Goal: Task Accomplishment & Management: Use online tool/utility

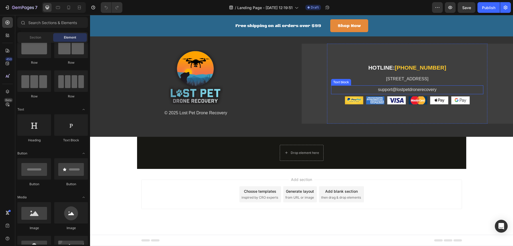
scroll to position [1867, 0]
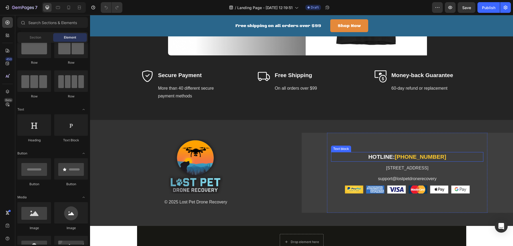
click at [407, 157] on span "[PHONE_NUMBER]" at bounding box center [421, 156] width 52 height 6
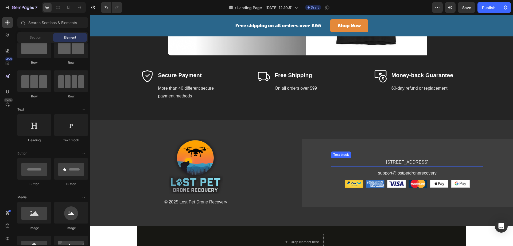
click at [392, 163] on p "[STREET_ADDRESS]" at bounding box center [407, 162] width 151 height 8
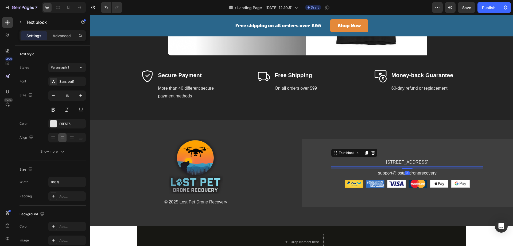
click at [392, 163] on p "[STREET_ADDRESS]" at bounding box center [407, 162] width 151 height 8
click at [446, 162] on p "Contact us to learn more ways to support:" at bounding box center [407, 162] width 151 height 8
click at [409, 174] on p "support@lostpetdronerecovery" at bounding box center [407, 173] width 151 height 8
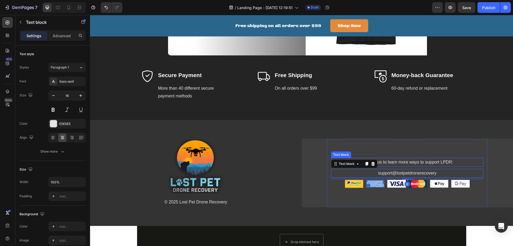
click at [425, 162] on p "Contact us to learn more ways to support LPDR:" at bounding box center [407, 162] width 151 height 8
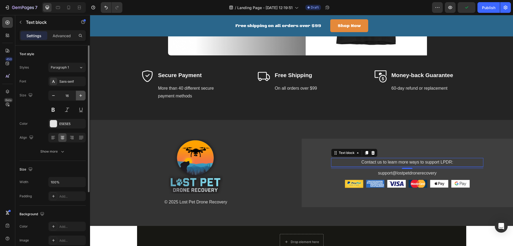
click at [80, 94] on icon "button" at bounding box center [80, 95] width 5 height 5
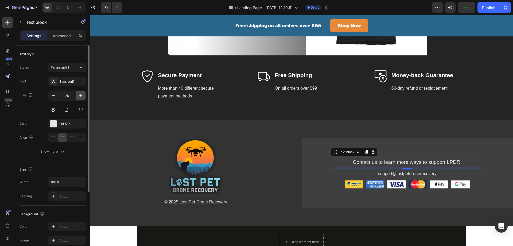
type input "21"
click at [54, 106] on button at bounding box center [53, 110] width 10 height 10
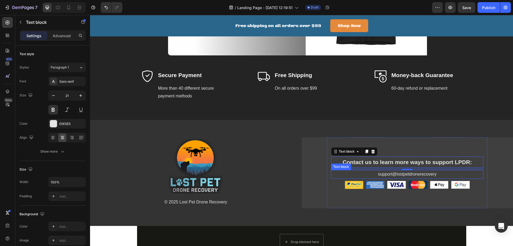
click at [413, 174] on p "support@lostpetdronerecovery" at bounding box center [407, 174] width 151 height 8
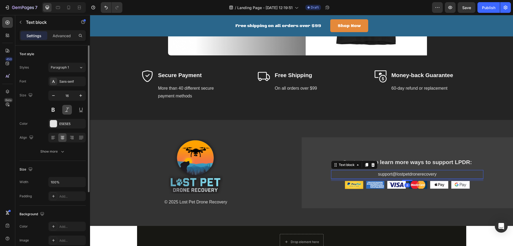
click at [69, 107] on button at bounding box center [67, 110] width 10 height 10
click at [80, 93] on icon "button" at bounding box center [80, 95] width 5 height 5
type input "19"
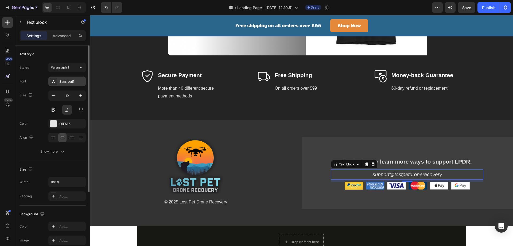
click at [64, 81] on div "Sans-serif" at bounding box center [71, 81] width 25 height 5
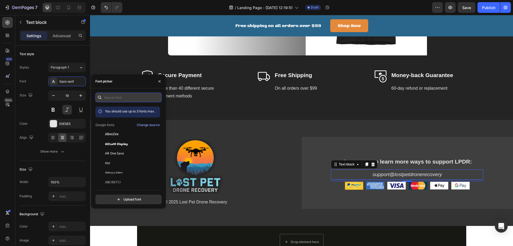
click at [117, 97] on input "text" at bounding box center [128, 98] width 66 height 10
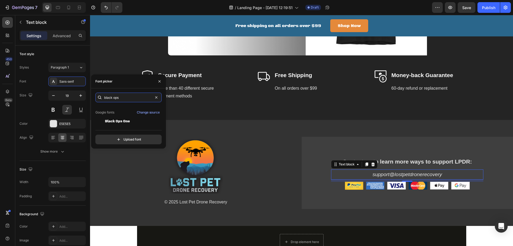
scroll to position [13, 0]
type input "black ops"
click at [113, 122] on span "Black Ops One" at bounding box center [117, 120] width 25 height 5
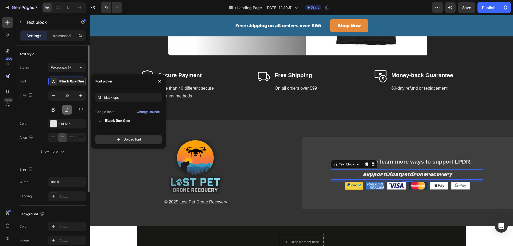
click at [68, 112] on button at bounding box center [67, 110] width 10 height 10
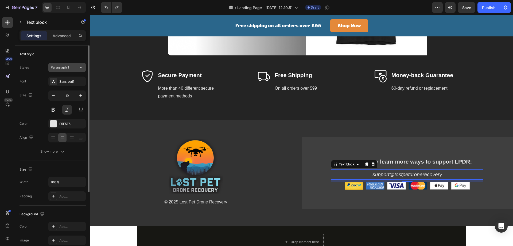
click at [83, 65] on button "Paragraph 1" at bounding box center [66, 68] width 37 height 10
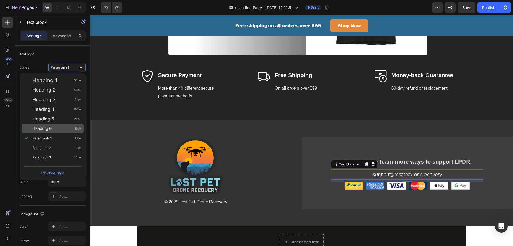
click at [52, 127] on div "Heading 6 18px" at bounding box center [56, 128] width 49 height 5
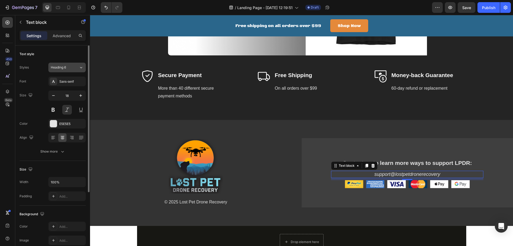
click at [70, 69] on div "Heading 6" at bounding box center [62, 67] width 22 height 5
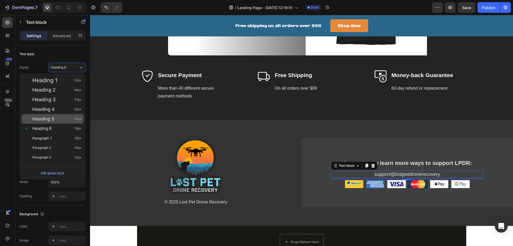
click at [47, 121] on span "Heading 5" at bounding box center [43, 118] width 22 height 5
type input "25"
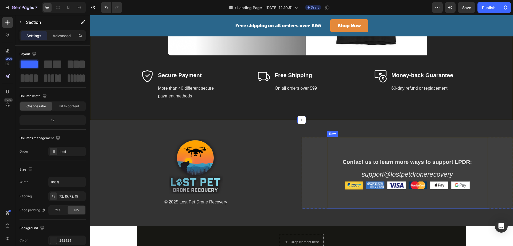
click at [436, 174] on p "support@lostpetdronerecovery" at bounding box center [407, 174] width 151 height 9
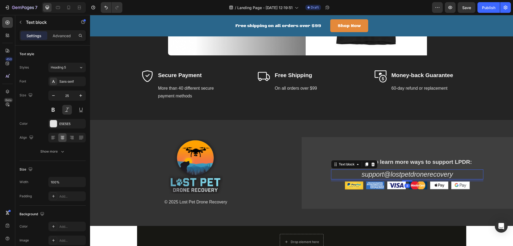
click at [447, 174] on p "support@lostpetdronerecovery" at bounding box center [407, 174] width 151 height 9
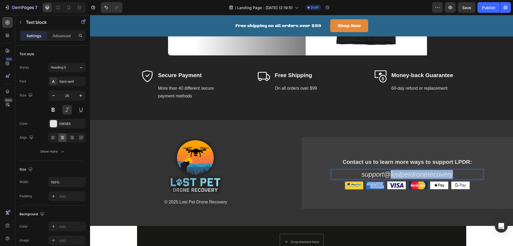
click at [447, 174] on p "support@lostpetdronerecovery" at bounding box center [407, 174] width 151 height 9
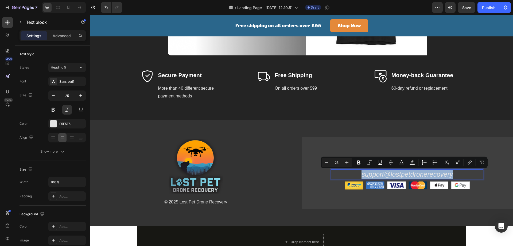
click at [452, 173] on p "support@lostpetdronerecovery" at bounding box center [407, 174] width 151 height 9
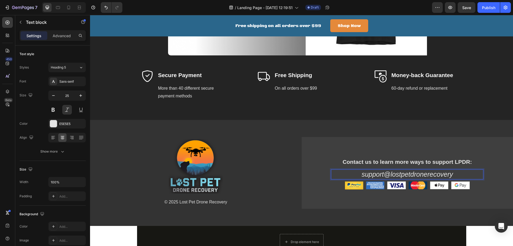
click at [450, 174] on p "support@lostpetdronerecovery" at bounding box center [407, 174] width 151 height 9
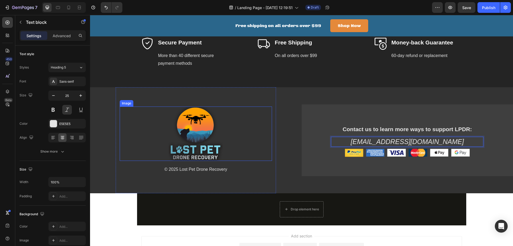
scroll to position [1903, 0]
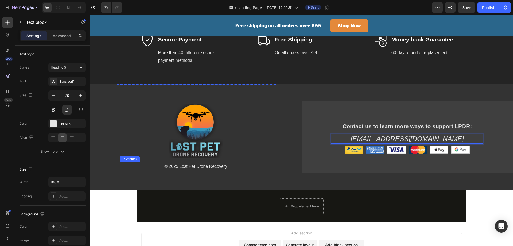
click at [227, 166] on p "© 2025 Lost Pet Drone Recovery" at bounding box center [195, 167] width 151 height 8
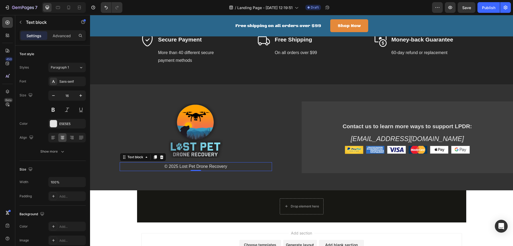
click at [227, 166] on p "© 2025 Lost Pet Drone Recovery" at bounding box center [195, 167] width 151 height 8
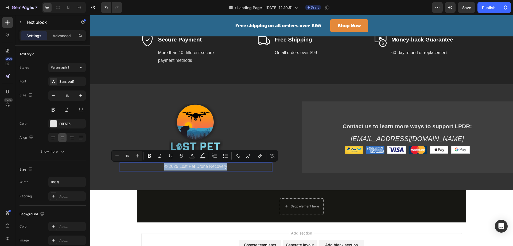
click at [229, 166] on p "© 2025 Lost Pet Drone Recovery" at bounding box center [195, 167] width 151 height 8
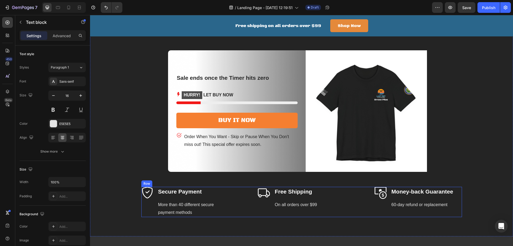
scroll to position [1743, 0]
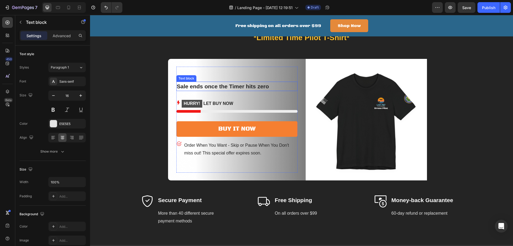
click at [215, 86] on p "Sale ends once the Timer hits zero" at bounding box center [237, 86] width 120 height 9
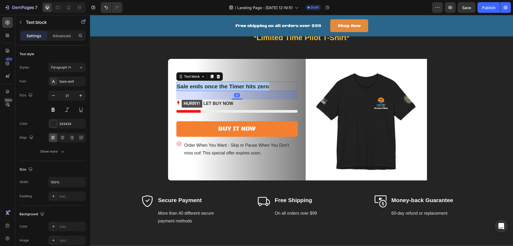
click at [215, 86] on p "Sale ends once the Timer hits zero" at bounding box center [237, 86] width 120 height 9
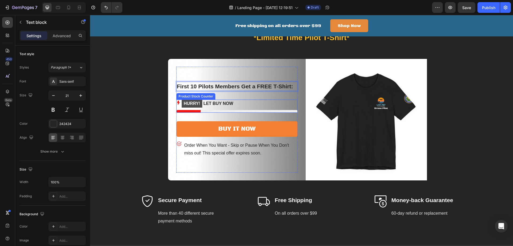
click at [216, 101] on p "HURRY! LET BUY NOW" at bounding box center [208, 103] width 52 height 8
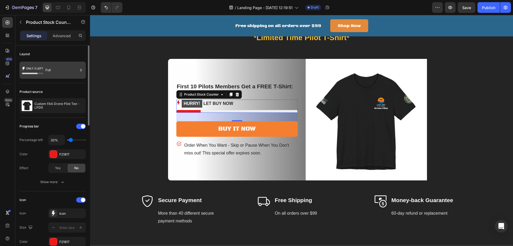
click at [59, 66] on div "Full" at bounding box center [61, 70] width 33 height 12
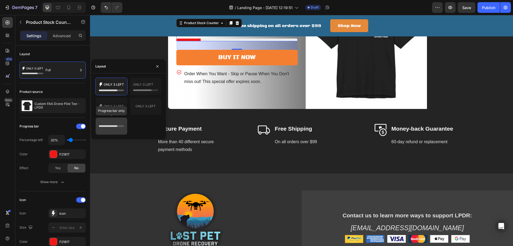
click at [116, 125] on icon at bounding box center [111, 126] width 25 height 11
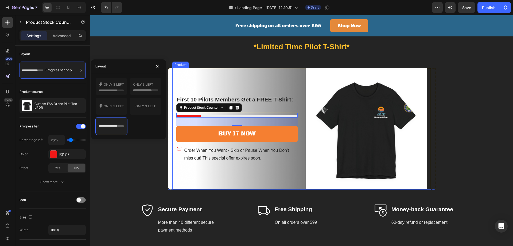
scroll to position [1711, 0]
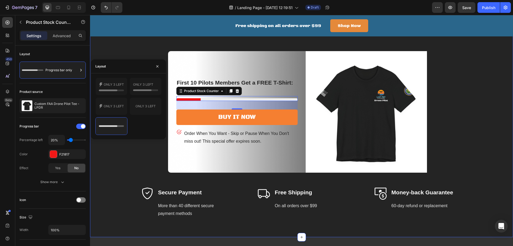
click at [124, 163] on div "SALE ENDS ONCE THE TIME HIT ZERO Heading *Limited Time Pilot T-Shirt* Text bloc…" at bounding box center [301, 110] width 415 height 216
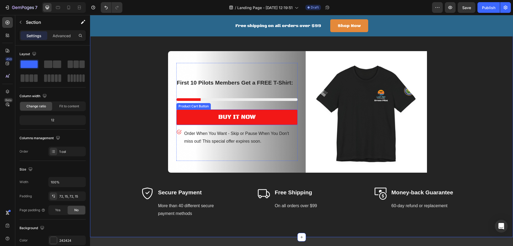
click at [198, 119] on button "Buy It Now" at bounding box center [236, 117] width 121 height 16
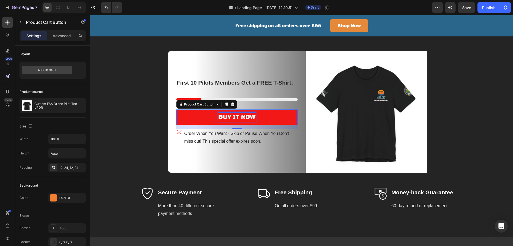
click at [243, 117] on div "Buy It Now" at bounding box center [236, 117] width 37 height 9
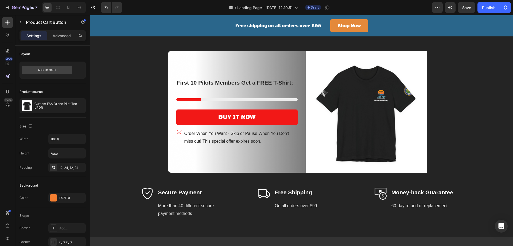
click at [267, 117] on button "Buy It Now" at bounding box center [236, 117] width 121 height 16
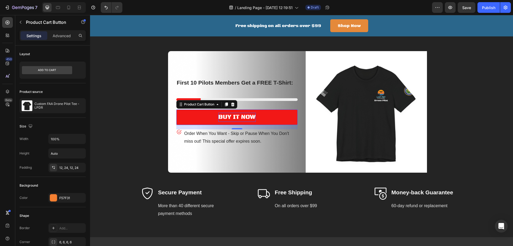
click at [251, 116] on p "Buy It Now" at bounding box center [236, 117] width 37 height 9
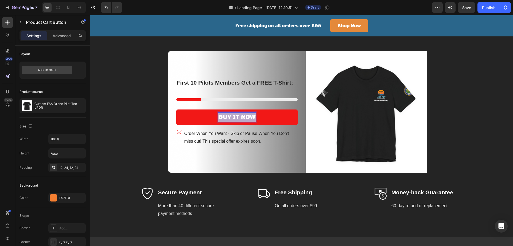
click at [251, 116] on p "Buy It Now" at bounding box center [236, 117] width 37 height 9
click at [176, 109] on button "JOIN" at bounding box center [236, 117] width 121 height 16
click at [274, 119] on button "JOIN LPDR!" at bounding box center [236, 117] width 121 height 16
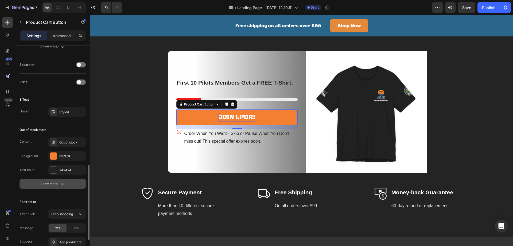
scroll to position [399, 0]
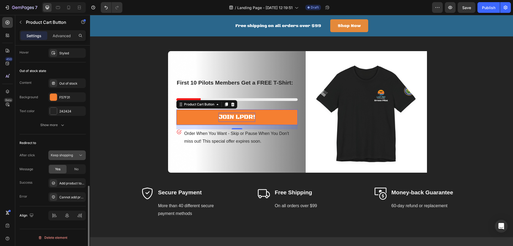
click at [77, 153] on div "Keep shopping" at bounding box center [64, 155] width 27 height 5
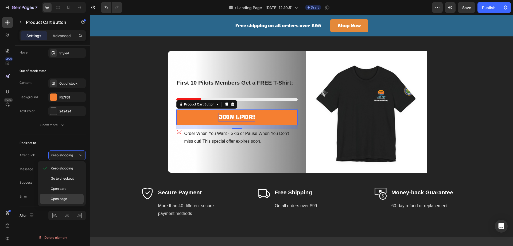
click at [63, 198] on span "Open page" at bounding box center [59, 198] width 16 height 5
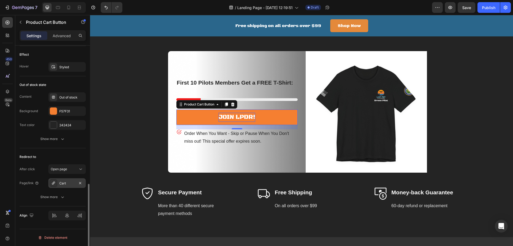
click at [68, 182] on div "Cart" at bounding box center [67, 183] width 16 height 5
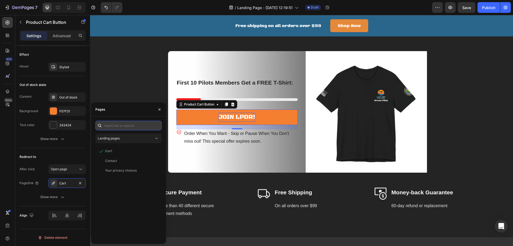
click at [117, 125] on input "text" at bounding box center [128, 126] width 66 height 10
paste input "[URL][DOMAIN_NAME]"
type input "[URL][DOMAIN_NAME]"
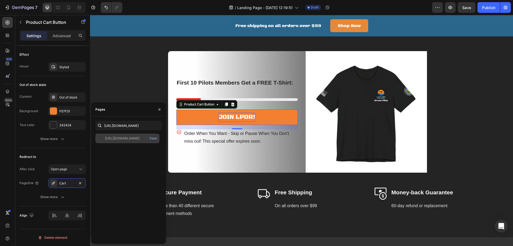
click at [126, 137] on div "[URL][DOMAIN_NAME]" at bounding box center [122, 138] width 34 height 5
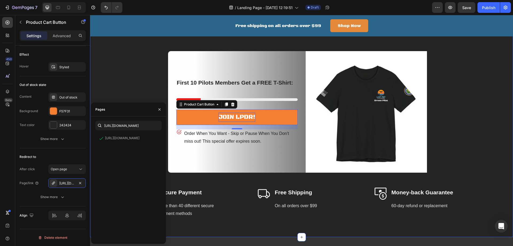
click at [131, 92] on div "SALE ENDS ONCE THE TIME HIT ZERO Heading *Limited Time Pilot T-Shirt* Text bloc…" at bounding box center [301, 110] width 415 height 216
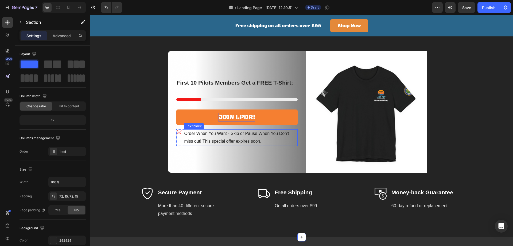
click at [195, 134] on p "Order When You Want - Skip or Pause When You Don't miss out! This special offer…" at bounding box center [240, 138] width 113 height 16
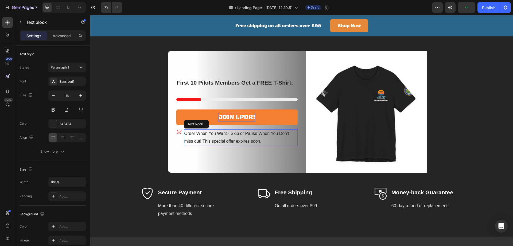
click at [195, 134] on p "Order When You Want - Skip or Pause When You Don't miss out! This special offer…" at bounding box center [240, 138] width 113 height 16
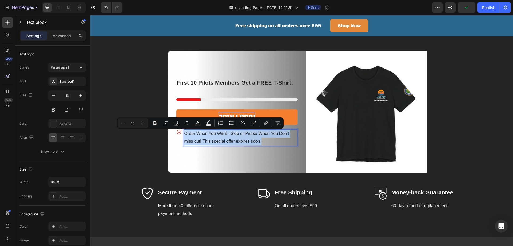
click at [195, 134] on p "Order When You Want - Skip or Pause When You Don't miss out! This special offer…" at bounding box center [240, 138] width 113 height 16
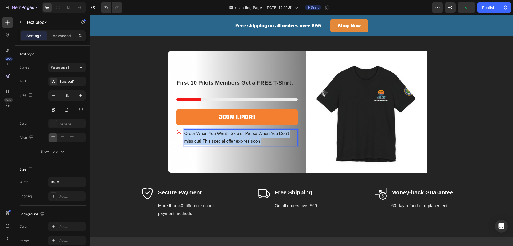
click at [195, 134] on p "Order When You Want - Skip or Pause When You Don't miss out! This special offer…" at bounding box center [240, 138] width 113 height 16
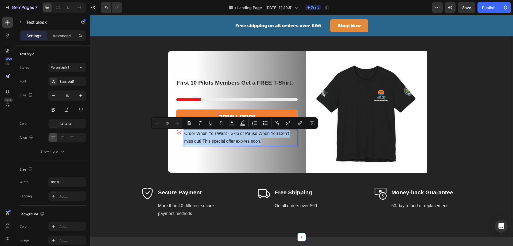
scroll to position [1715, 0]
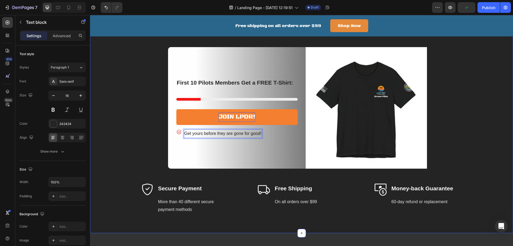
click at [120, 93] on div "SALE ENDS ONCE THE TIME HIT ZERO Heading *Limited Time Pilot T-Shirt* Text bloc…" at bounding box center [301, 106] width 415 height 216
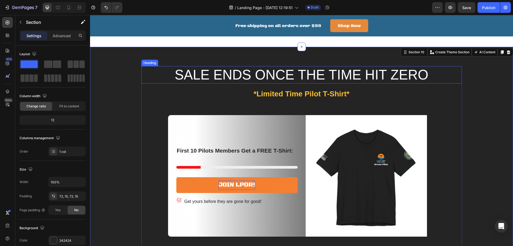
scroll to position [1644, 0]
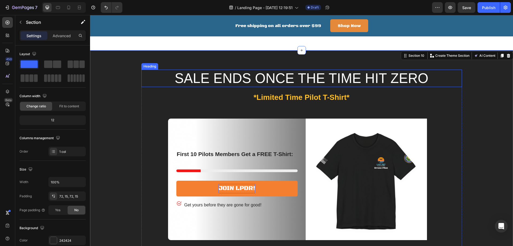
click at [188, 86] on p "SALE ENDS ONCE THE TIME HIT ZERO" at bounding box center [302, 78] width 320 height 16
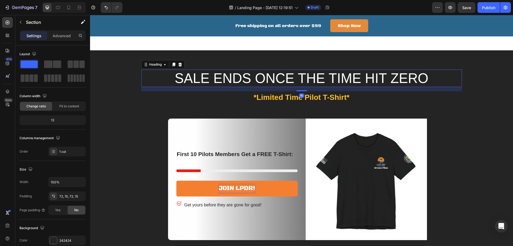
click at [188, 86] on p "SALE ENDS ONCE THE TIME HIT ZERO" at bounding box center [302, 78] width 320 height 16
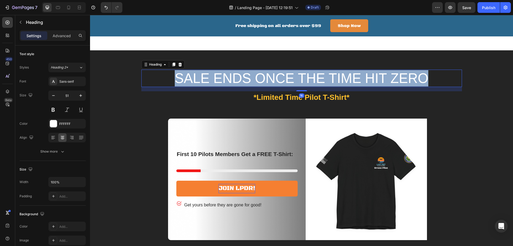
click at [188, 86] on p "SALE ENDS ONCE THE TIME HIT ZERO" at bounding box center [302, 78] width 320 height 16
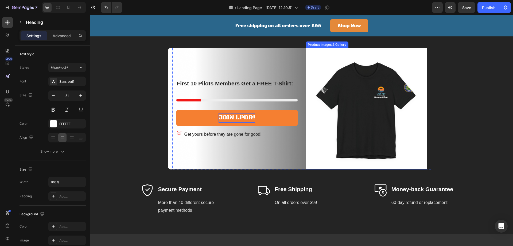
scroll to position [1715, 0]
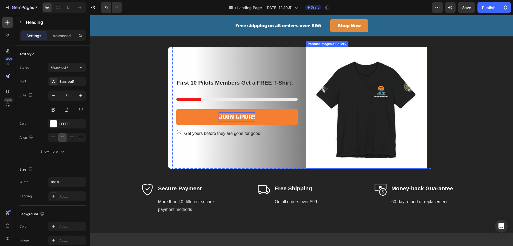
click at [368, 162] on img at bounding box center [366, 107] width 121 height 121
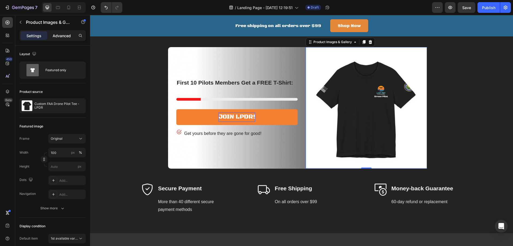
click at [71, 35] on div "Advanced" at bounding box center [61, 35] width 27 height 9
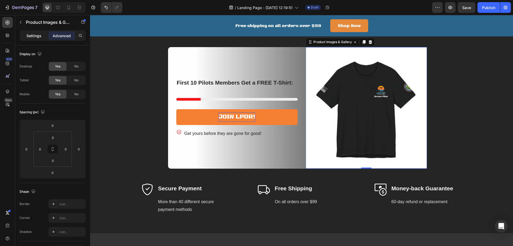
click at [36, 33] on p "Settings" at bounding box center [33, 36] width 15 height 6
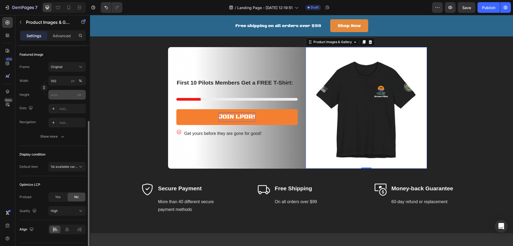
scroll to position [86, 0]
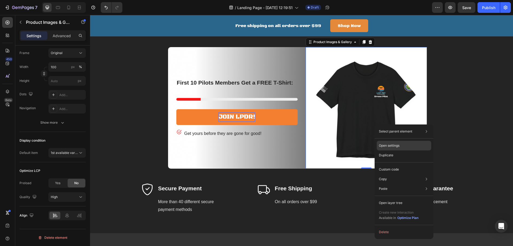
click at [391, 144] on p "Open settings" at bounding box center [389, 145] width 21 height 5
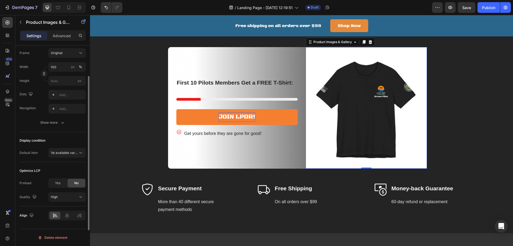
scroll to position [68, 0]
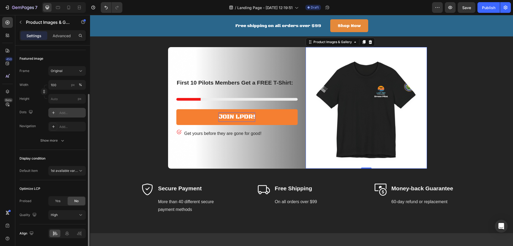
click at [71, 116] on div "Add..." at bounding box center [66, 113] width 37 height 10
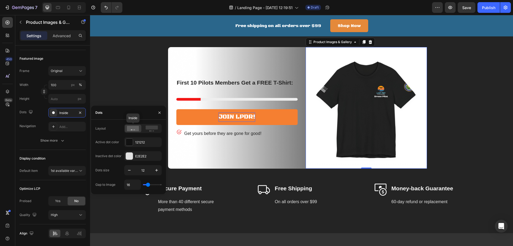
click at [134, 128] on icon at bounding box center [133, 128] width 12 height 5
click at [153, 128] on rect at bounding box center [152, 127] width 12 height 4
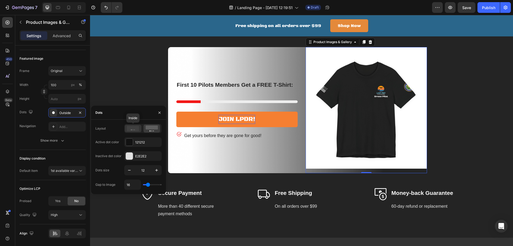
click at [135, 128] on icon at bounding box center [133, 128] width 12 height 5
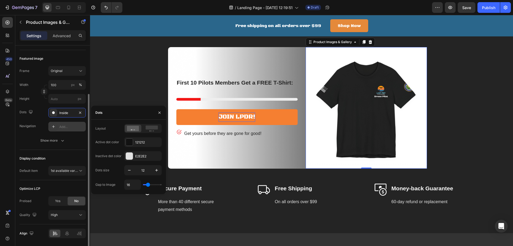
click at [66, 125] on div "Add..." at bounding box center [71, 126] width 25 height 5
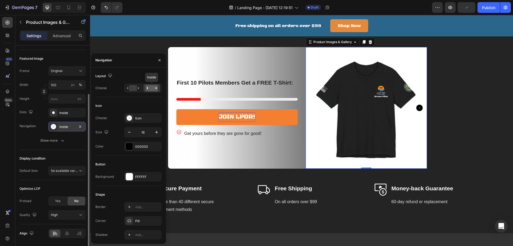
click at [155, 87] on rect at bounding box center [152, 88] width 12 height 6
click at [417, 111] on icon "Carousel Next Arrow" at bounding box center [420, 108] width 6 height 6
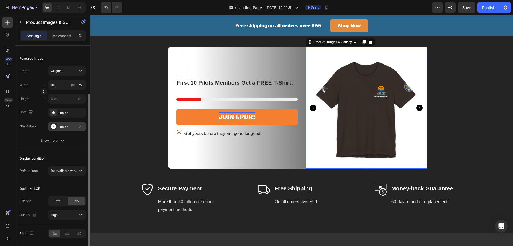
click at [417, 111] on icon "Carousel Next Arrow" at bounding box center [420, 108] width 6 height 6
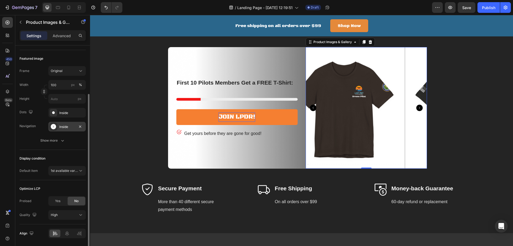
click at [417, 111] on icon "Carousel Next Arrow" at bounding box center [420, 108] width 6 height 6
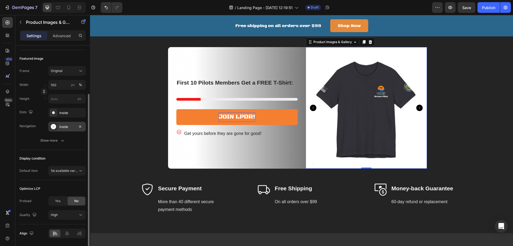
click at [417, 111] on icon "Carousel Next Arrow" at bounding box center [420, 108] width 6 height 6
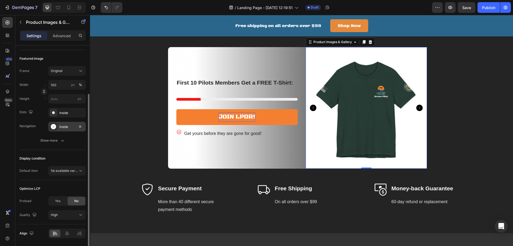
click at [417, 111] on icon "Carousel Next Arrow" at bounding box center [420, 108] width 6 height 6
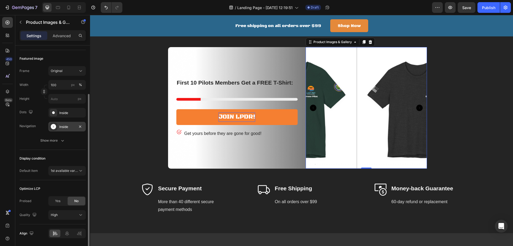
click at [417, 111] on icon "Carousel Next Arrow" at bounding box center [420, 108] width 6 height 6
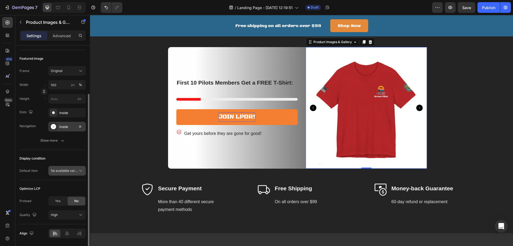
click at [66, 171] on span "1st available variant" at bounding box center [66, 170] width 30 height 4
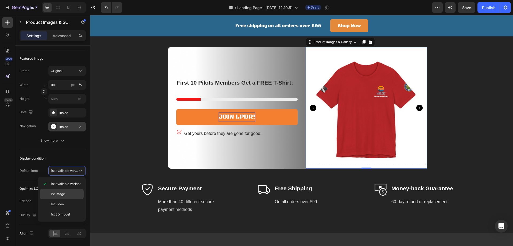
click at [64, 193] on span "1st image" at bounding box center [58, 193] width 14 height 5
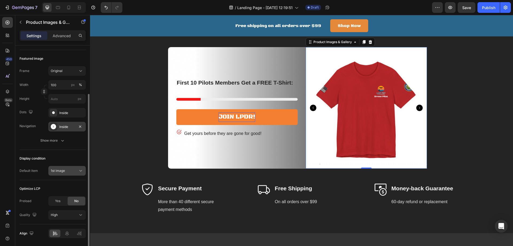
click at [67, 166] on button "1st image" at bounding box center [66, 171] width 37 height 10
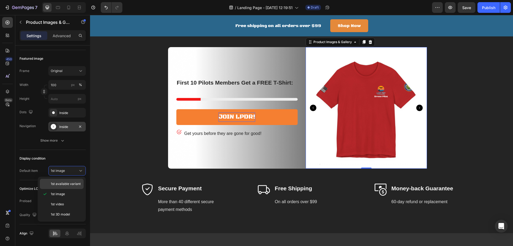
click at [68, 186] on span "1st available variant" at bounding box center [66, 183] width 30 height 5
click at [418, 111] on icon "Carousel Next Arrow" at bounding box center [420, 108] width 6 height 6
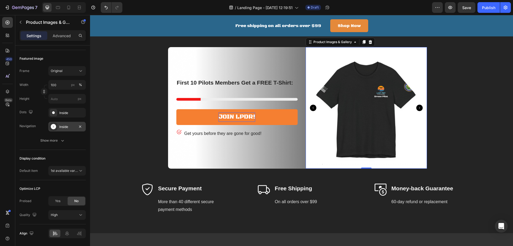
click at [418, 111] on icon "Carousel Next Arrow" at bounding box center [420, 108] width 6 height 6
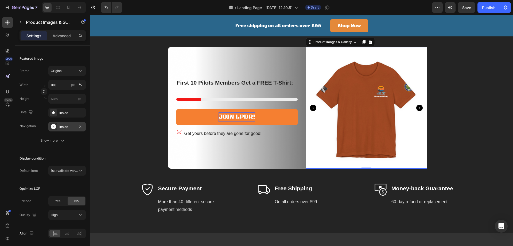
click at [418, 111] on icon "Carousel Next Arrow" at bounding box center [420, 108] width 6 height 6
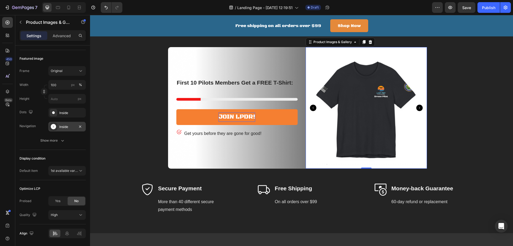
click at [418, 111] on icon "Carousel Next Arrow" at bounding box center [420, 108] width 6 height 6
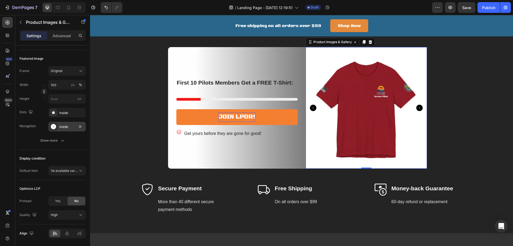
click at [418, 111] on icon "Carousel Next Arrow" at bounding box center [420, 108] width 6 height 6
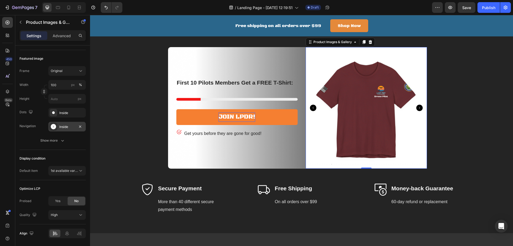
click at [418, 111] on icon "Carousel Next Arrow" at bounding box center [420, 108] width 6 height 6
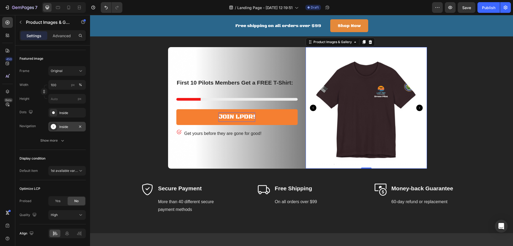
click at [418, 111] on icon "Carousel Next Arrow" at bounding box center [420, 108] width 6 height 6
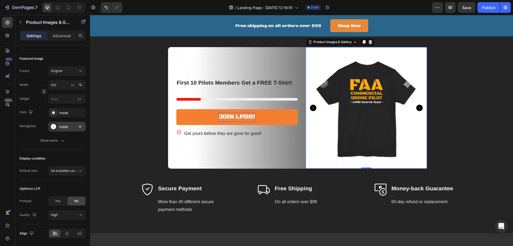
click at [418, 111] on icon "Carousel Next Arrow" at bounding box center [420, 108] width 6 height 6
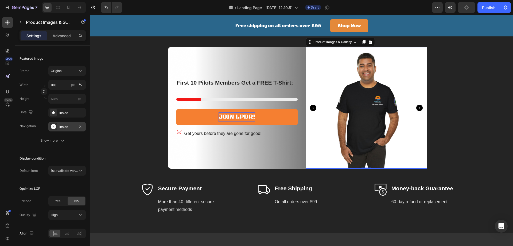
click at [310, 111] on icon "Carousel Back Arrow" at bounding box center [313, 108] width 6 height 6
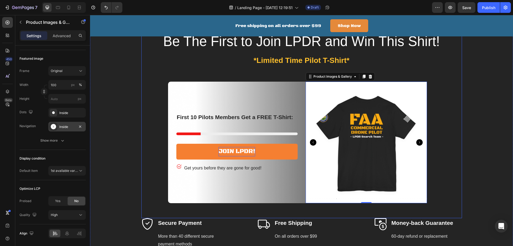
scroll to position [1679, 0]
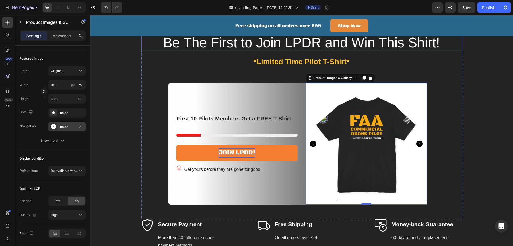
click at [311, 51] on p "Be The First to Join LPDR and Win This Shirt!" at bounding box center [302, 42] width 320 height 16
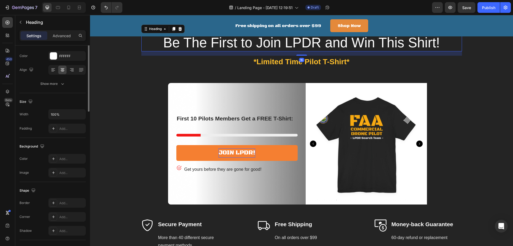
scroll to position [0, 0]
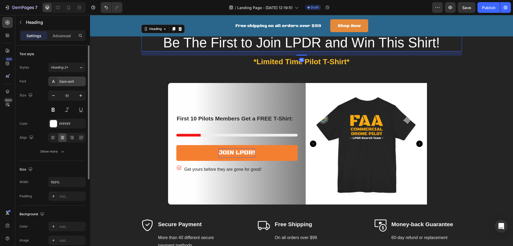
click at [65, 82] on div "Sans-serif" at bounding box center [71, 81] width 25 height 5
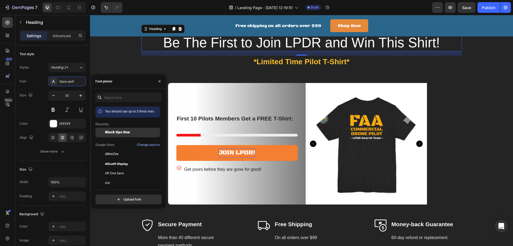
click at [111, 134] on span "Black Ops One" at bounding box center [117, 132] width 25 height 5
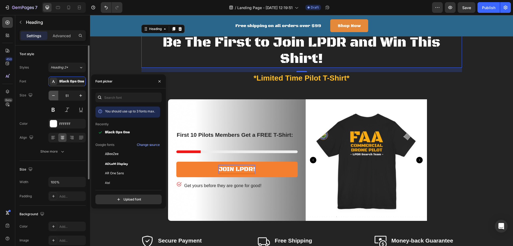
click at [52, 98] on icon "button" at bounding box center [53, 95] width 5 height 5
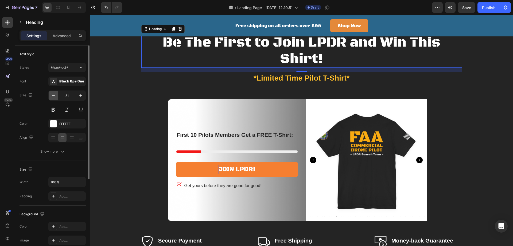
click at [52, 98] on icon "button" at bounding box center [53, 95] width 5 height 5
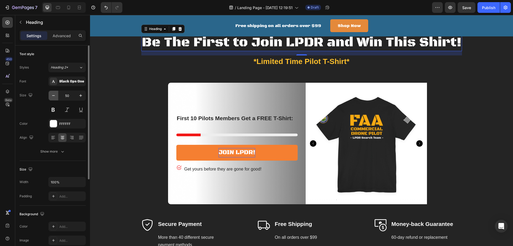
click at [52, 98] on icon "button" at bounding box center [53, 95] width 5 height 5
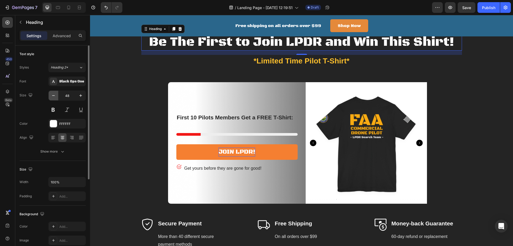
click at [52, 98] on icon "button" at bounding box center [53, 95] width 5 height 5
type input "47"
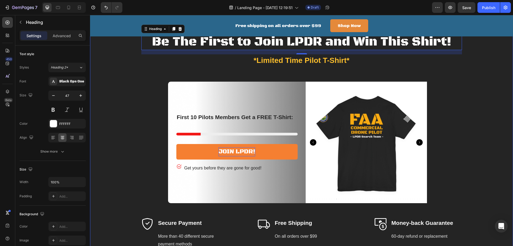
click at [472, 127] on div "Be The First to Join LPDR and Win This Shirt! Heading 16 *Limited Time Pilot T-…" at bounding box center [301, 141] width 415 height 214
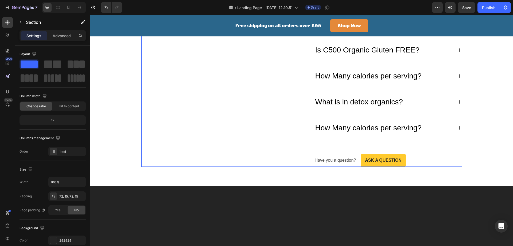
scroll to position [1465, 0]
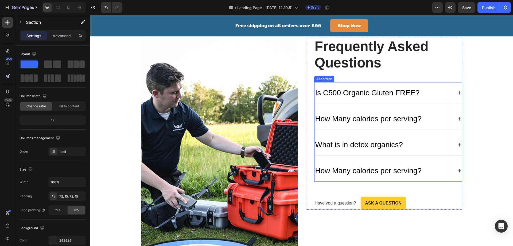
click at [372, 91] on div "Is C500 Organic Gluten FREE?" at bounding box center [368, 92] width 106 height 13
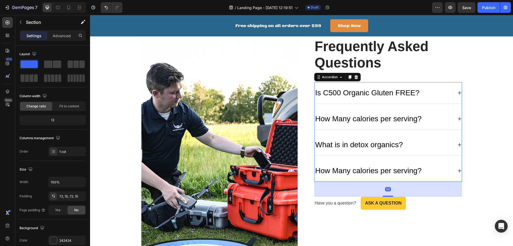
click at [372, 91] on div "Is C500 Organic Gluten FREE?" at bounding box center [368, 92] width 106 height 13
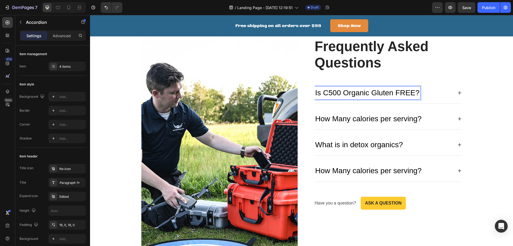
click at [372, 91] on p "Is C500 Organic Gluten FREE?" at bounding box center [368, 92] width 105 height 11
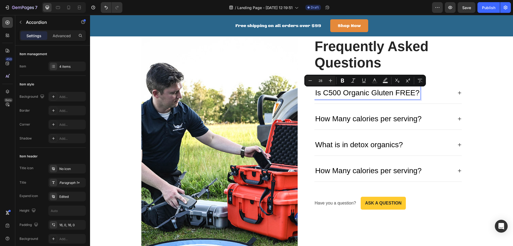
type input "22"
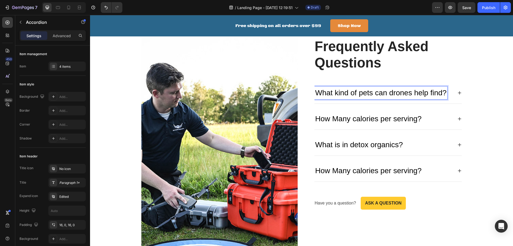
click at [455, 92] on div "What kind of pets can drones help find?" at bounding box center [388, 93] width 147 height 22
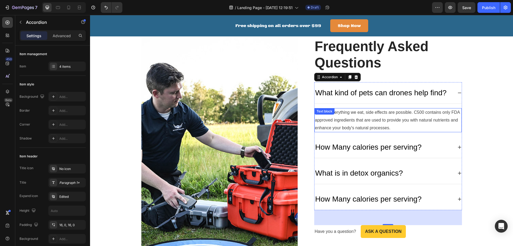
click at [332, 117] on div "As with everything we eat, side effects are possible. C500 contains only FDA ap…" at bounding box center [388, 120] width 147 height 24
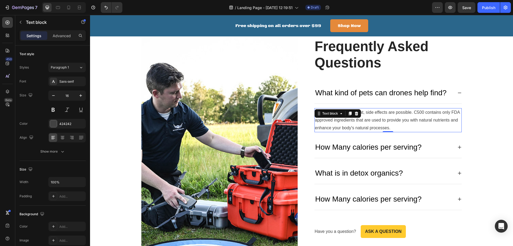
click at [332, 117] on div "Text block" at bounding box center [338, 113] width 47 height 9
click at [336, 122] on p "As with everything we eat, side effects are possible. C500 contains only FDA ap…" at bounding box center [388, 120] width 146 height 23
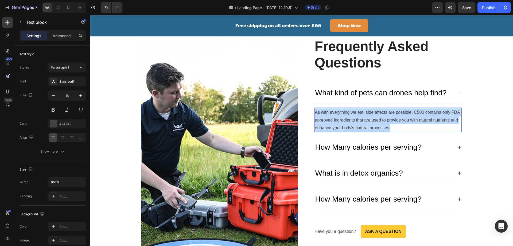
click at [336, 122] on p "As with everything we eat, side effects are possible. C500 contains only FDA ap…" at bounding box center [388, 120] width 146 height 23
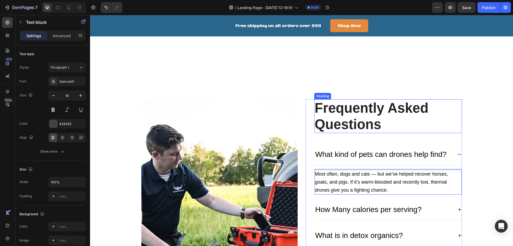
scroll to position [1412, 0]
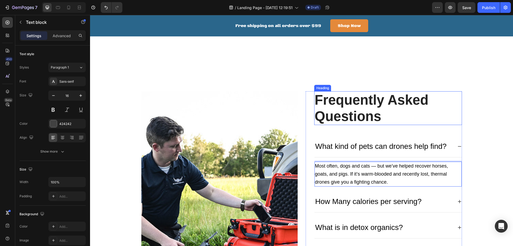
click at [350, 103] on p "Frequently Asked Questions" at bounding box center [388, 108] width 147 height 33
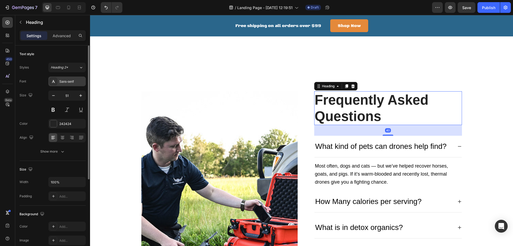
click at [62, 80] on div "Sans-serif" at bounding box center [71, 81] width 25 height 5
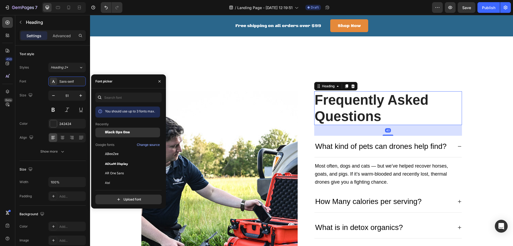
click at [115, 132] on span "Black Ops One" at bounding box center [117, 132] width 25 height 5
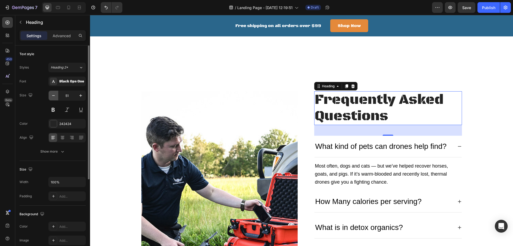
click at [53, 93] on icon "button" at bounding box center [53, 95] width 5 height 5
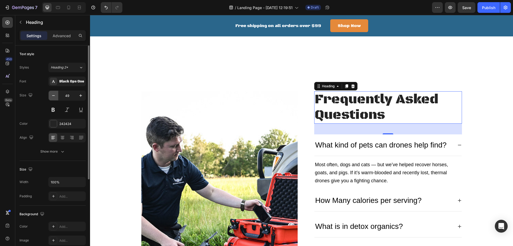
click at [53, 93] on icon "button" at bounding box center [53, 95] width 5 height 5
type input "48"
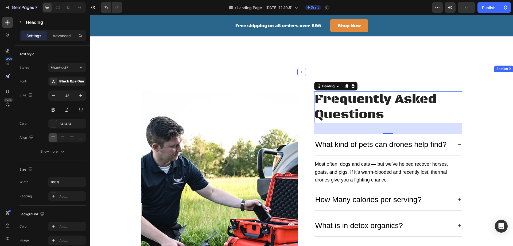
click at [496, 124] on div "Image Frequently Asked Questions Heading 40 What kind of pets can drones help f…" at bounding box center [301, 196] width 415 height 211
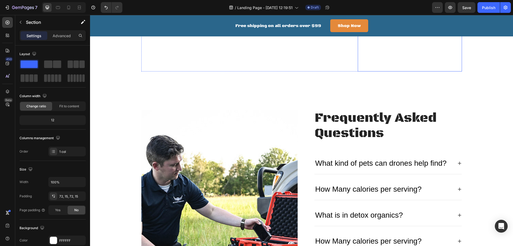
scroll to position [1465, 0]
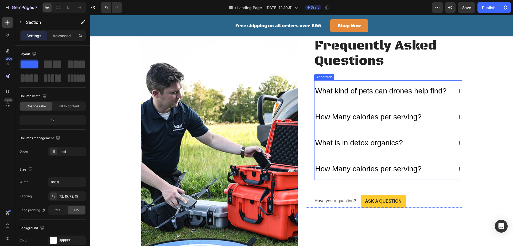
click at [409, 118] on p "How Many calories per serving?" at bounding box center [369, 116] width 106 height 11
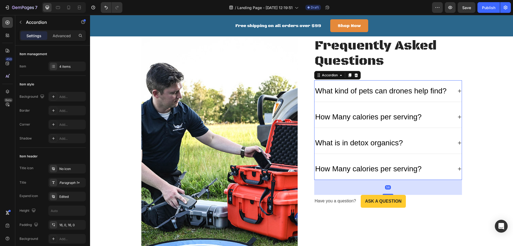
click at [403, 117] on p "How Many calories per serving?" at bounding box center [369, 116] width 106 height 11
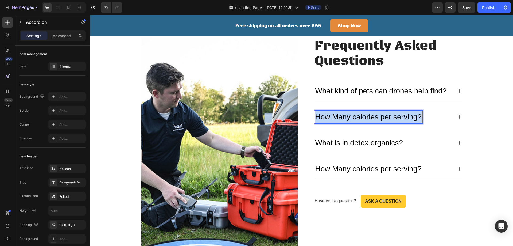
click at [403, 117] on p "How Many calories per serving?" at bounding box center [369, 116] width 106 height 11
click at [458, 116] on icon at bounding box center [460, 117] width 4 height 4
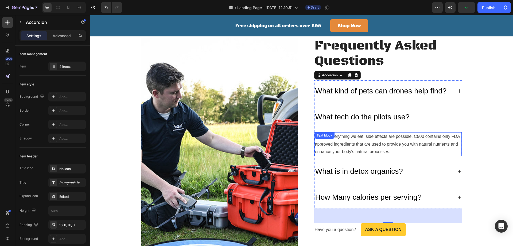
click at [354, 139] on p "As with everything we eat, side effects are possible. C500 contains only FDA ap…" at bounding box center [388, 144] width 146 height 23
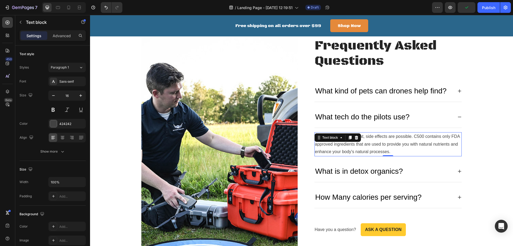
click at [355, 139] on icon at bounding box center [357, 137] width 4 height 4
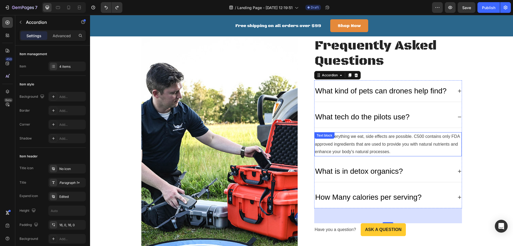
click at [347, 136] on p "As with everything we eat, side effects are possible. C500 contains only FDA ap…" at bounding box center [388, 144] width 146 height 23
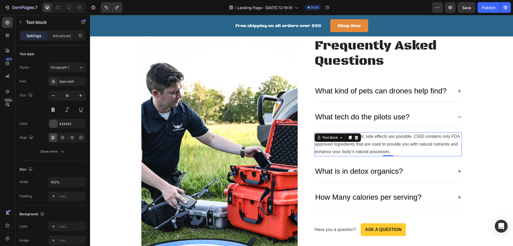
click at [375, 137] on p "As with everything we eat, side effects are possible. C500 contains only FDA ap…" at bounding box center [388, 144] width 146 height 23
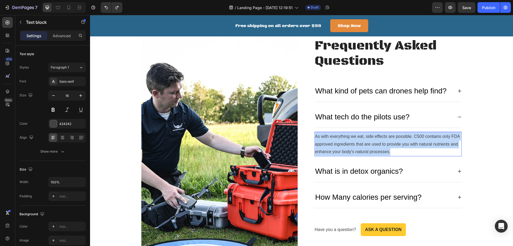
click at [375, 137] on p "As with everything we eat, side effects are possible. C500 contains only FDA ap…" at bounding box center [388, 144] width 146 height 23
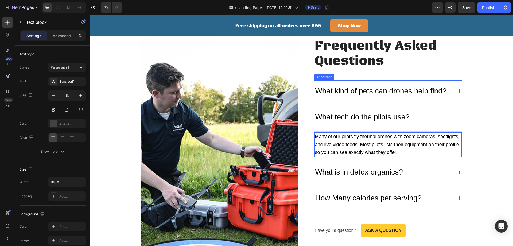
click at [320, 171] on p "What is in detox organics?" at bounding box center [360, 171] width 88 height 11
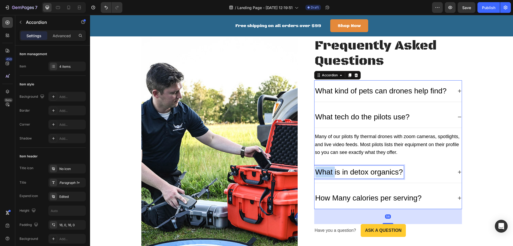
click at [317, 171] on p "What is in detox organics?" at bounding box center [360, 171] width 88 height 11
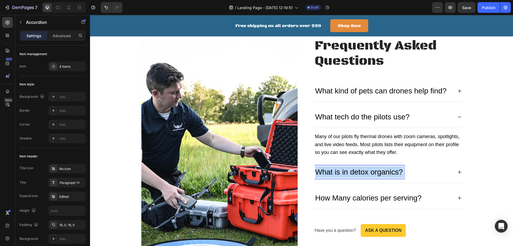
click at [317, 171] on p "What is in detox organics?" at bounding box center [360, 171] width 88 height 11
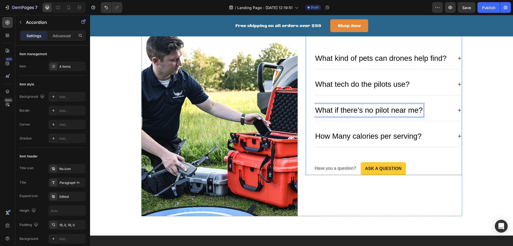
scroll to position [1490, 0]
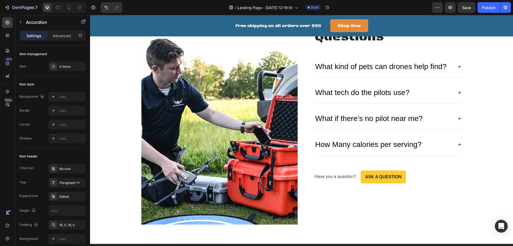
click at [459, 117] on icon at bounding box center [460, 118] width 4 height 4
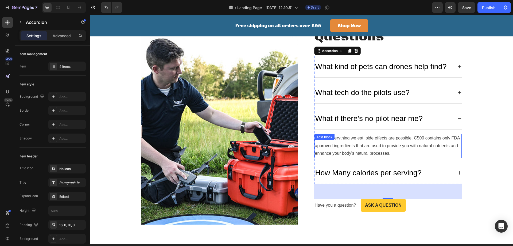
click at [349, 139] on p "As with everything we eat, side effects are possible. C500 contains only FDA ap…" at bounding box center [388, 145] width 146 height 23
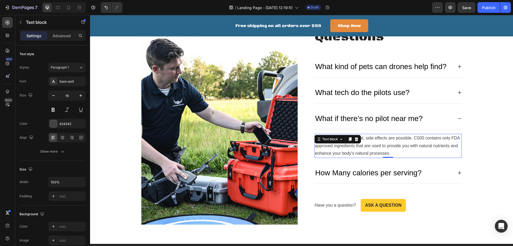
click at [370, 143] on p "As with everything we eat, side effects are possible. C500 contains only FDA ap…" at bounding box center [388, 145] width 146 height 23
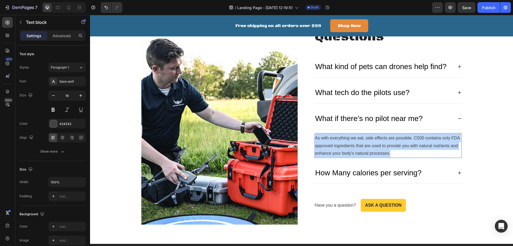
click at [370, 143] on p "As with everything we eat, side effects are possible. C500 contains only FDA ap…" at bounding box center [388, 145] width 146 height 23
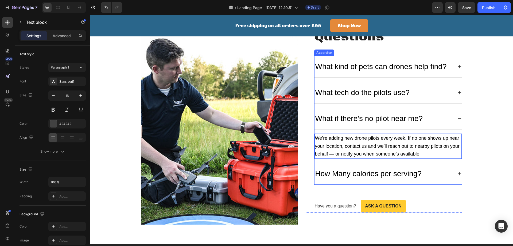
click at [338, 172] on p "How Many calories per serving?" at bounding box center [369, 173] width 106 height 11
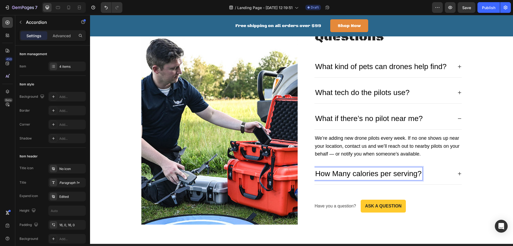
click at [346, 173] on p "How Many calories per serving?" at bounding box center [369, 173] width 106 height 11
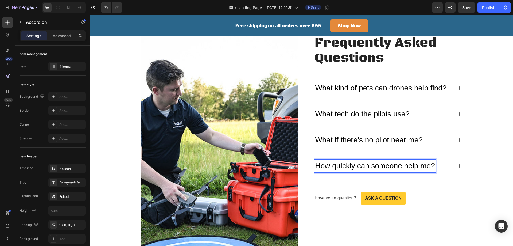
scroll to position [1460, 0]
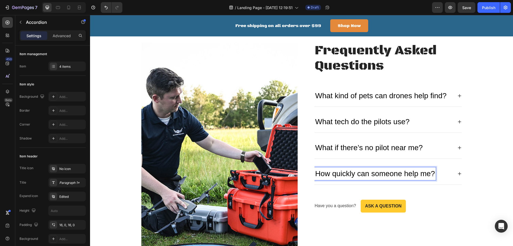
click at [458, 175] on icon at bounding box center [460, 173] width 4 height 4
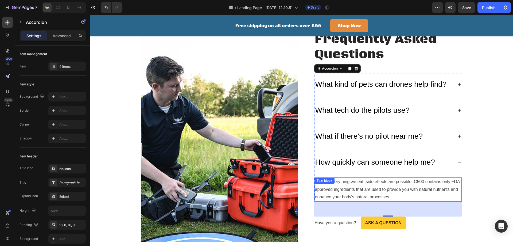
scroll to position [1478, 0]
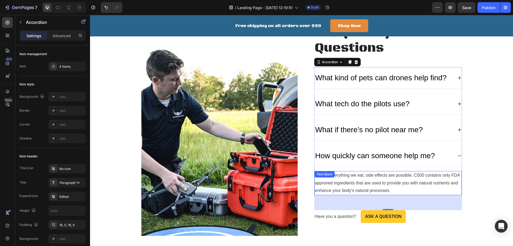
click at [339, 180] on p "As with everything we eat, side effects are possible. C500 contains only FDA ap…" at bounding box center [388, 182] width 146 height 23
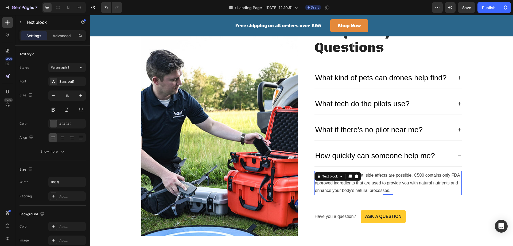
click at [339, 180] on p "As with everything we eat, side effects are possible. C500 contains only FDA ap…" at bounding box center [388, 182] width 146 height 23
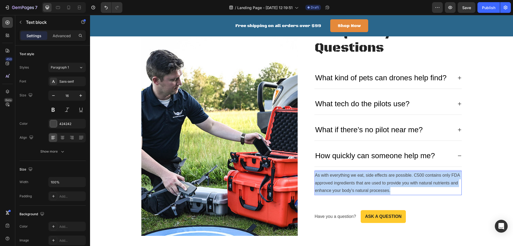
click at [339, 180] on p "As with everything we eat, side effects are possible. C500 contains only FDA ap…" at bounding box center [388, 182] width 146 height 23
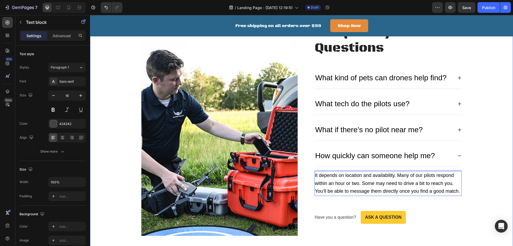
click at [484, 213] on div "Image Frequently Asked Questions Heading What kind of pets can drones help find…" at bounding box center [301, 130] width 415 height 211
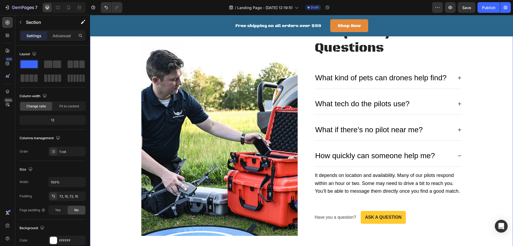
scroll to position [1532, 0]
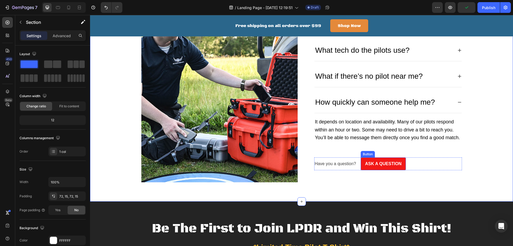
click at [400, 160] on link "Ask a question" at bounding box center [383, 163] width 45 height 13
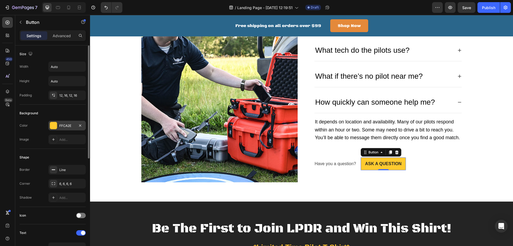
click at [55, 128] on div at bounding box center [53, 125] width 7 height 7
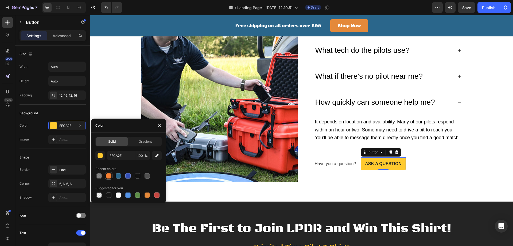
click at [107, 175] on div at bounding box center [108, 175] width 5 height 5
type input "F57F31"
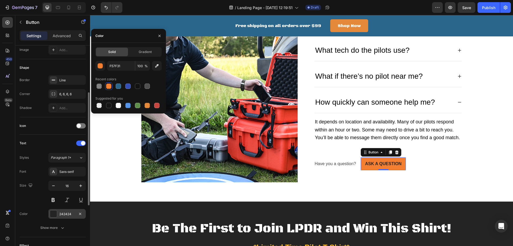
click at [54, 214] on div at bounding box center [53, 213] width 7 height 7
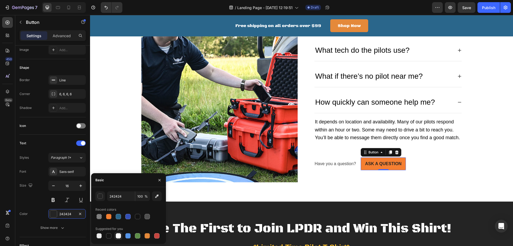
click at [116, 235] on div at bounding box center [118, 235] width 5 height 5
type input "FFFFFF"
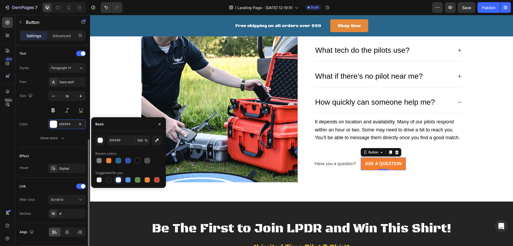
scroll to position [196, 0]
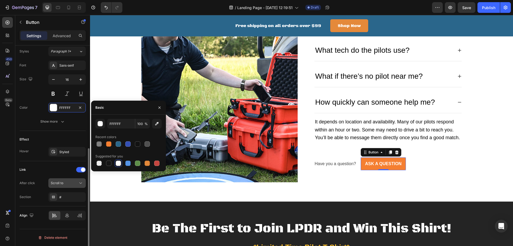
click at [69, 180] on div "Scroll to" at bounding box center [67, 182] width 33 height 5
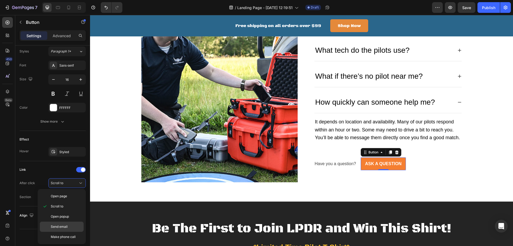
click at [63, 225] on span "Send email" at bounding box center [59, 226] width 17 height 5
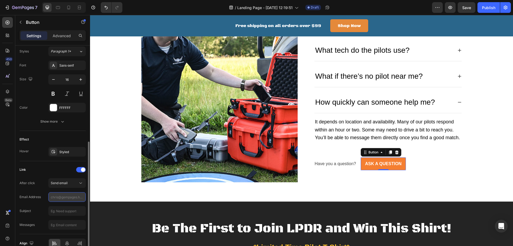
click at [59, 198] on input "text" at bounding box center [66, 197] width 37 height 10
type input "[EMAIL_ADDRESS][DOMAIN_NAME]"
click at [61, 212] on input "text" at bounding box center [66, 211] width 37 height 10
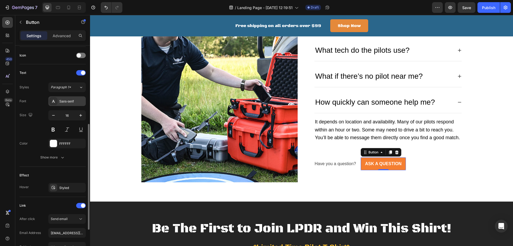
click at [70, 99] on div "Sans-serif" at bounding box center [71, 101] width 25 height 5
type input "I Have a Question"
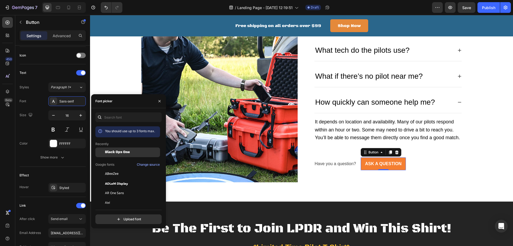
click at [115, 151] on span "Black Ops One" at bounding box center [117, 152] width 25 height 5
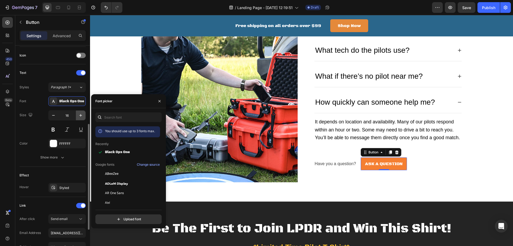
click at [82, 113] on icon "button" at bounding box center [80, 115] width 5 height 5
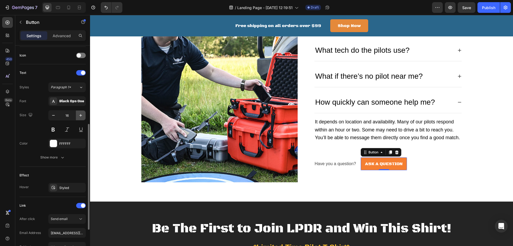
type input "17"
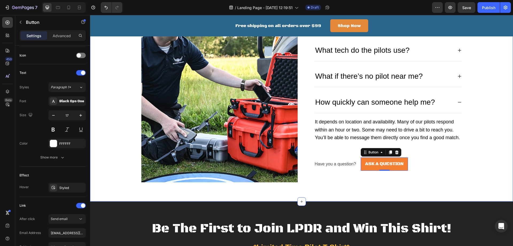
click at [487, 149] on div "Image Frequently Asked Questions Heading What kind of pets can drones help find…" at bounding box center [301, 76] width 415 height 211
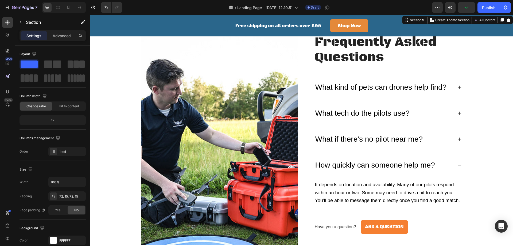
scroll to position [1389, 0]
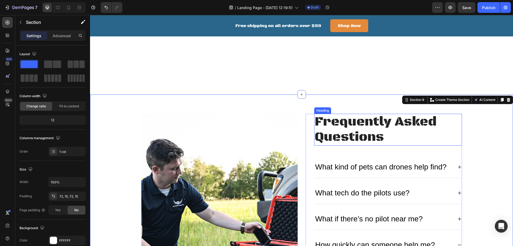
click at [372, 120] on p "Frequently Asked Questions" at bounding box center [388, 129] width 147 height 31
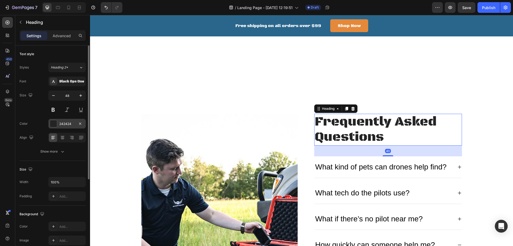
click at [55, 121] on div at bounding box center [53, 123] width 7 height 7
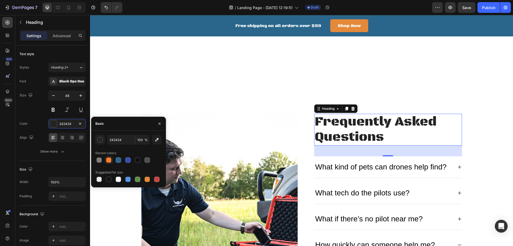
click at [109, 160] on div at bounding box center [108, 159] width 5 height 5
type input "F57F31"
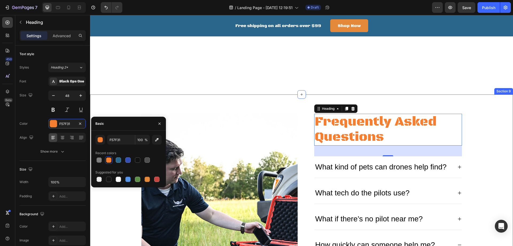
click at [483, 145] on div "Image Frequently Asked Questions Heading 40 What kind of pets can drones help f…" at bounding box center [301, 219] width 415 height 211
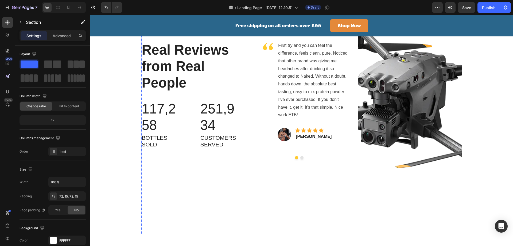
scroll to position [1136, 0]
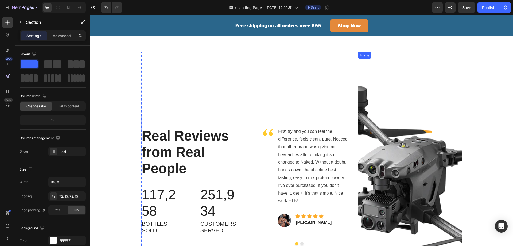
click at [406, 164] on img at bounding box center [410, 185] width 104 height 267
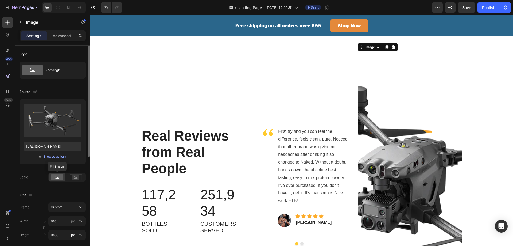
scroll to position [36, 0]
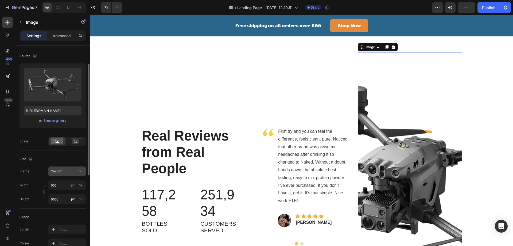
click at [66, 172] on div "Custom" at bounding box center [64, 171] width 26 height 5
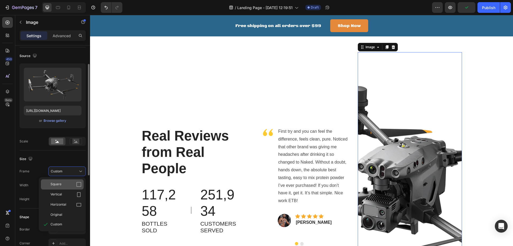
click at [60, 185] on span "Square" at bounding box center [56, 184] width 11 height 5
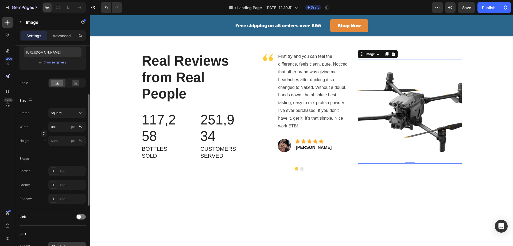
scroll to position [58, 0]
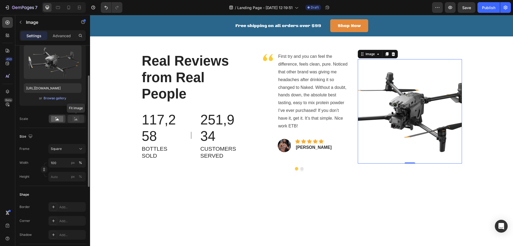
click at [75, 119] on rect at bounding box center [75, 118] width 7 height 5
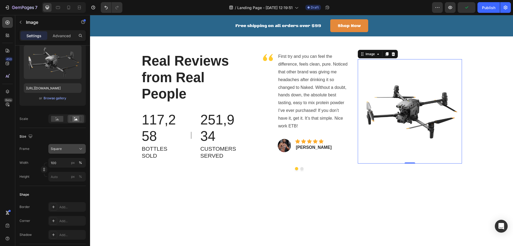
click at [71, 146] on div "Square" at bounding box center [67, 148] width 33 height 5
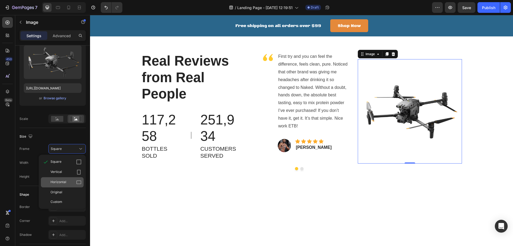
click at [60, 182] on span "Horizontal" at bounding box center [59, 181] width 16 height 5
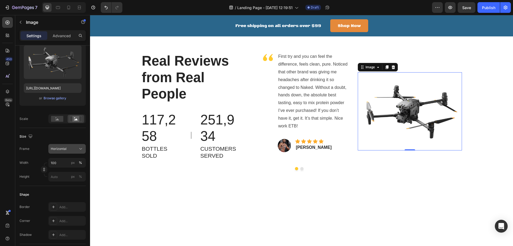
click at [64, 149] on span "Horizontal" at bounding box center [59, 148] width 16 height 5
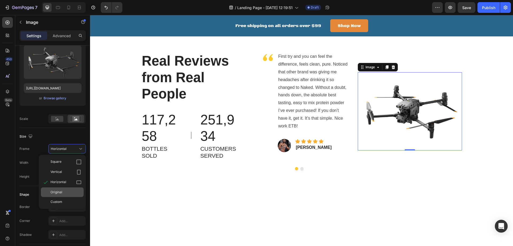
click at [61, 192] on span "Original" at bounding box center [57, 192] width 12 height 5
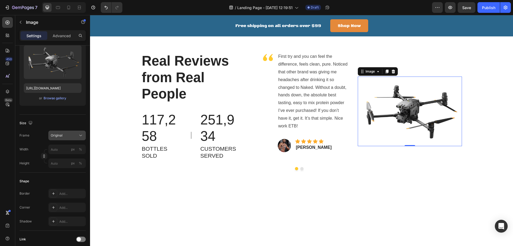
click at [67, 137] on div "Original" at bounding box center [64, 135] width 26 height 5
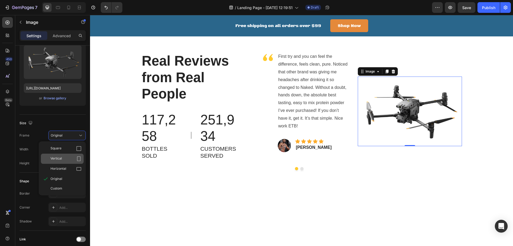
click at [61, 158] on span "Vertical" at bounding box center [56, 158] width 11 height 5
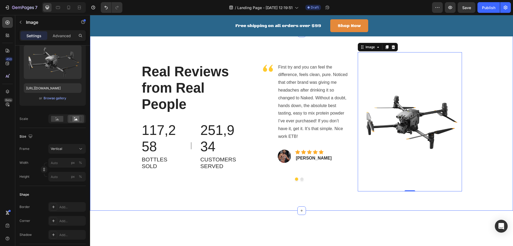
click at [490, 140] on div "Real Reviews from Real People Heading 117,258 Text block BOTTLES SOLD Text bloc…" at bounding box center [301, 121] width 415 height 139
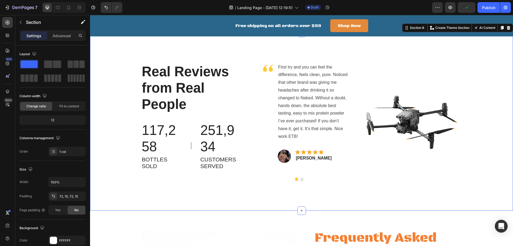
scroll to position [1119, 0]
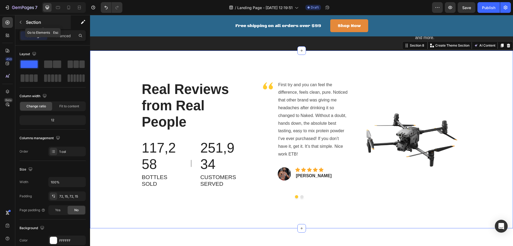
click at [22, 22] on icon "button" at bounding box center [20, 22] width 4 height 4
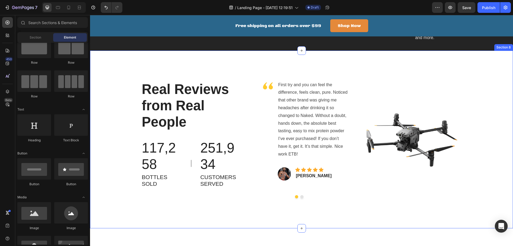
click at [107, 110] on div "Real Reviews from Real People Heading 117,258 Text block BOTTLES SOLD Text bloc…" at bounding box center [301, 139] width 415 height 139
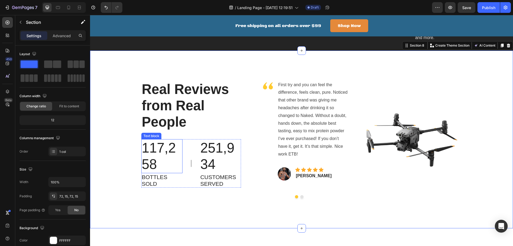
click at [155, 162] on p "117,258" at bounding box center [162, 156] width 40 height 33
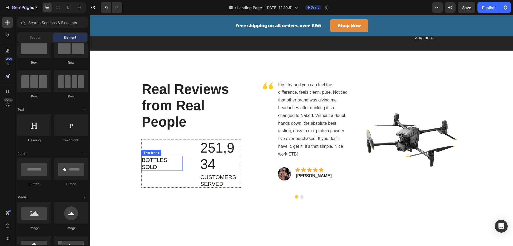
click at [155, 170] on p "BOTTLES SOLD" at bounding box center [162, 162] width 40 height 13
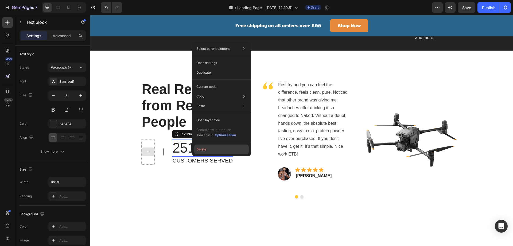
click at [207, 149] on button "Delete" at bounding box center [221, 149] width 55 height 10
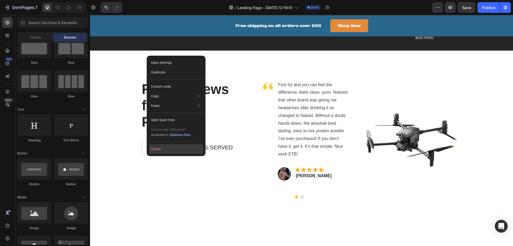
click at [161, 149] on button "Delete" at bounding box center [176, 149] width 55 height 10
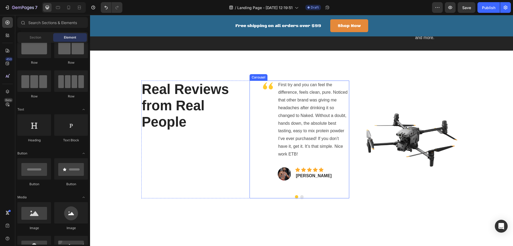
click at [301, 198] on button "Dot" at bounding box center [302, 196] width 3 height 3
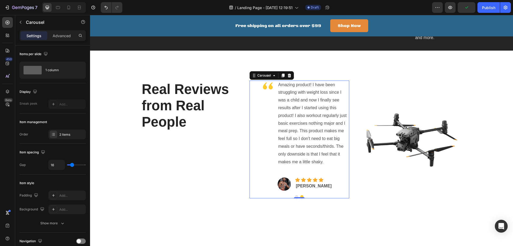
click at [295, 198] on button "Dot" at bounding box center [296, 196] width 3 height 3
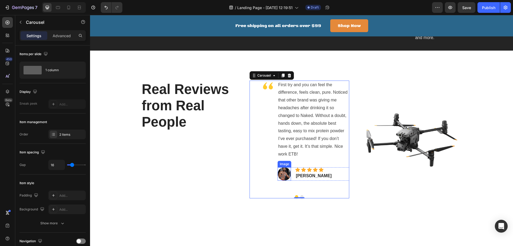
click at [285, 179] on img at bounding box center [284, 173] width 13 height 13
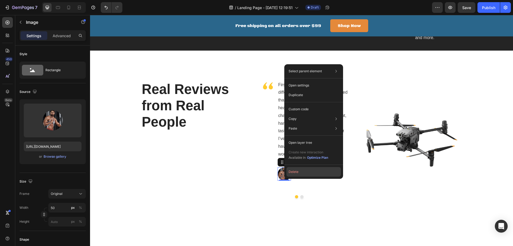
click at [295, 174] on button "Delete" at bounding box center [314, 172] width 55 height 10
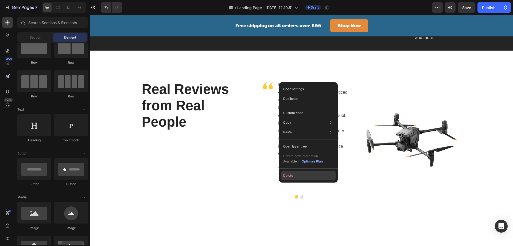
click at [289, 177] on button "Delete" at bounding box center [308, 176] width 55 height 10
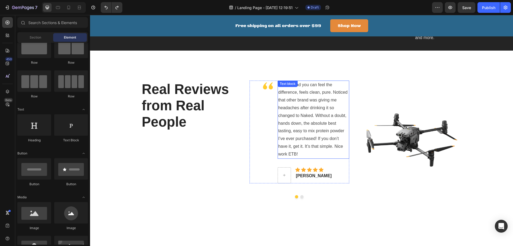
click at [281, 105] on p "First try and you can feel the difference, feels clean, pure. Noticed that othe…" at bounding box center [313, 119] width 71 height 77
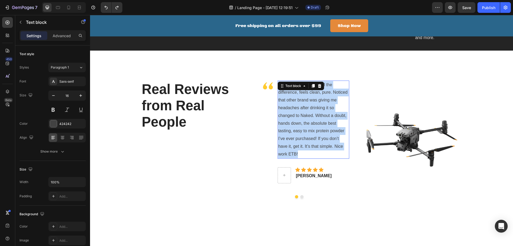
click at [281, 105] on p "First try and you can feel the difference, feels clean, pure. Noticed that othe…" at bounding box center [313, 119] width 71 height 77
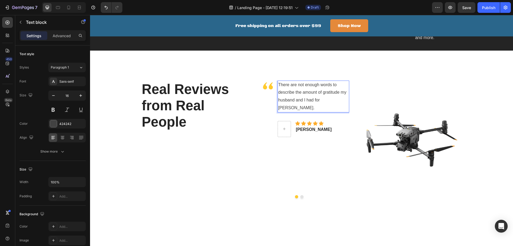
click at [327, 107] on p "There are not enough words to describe the amount of gratitude my husband and I…" at bounding box center [313, 96] width 71 height 31
click at [332, 107] on p "There are not enough words to describe the amount of gratitude my husband and I…" at bounding box center [313, 96] width 71 height 31
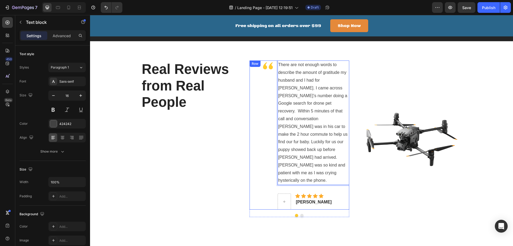
scroll to position [1136, 0]
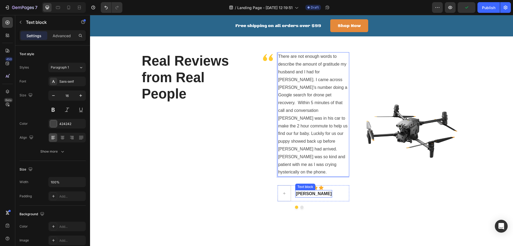
click at [302, 190] on p "[PERSON_NAME]" at bounding box center [314, 193] width 36 height 6
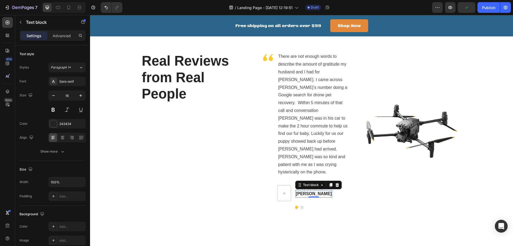
click at [302, 190] on p "[PERSON_NAME]" at bounding box center [314, 193] width 36 height 6
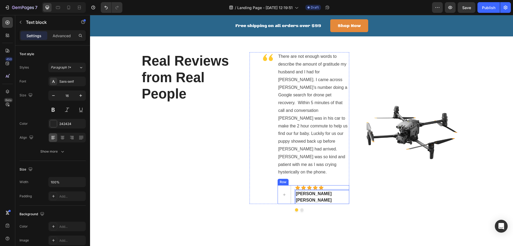
click at [352, 203] on div "Real Reviews from Real People Heading Image There are not enough words to descr…" at bounding box center [301, 132] width 423 height 198
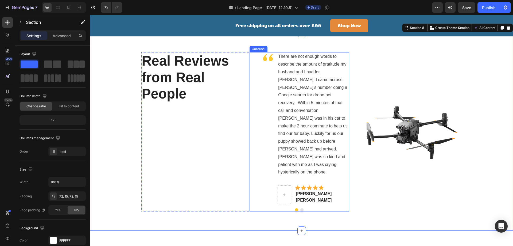
click at [301, 208] on button "Dot" at bounding box center [302, 209] width 3 height 3
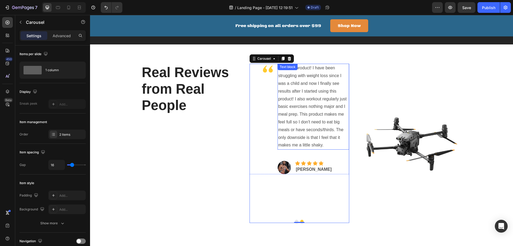
scroll to position [1119, 0]
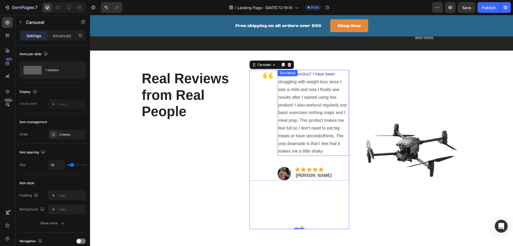
click at [306, 91] on p "Amazing product! I have been struggling with weight loss since I was a child an…" at bounding box center [313, 112] width 71 height 85
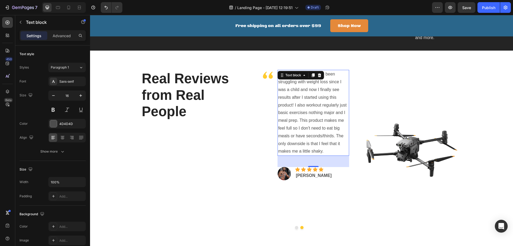
click at [306, 91] on p "Amazing product! I have been struggling with weight loss since I was a child an…" at bounding box center [313, 112] width 71 height 85
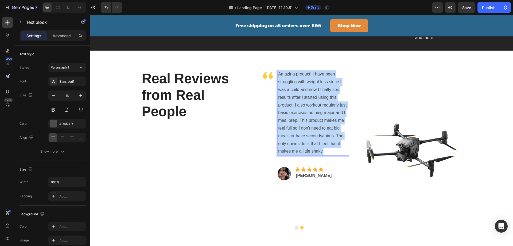
click at [306, 91] on p "Amazing product! I have been struggling with weight loss since I was a child an…" at bounding box center [313, 112] width 71 height 85
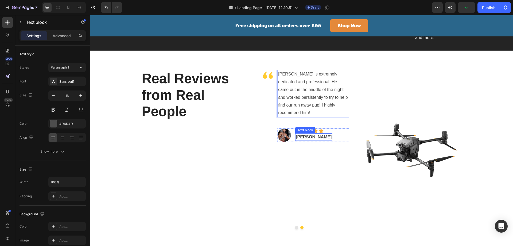
click at [303, 140] on p "[PERSON_NAME]" at bounding box center [314, 137] width 36 height 6
click at [303, 139] on p "[PERSON_NAME]" at bounding box center [314, 137] width 36 height 6
click at [296, 145] on p "[PERSON_NAME]" at bounding box center [314, 140] width 36 height 13
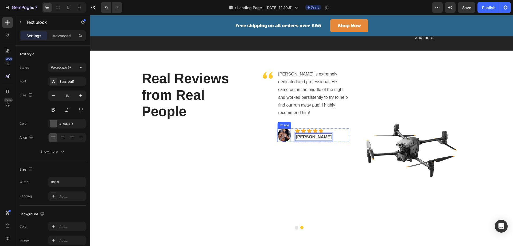
click at [279, 137] on img at bounding box center [284, 134] width 13 height 13
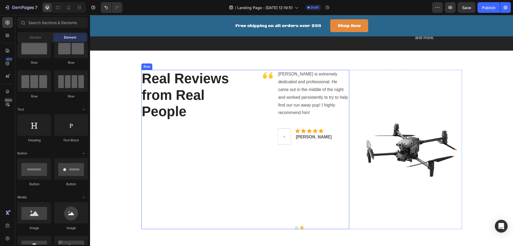
click at [179, 165] on div "Real Reviews from Real People Heading" at bounding box center [191, 149] width 100 height 159
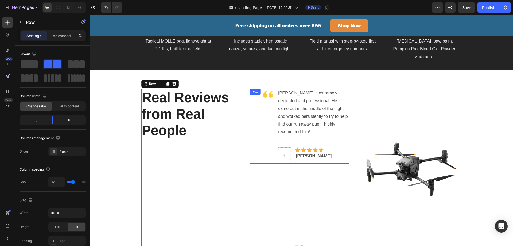
scroll to position [1136, 0]
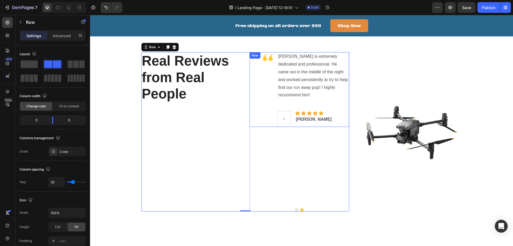
click at [326, 105] on div "[PERSON_NAME] is extremely dedicated and professional. He came out in the middl…" at bounding box center [314, 89] width 72 height 75
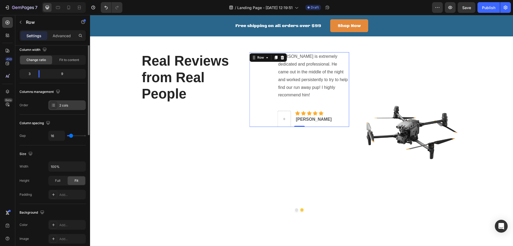
scroll to position [0, 0]
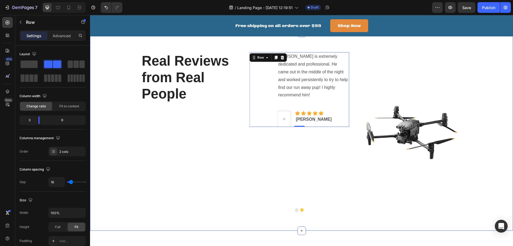
click at [103, 147] on div "Real Reviews from Real People Heading Image There are not enough words to descr…" at bounding box center [301, 131] width 415 height 159
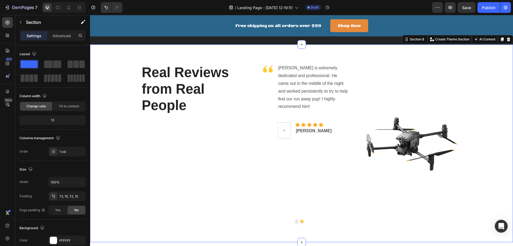
scroll to position [1119, 0]
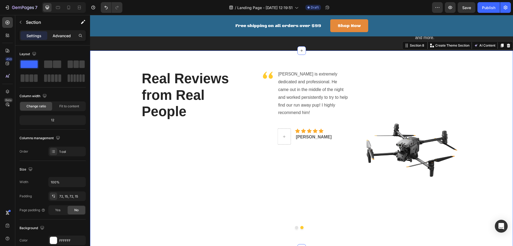
click at [59, 37] on p "Advanced" at bounding box center [62, 36] width 18 height 6
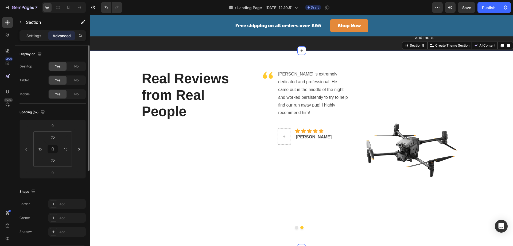
scroll to position [90, 0]
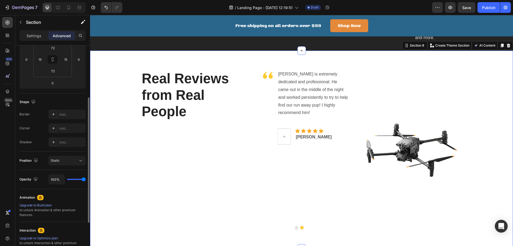
type input "74%"
type input "74"
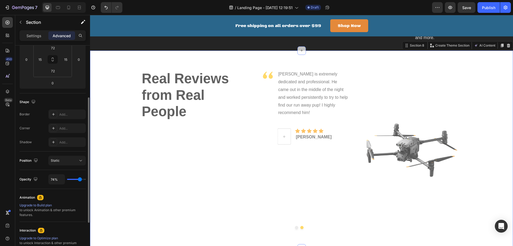
type input "72%"
type input "72"
type input "69%"
type input "69"
type input "54%"
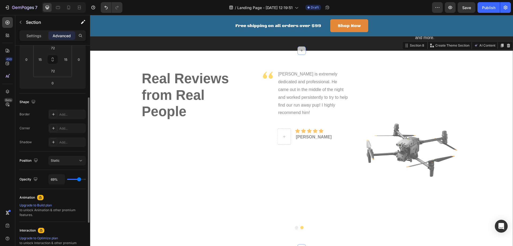
type input "54"
type input "52%"
type input "52"
type input "46%"
type input "46"
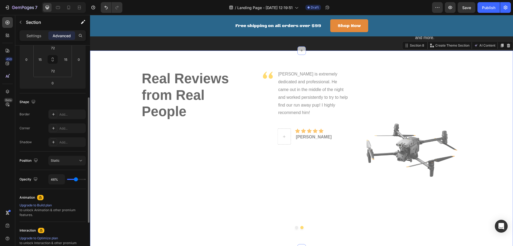
type input "44%"
type input "44"
type input "43%"
type input "43"
type input "41%"
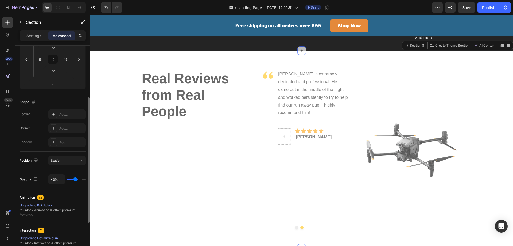
type input "41"
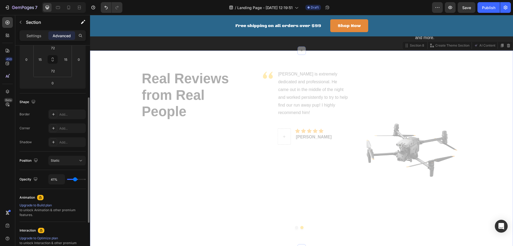
type input "37%"
type input "37"
type input "30%"
type input "30"
type input "24%"
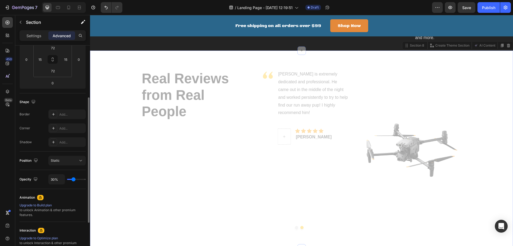
type input "24"
type input "19%"
type input "19"
type input "15%"
type input "15"
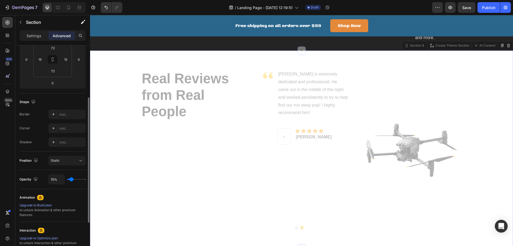
type input "11%"
type input "11"
type input "7%"
type input "7"
type input "2%"
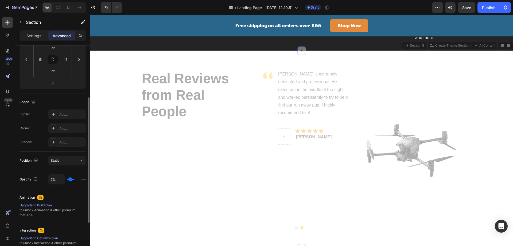
type input "2"
type input "0%"
type input "0"
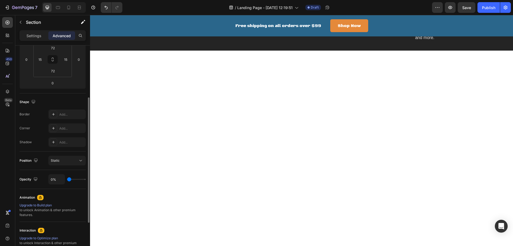
type input "81%"
type input "81"
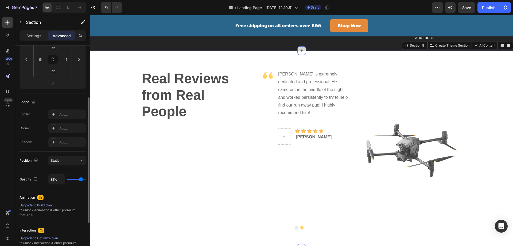
type input "100%"
type input "100"
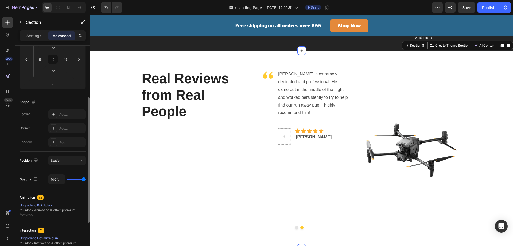
drag, startPoint x: 84, startPoint y: 180, endPoint x: 96, endPoint y: 180, distance: 12.3
click at [86, 180] on input "range" at bounding box center [76, 179] width 19 height 1
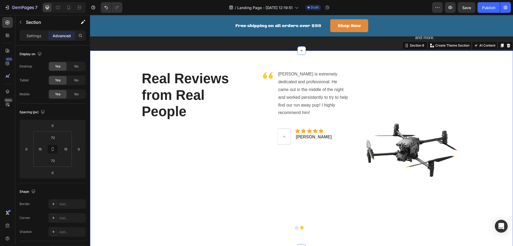
click at [101, 71] on div "Real Reviews from Real People Heading Image There are not enough words to descr…" at bounding box center [301, 150] width 423 height 198
click at [31, 34] on p "Settings" at bounding box center [33, 36] width 15 height 6
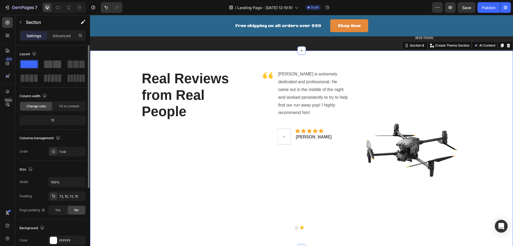
click at [51, 66] on span at bounding box center [48, 63] width 8 height 7
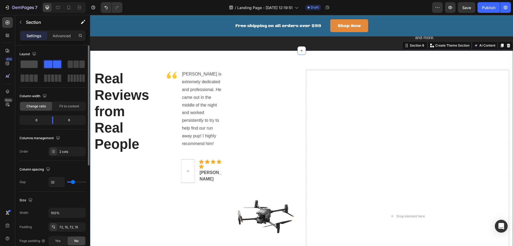
click at [26, 65] on span at bounding box center [29, 63] width 17 height 7
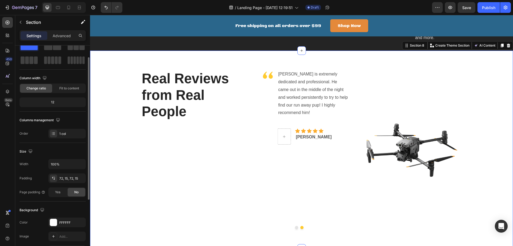
scroll to position [36, 0]
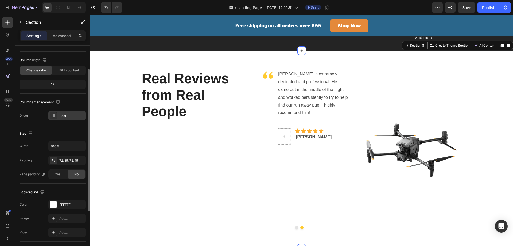
click at [61, 116] on div "1 col" at bounding box center [71, 115] width 25 height 5
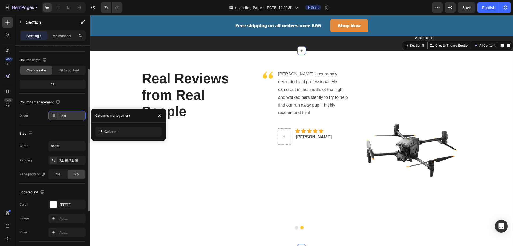
click at [61, 116] on div "1 col" at bounding box center [71, 115] width 25 height 5
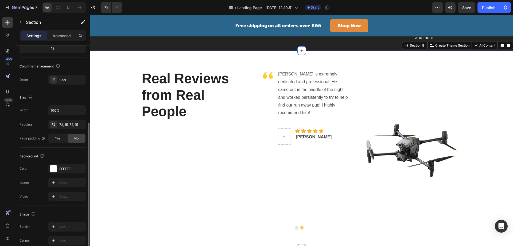
scroll to position [90, 0]
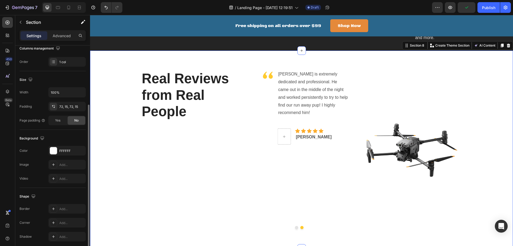
click at [74, 122] on div "No" at bounding box center [77, 120] width 18 height 9
drag, startPoint x: 76, startPoint y: 122, endPoint x: 61, endPoint y: 121, distance: 14.7
click at [75, 122] on span "No" at bounding box center [76, 120] width 4 height 5
click at [57, 121] on span "Yes" at bounding box center [57, 120] width 5 height 5
click at [71, 119] on div "No" at bounding box center [77, 120] width 18 height 9
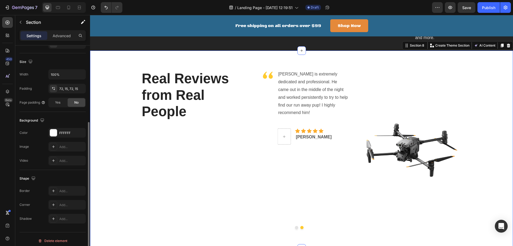
scroll to position [111, 0]
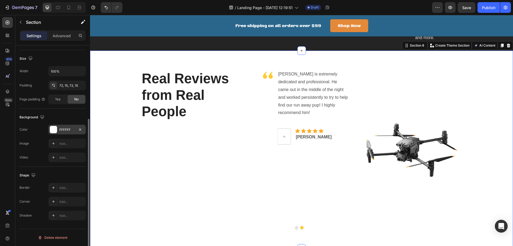
click at [56, 132] on div at bounding box center [53, 129] width 7 height 7
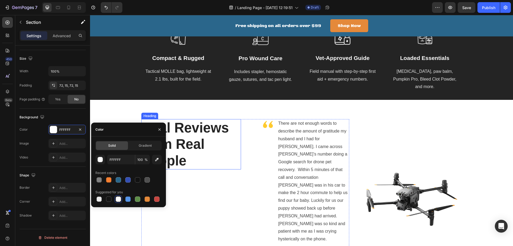
scroll to position [1083, 0]
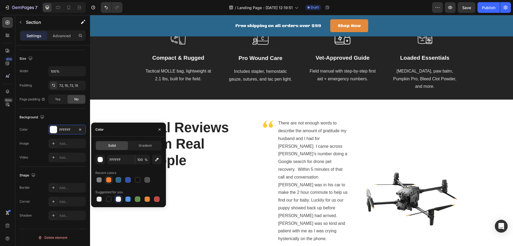
click at [109, 179] on div at bounding box center [108, 179] width 5 height 5
type input "F57F31"
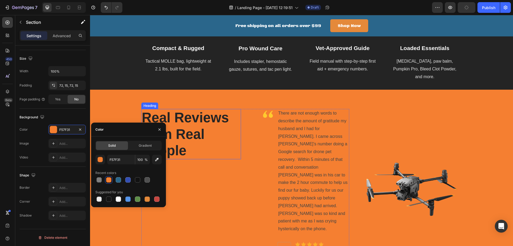
scroll to position [1136, 0]
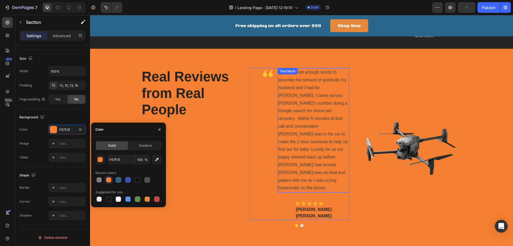
click at [298, 91] on p "There are not enough words to describe the amount of gratitude my husband and I…" at bounding box center [313, 129] width 71 height 123
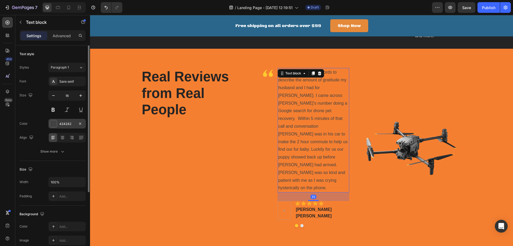
click at [54, 123] on div at bounding box center [53, 123] width 7 height 7
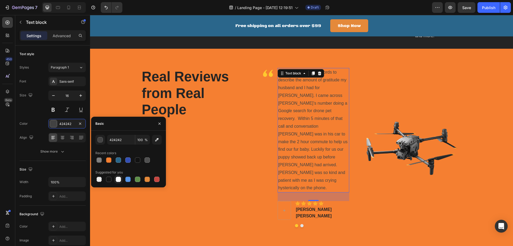
click at [118, 177] on div at bounding box center [118, 178] width 5 height 5
type input "FFFFFF"
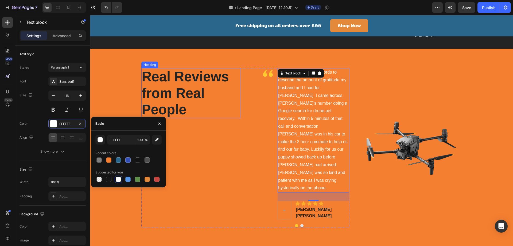
click at [238, 108] on p "Real Reviews from Real People" at bounding box center [191, 92] width 99 height 49
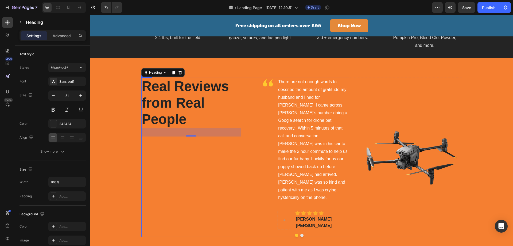
scroll to position [1119, 0]
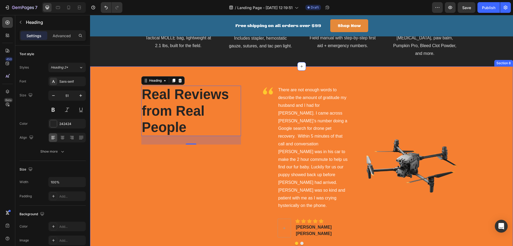
click at [102, 150] on div "Real Reviews from Real People Heading 32 Image There are not enough words to de…" at bounding box center [301, 165] width 415 height 159
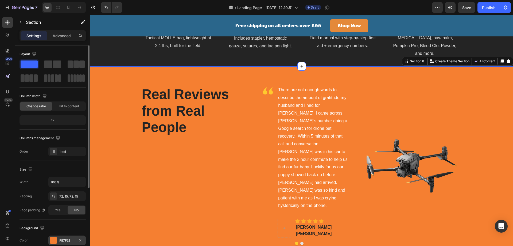
drag, startPoint x: 55, startPoint y: 240, endPoint x: 57, endPoint y: 236, distance: 3.8
click at [55, 239] on div at bounding box center [53, 240] width 7 height 7
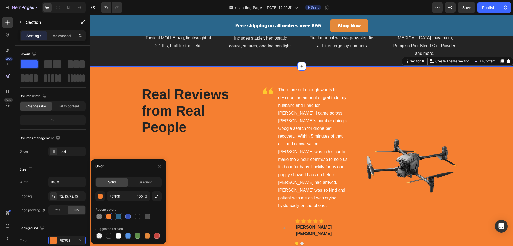
click at [119, 217] on div at bounding box center [118, 216] width 5 height 5
type input "2A668B"
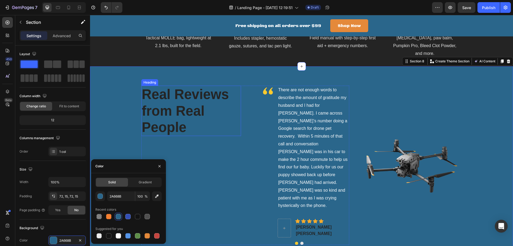
click at [162, 90] on p "Real Reviews from Real People" at bounding box center [191, 110] width 99 height 49
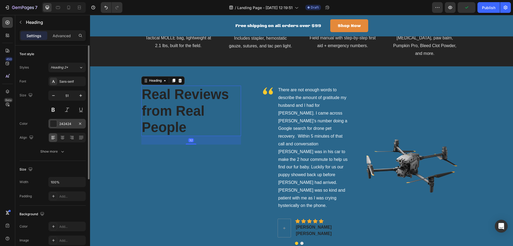
click at [53, 122] on div at bounding box center [53, 123] width 7 height 7
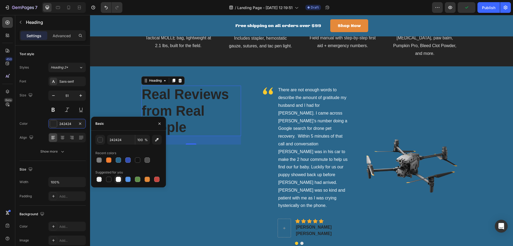
drag, startPoint x: 120, startPoint y: 180, endPoint x: 80, endPoint y: 151, distance: 49.1
click at [120, 180] on div at bounding box center [118, 178] width 5 height 5
type input "FFFFFF"
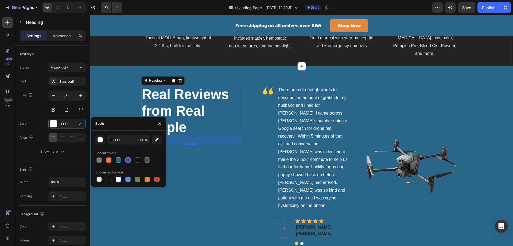
click at [466, 58] on div "Image Compact & Rugged Text block Tactical MOLLE bag, lightweight at 2.1 lbs, b…" at bounding box center [301, 26] width 423 height 79
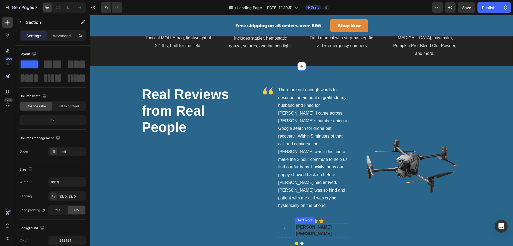
click at [307, 224] on p "[PERSON_NAME] [PERSON_NAME]" at bounding box center [322, 230] width 53 height 13
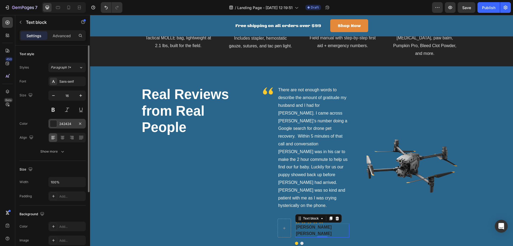
click at [54, 124] on div at bounding box center [53, 123] width 7 height 7
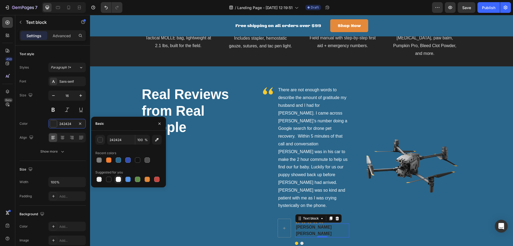
click at [118, 178] on div at bounding box center [118, 178] width 5 height 5
type input "FFFFFF"
click at [238, 198] on div "Real Reviews from Real People Heading" at bounding box center [191, 165] width 100 height 159
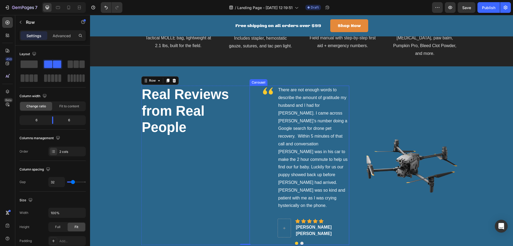
click at [301, 241] on button "Dot" at bounding box center [302, 242] width 3 height 3
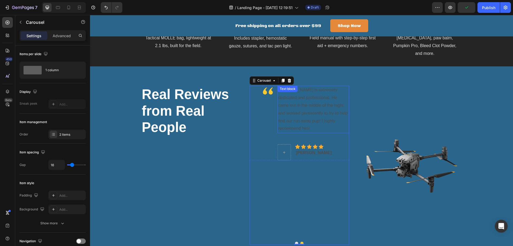
click at [293, 95] on p "[PERSON_NAME] is extremely dedicated and professional. He came out in the middl…" at bounding box center [313, 109] width 71 height 46
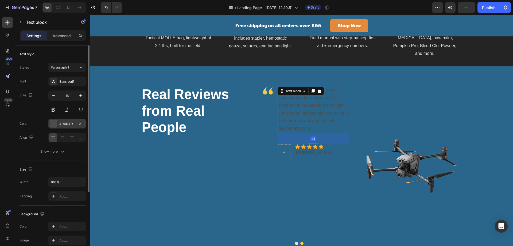
click at [49, 122] on div "4D4D4D" at bounding box center [66, 124] width 37 height 10
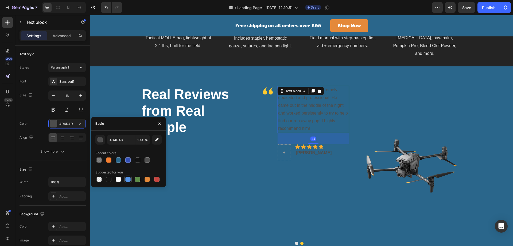
click at [118, 178] on div at bounding box center [118, 178] width 5 height 5
type input "FFFFFF"
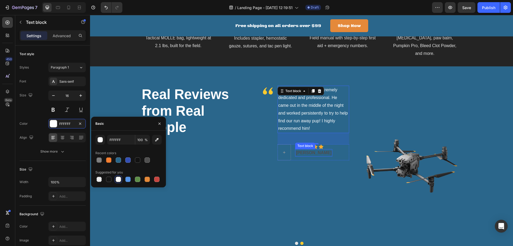
click at [301, 149] on p "[PERSON_NAME]" at bounding box center [314, 152] width 36 height 6
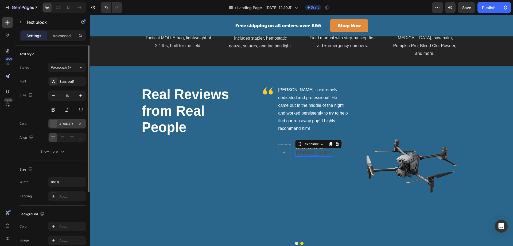
click at [58, 125] on div "4D4D4D" at bounding box center [66, 124] width 37 height 10
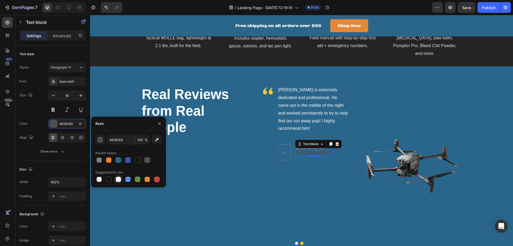
drag, startPoint x: 119, startPoint y: 179, endPoint x: 88, endPoint y: 165, distance: 33.7
click at [119, 179] on div at bounding box center [118, 178] width 5 height 5
type input "FFFFFF"
click at [401, 194] on img at bounding box center [410, 165] width 104 height 139
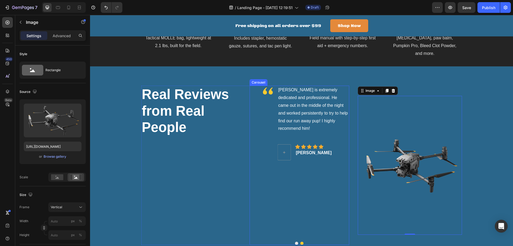
click at [265, 191] on div "Image [PERSON_NAME] is extremely dedicated and professional. He came out in the…" at bounding box center [300, 162] width 100 height 152
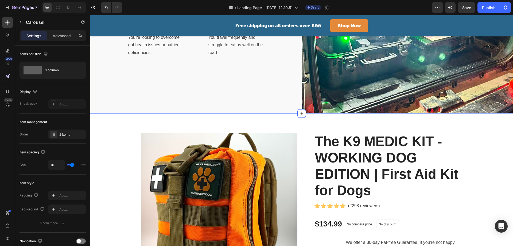
scroll to position [574, 0]
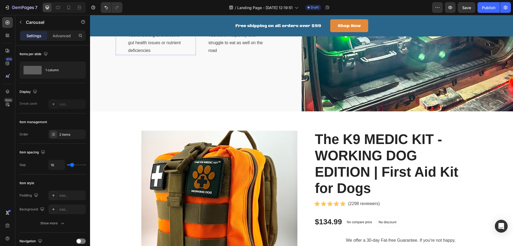
click at [136, 9] on img at bounding box center [136, 9] width 16 height 0
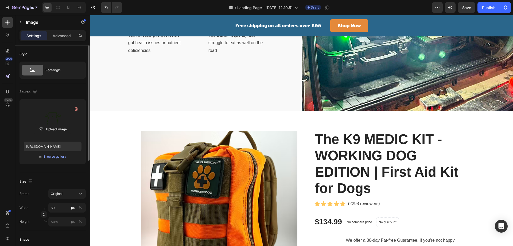
click at [49, 117] on label at bounding box center [53, 120] width 58 height 34
click at [49, 125] on input "file" at bounding box center [52, 129] width 37 height 9
click at [50, 119] on label at bounding box center [53, 120] width 58 height 34
click at [50, 125] on input "file" at bounding box center [52, 129] width 37 height 9
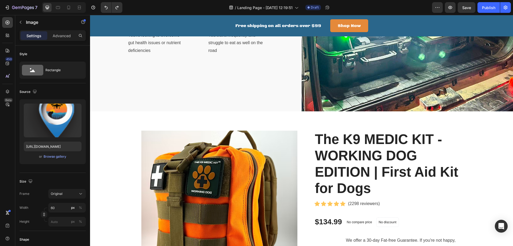
type input "[URL][DOMAIN_NAME]"
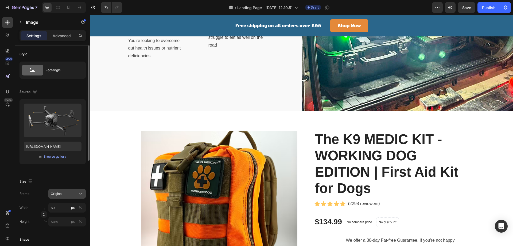
click at [76, 191] on div "Original" at bounding box center [64, 193] width 26 height 5
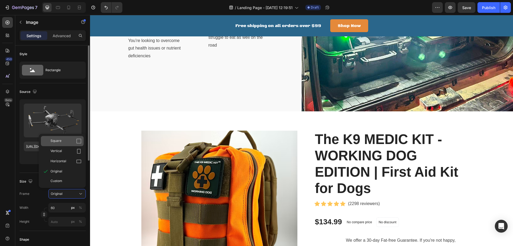
click at [62, 141] on div "Square" at bounding box center [66, 140] width 31 height 5
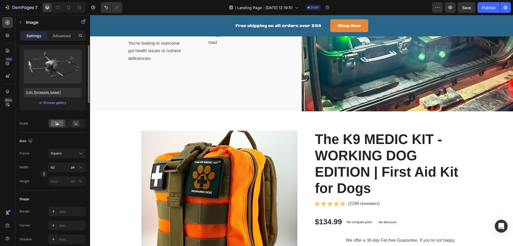
scroll to position [0, 0]
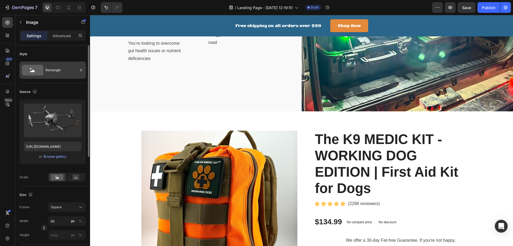
click at [57, 68] on div "Rectangle" at bounding box center [61, 70] width 33 height 12
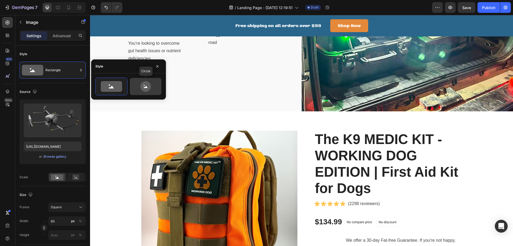
click at [148, 85] on icon at bounding box center [145, 86] width 11 height 11
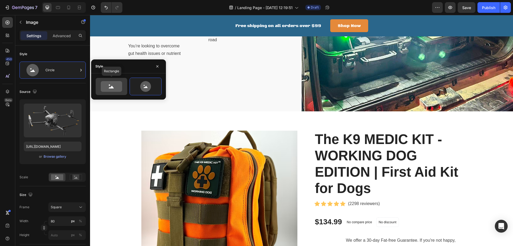
click at [118, 90] on icon at bounding box center [111, 86] width 21 height 11
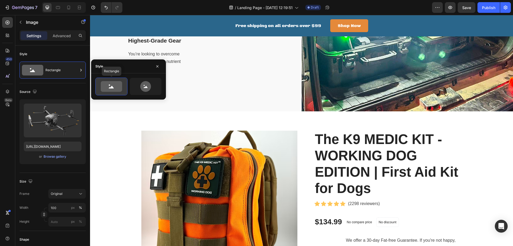
click at [113, 86] on icon at bounding box center [111, 87] width 5 height 3
click at [150, 84] on icon at bounding box center [145, 86] width 11 height 11
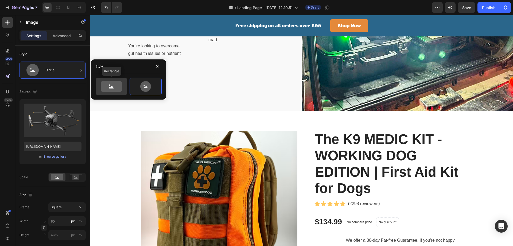
click at [118, 86] on icon at bounding box center [111, 86] width 21 height 11
type input "100"
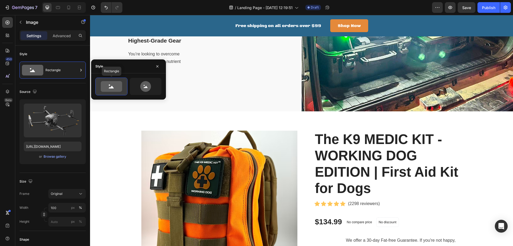
click at [117, 86] on icon at bounding box center [111, 86] width 21 height 11
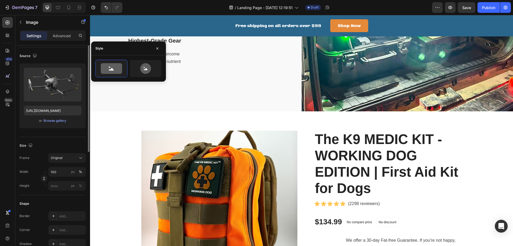
scroll to position [72, 0]
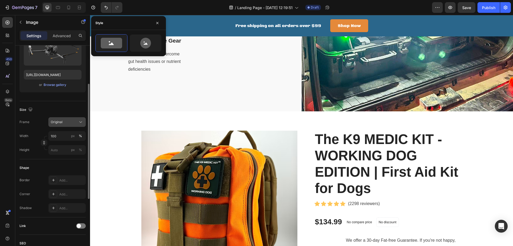
click at [61, 122] on span "Original" at bounding box center [57, 122] width 12 height 5
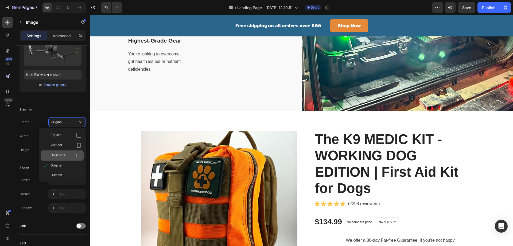
click at [59, 155] on span "Horizontal" at bounding box center [59, 155] width 16 height 5
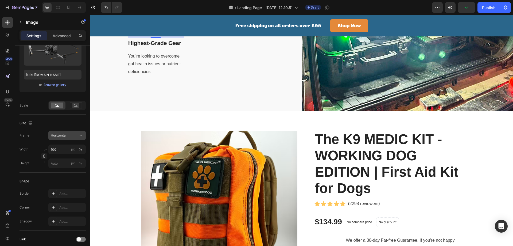
click at [63, 135] on span "Horizontal" at bounding box center [59, 135] width 16 height 5
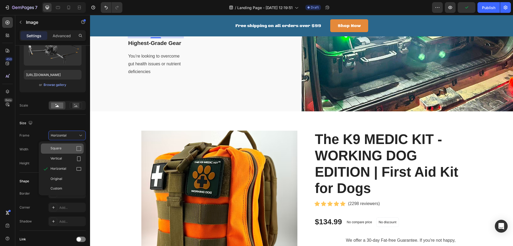
click at [62, 147] on div "Square" at bounding box center [66, 148] width 31 height 5
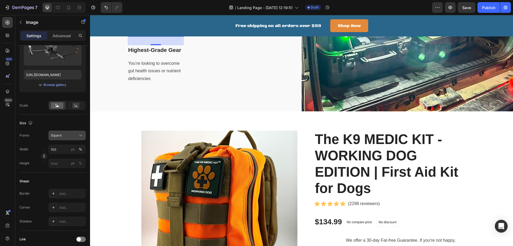
click at [67, 138] on div "Square" at bounding box center [67, 135] width 33 height 5
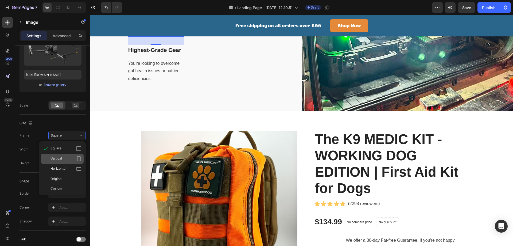
click at [64, 158] on div "Vertical" at bounding box center [66, 158] width 31 height 5
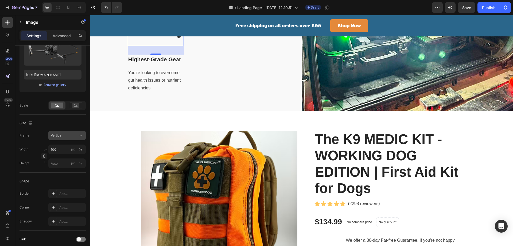
click at [67, 134] on div "Vertical" at bounding box center [64, 135] width 26 height 5
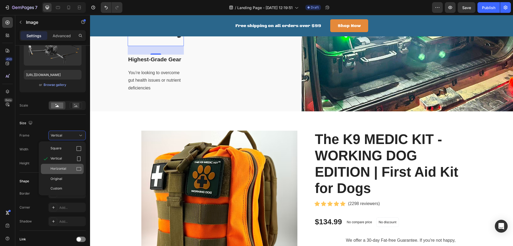
click at [64, 167] on span "Horizontal" at bounding box center [59, 168] width 16 height 5
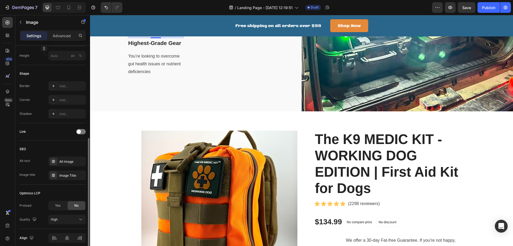
scroll to position [202, 0]
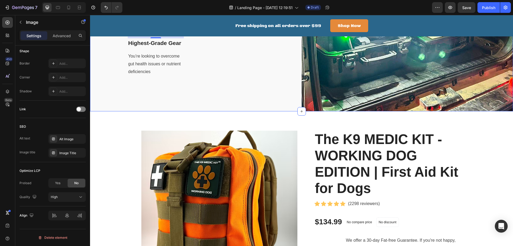
click at [110, 111] on div "Image 32 Highest-Grade Gear Text block You’re looking to overcome gut health is…" at bounding box center [196, 31] width 212 height 159
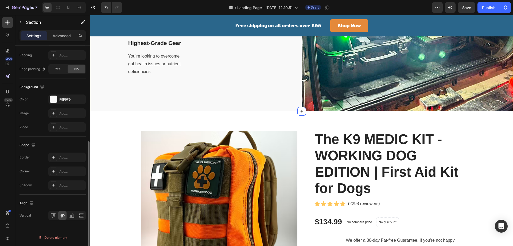
scroll to position [0, 0]
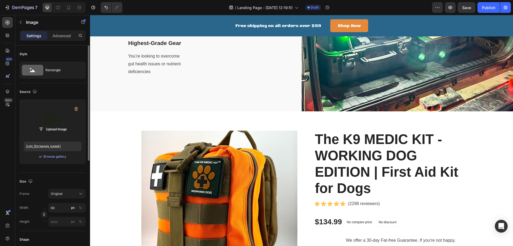
click at [54, 116] on label at bounding box center [53, 120] width 58 height 34
click at [54, 125] on input "file" at bounding box center [52, 129] width 37 height 9
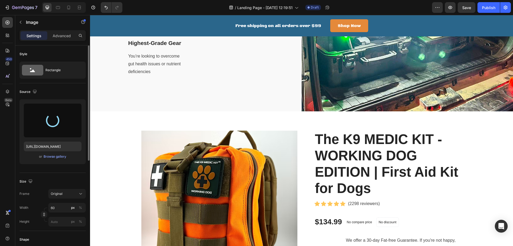
type input "[URL][DOMAIN_NAME]"
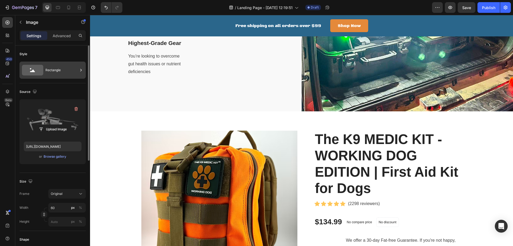
click at [55, 77] on div "Rectangle" at bounding box center [53, 69] width 66 height 17
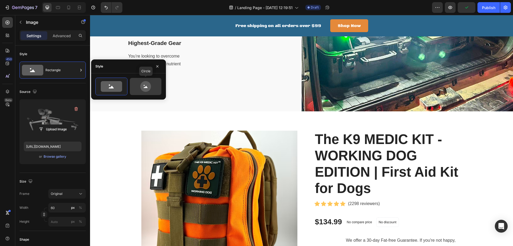
click at [139, 82] on icon at bounding box center [145, 86] width 25 height 11
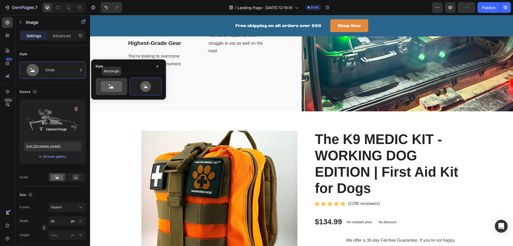
click at [123, 85] on icon at bounding box center [111, 86] width 25 height 11
type input "100"
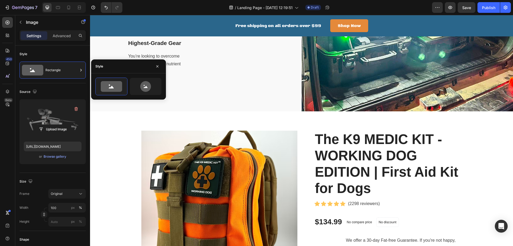
click at [66, 187] on div "Size Frame Original Width 100 px % Height px %" at bounding box center [53, 202] width 66 height 58
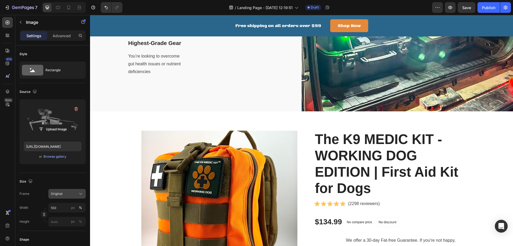
click at [64, 190] on button "Original" at bounding box center [66, 194] width 37 height 10
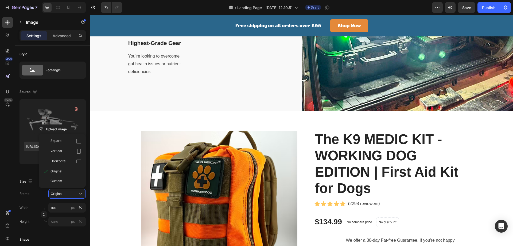
click at [66, 163] on span "Horizontal" at bounding box center [59, 161] width 16 height 5
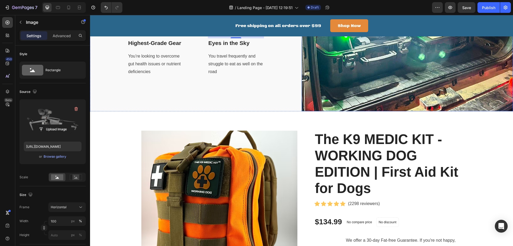
click at [286, 111] on div "Image Highest-Grade Gear Text block You’re looking to overcome gut health issue…" at bounding box center [196, 31] width 212 height 159
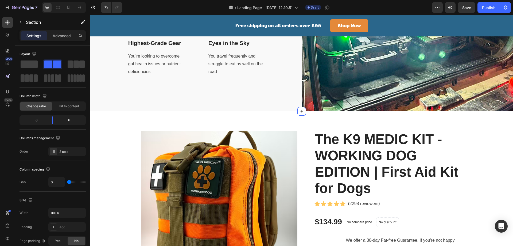
click at [236, 30] on img at bounding box center [236, 8] width 56 height 42
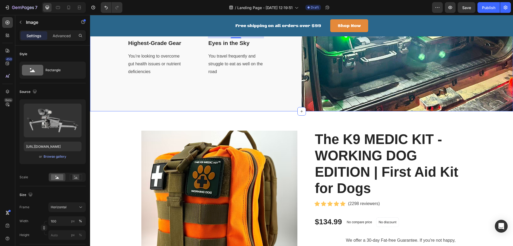
click at [292, 111] on div "Image Highest-Grade Gear Text block You’re looking to overcome gut health issue…" at bounding box center [196, 31] width 212 height 159
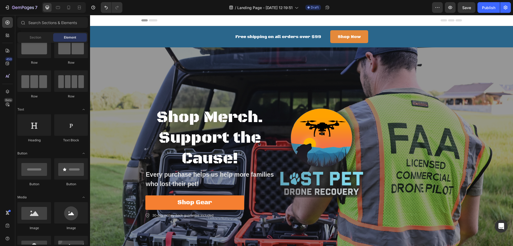
click at [152, 21] on icon at bounding box center [153, 20] width 9 height 2
click at [152, 20] on icon at bounding box center [153, 20] width 9 height 2
drag, startPoint x: 141, startPoint y: 18, endPoint x: 152, endPoint y: 19, distance: 10.7
click at [152, 19] on div "Header" at bounding box center [301, 20] width 321 height 11
drag, startPoint x: 152, startPoint y: 19, endPoint x: 127, endPoint y: 19, distance: 25.1
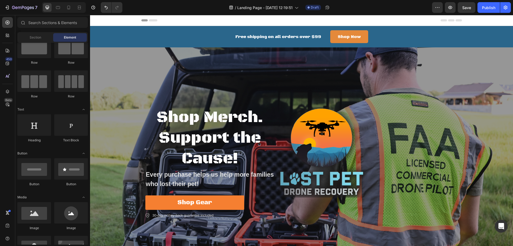
click at [142, 19] on div "Header" at bounding box center [301, 20] width 321 height 11
click at [108, 21] on span "Header" at bounding box center [106, 20] width 12 height 5
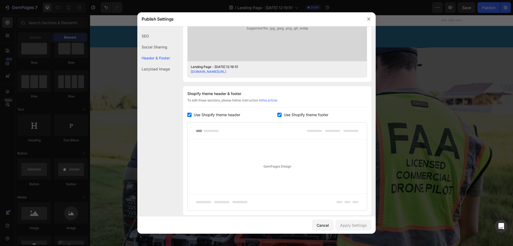
scroll to position [199, 0]
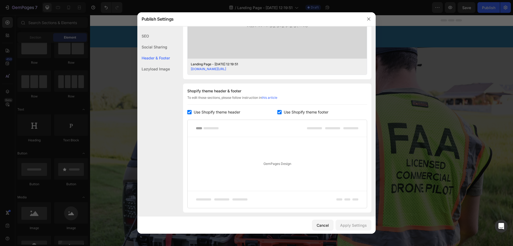
click at [187, 112] on input "checkbox" at bounding box center [189, 112] width 4 height 4
click at [188, 112] on input "checkbox" at bounding box center [189, 112] width 4 height 4
checkbox input "false"
click at [278, 111] on input "checkbox" at bounding box center [280, 112] width 4 height 4
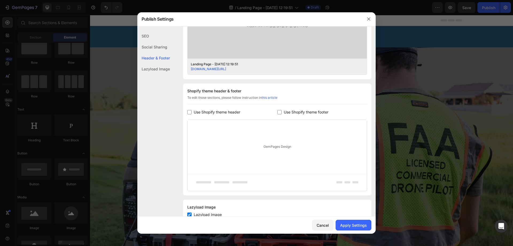
checkbox input "false"
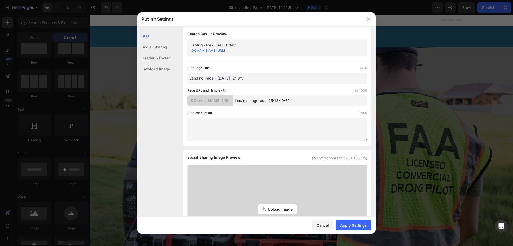
scroll to position [0, 0]
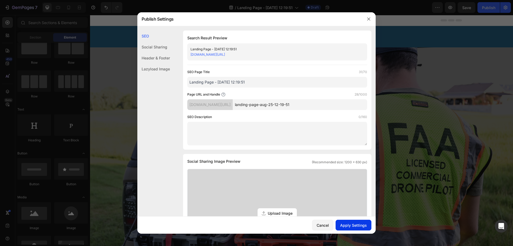
click at [350, 226] on div "Apply Settings" at bounding box center [353, 225] width 27 height 6
click at [114, 109] on div at bounding box center [256, 123] width 513 height 246
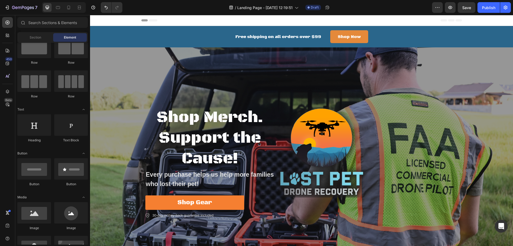
click at [176, 22] on div "Header" at bounding box center [301, 20] width 321 height 11
click at [465, 9] on span "Save" at bounding box center [467, 7] width 9 height 5
click at [450, 7] on icon "button" at bounding box center [450, 7] width 5 height 5
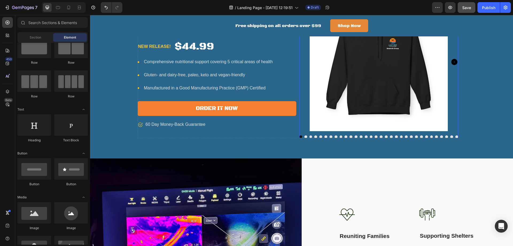
scroll to position [232, 0]
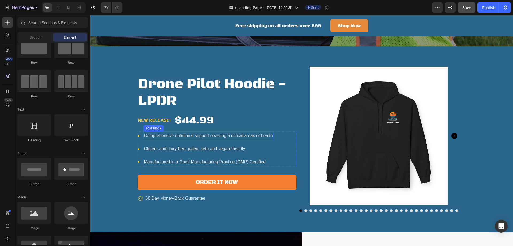
click at [151, 135] on p "Comprehensive nutritional support covering 5 critical areas of health" at bounding box center [208, 136] width 129 height 8
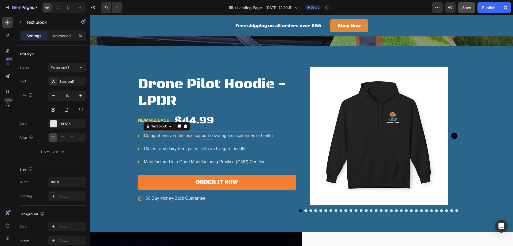
click at [151, 135] on p "Comprehensive nutritional support covering 5 critical areas of health" at bounding box center [208, 136] width 129 height 8
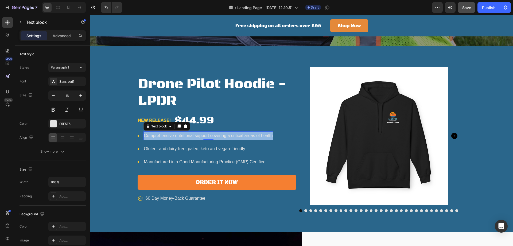
click at [151, 135] on p "Comprehensive nutritional support covering 5 critical areas of health" at bounding box center [208, 136] width 129 height 8
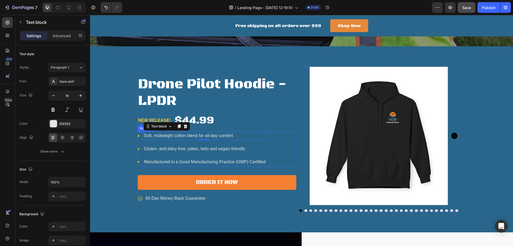
drag, startPoint x: 166, startPoint y: 149, endPoint x: 154, endPoint y: 149, distance: 12.0
click at [166, 149] on p "Gluten- and dairy-free, paleo, keto and vegan-friendly" at bounding box center [205, 149] width 122 height 8
click at [154, 149] on p "Gluten- and dairy-free, paleo, keto and vegan-friendly" at bounding box center [205, 149] width 122 height 8
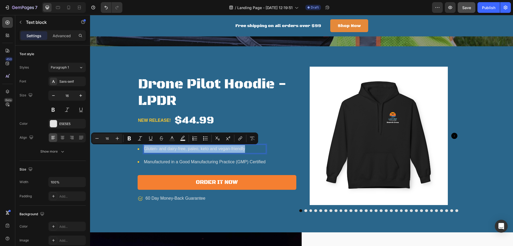
click at [154, 149] on p "Gluten- and dairy-free, paleo, keto and vegan-friendly" at bounding box center [205, 149] width 122 height 8
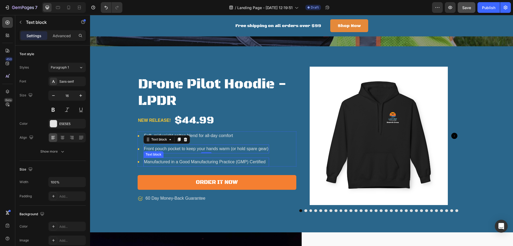
click at [151, 164] on p "Manufactured in a Good Manufacturing Practice (GMP) Certified" at bounding box center [206, 162] width 125 height 8
click at [152, 163] on p "Manufactured in a Good Manufacturing Practice (GMP) Certified" at bounding box center [206, 162] width 125 height 8
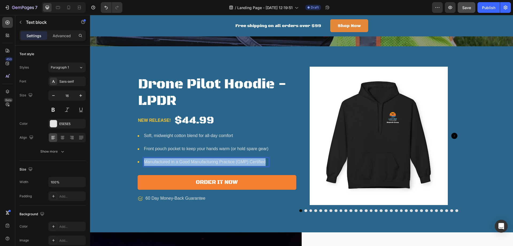
click at [152, 163] on p "Manufactured in a Good Manufacturing Practice (GMP) Certified" at bounding box center [206, 162] width 125 height 8
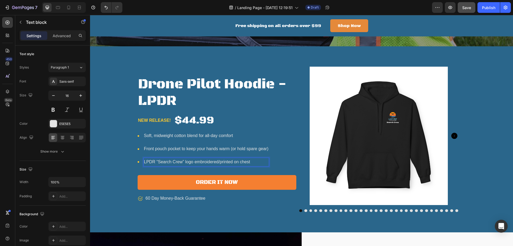
click at [203, 165] on p "LPDR “Search Crew” logo embroidered/printed on chest" at bounding box center [206, 162] width 125 height 8
click at [229, 160] on p "LPDR “Search Crew” logo printed on chest" at bounding box center [206, 162] width 125 height 8
click at [108, 170] on div "Drone Pilot Hoodie - LPDR Product Title NEW RELEASE! Text block $44.99 Product …" at bounding box center [301, 139] width 415 height 145
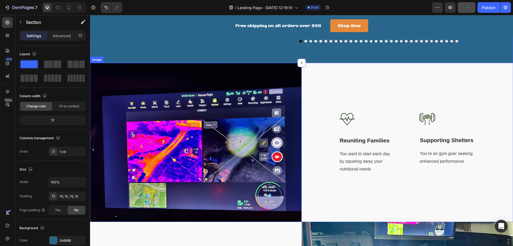
scroll to position [410, 0]
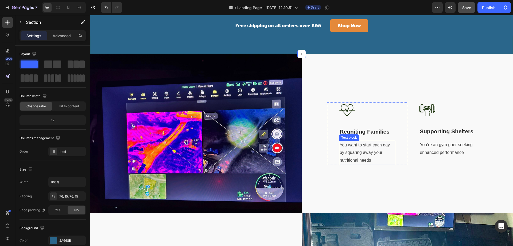
drag, startPoint x: 344, startPoint y: 143, endPoint x: 340, endPoint y: 148, distance: 6.5
click at [344, 143] on p "You want to start each day by squaring away your nutritional needs" at bounding box center [367, 152] width 55 height 23
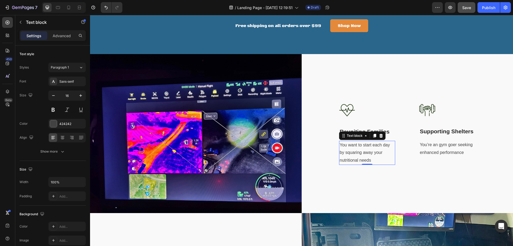
click at [340, 148] on p "You want to start each day by squaring away your nutritional needs" at bounding box center [367, 152] width 55 height 23
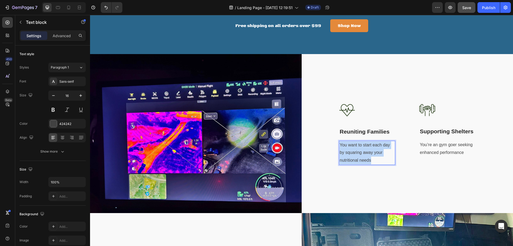
click at [340, 148] on p "You want to start each day by squaring away your nutritional needs" at bounding box center [367, 152] width 55 height 23
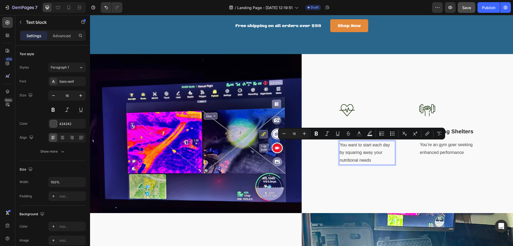
scroll to position [414, 0]
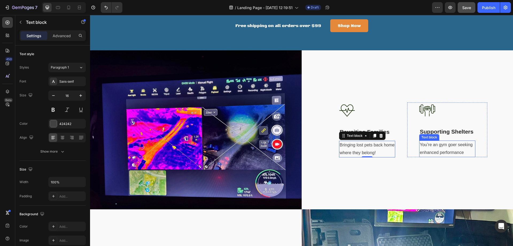
click at [433, 141] on p "You’re an gym goer seeking enhanced performance" at bounding box center [447, 149] width 55 height 16
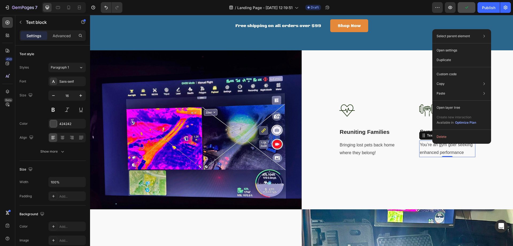
click at [428, 148] on p "You’re an gym goer seeking enhanced performance" at bounding box center [447, 149] width 55 height 16
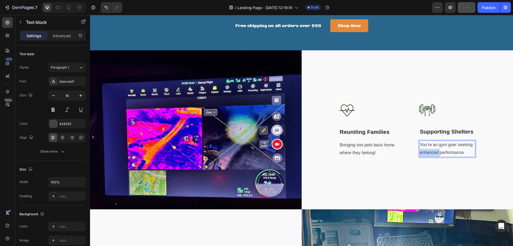
click at [428, 148] on p "You’re an gym goer seeking enhanced performance" at bounding box center [447, 149] width 55 height 16
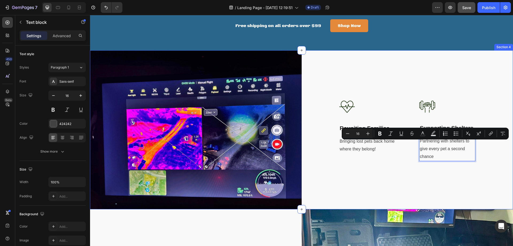
scroll to position [410, 0]
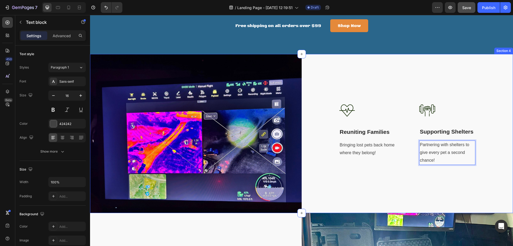
click at [402, 185] on div "Image Reuniting Families Text block Bringing lost pets back home where they bel…" at bounding box center [408, 133] width 212 height 159
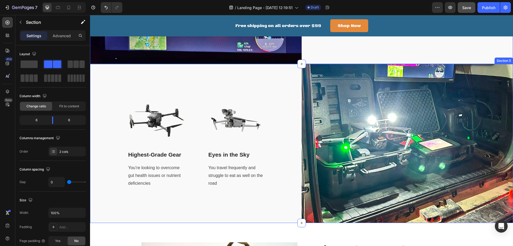
scroll to position [553, 0]
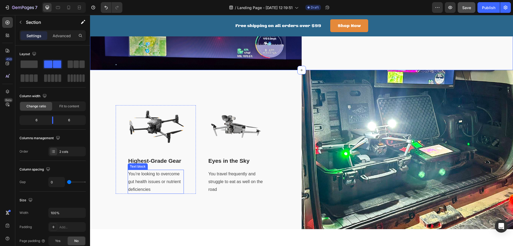
click at [139, 180] on p "You’re looking to overcome gut health issues or nutrient deficiencies" at bounding box center [155, 181] width 55 height 23
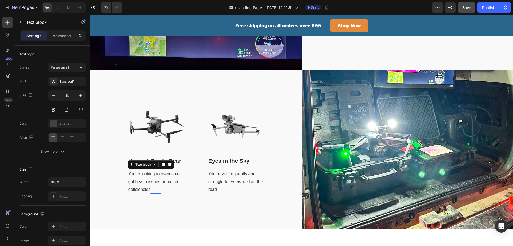
click at [139, 176] on p "You’re looking to overcome gut health issues or nutrient deficiencies" at bounding box center [155, 181] width 55 height 23
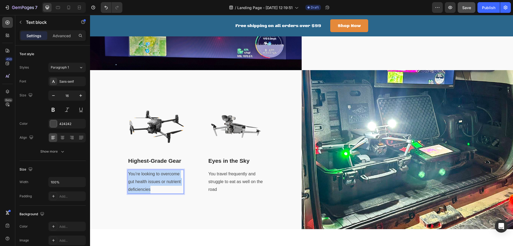
click at [139, 176] on p "You’re looking to overcome gut health issues or nutrient deficiencies" at bounding box center [155, 181] width 55 height 23
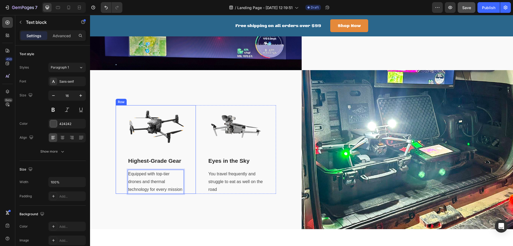
scroll to position [549, 0]
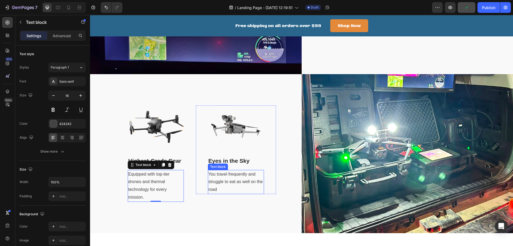
click at [222, 172] on p "You travel frequently and struggle to eat as well on the road" at bounding box center [236, 181] width 55 height 23
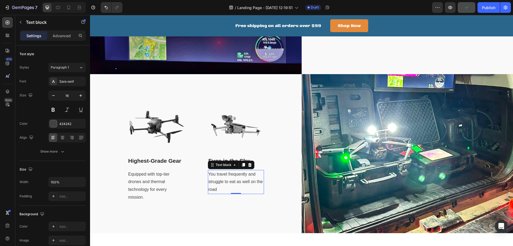
click at [222, 172] on p "You travel frequently and struggle to eat as well on the road" at bounding box center [236, 181] width 55 height 23
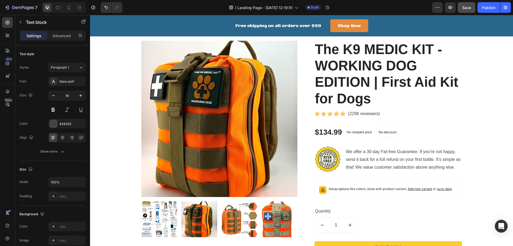
scroll to position [763, 0]
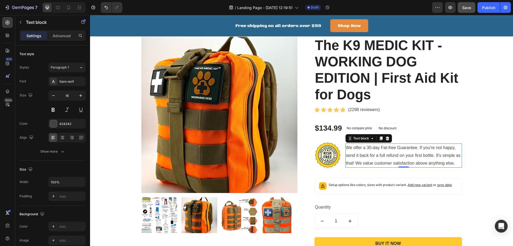
click at [387, 147] on p "We offer a 30-day Fat-free Guarantee. If you're not happy, send it back for a f…" at bounding box center [404, 155] width 116 height 23
click at [386, 145] on p "We offer a 30-day Fat-free Guarantee. If you're not happy, send it back for a f…" at bounding box center [404, 155] width 116 height 23
click at [386, 147] on p "We offer a 30-day Fat-free Guarantee. If you're not happy, send it back for a f…" at bounding box center [404, 155] width 116 height 23
click at [407, 154] on p "We offer a 30-day Guarantee. If you're not happy, send it back for a full refun…" at bounding box center [404, 155] width 116 height 23
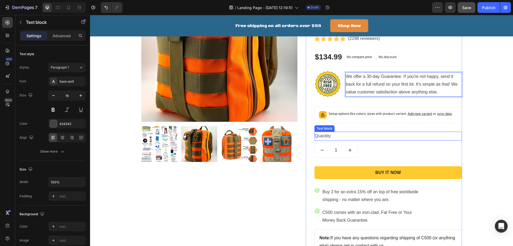
scroll to position [905, 0]
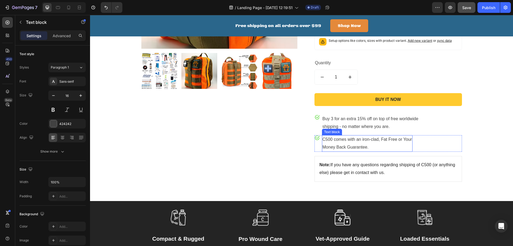
click at [329, 140] on p "C500 comes with an iron-clad, Fat Free or Your Money Back Guarantee." at bounding box center [368, 144] width 90 height 16
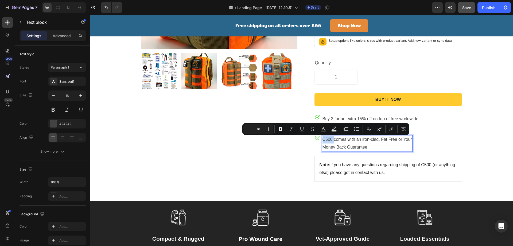
click at [329, 139] on p "C500 comes with an iron-clad, Fat Free or Your Money Back Guarantee." at bounding box center [368, 144] width 90 height 16
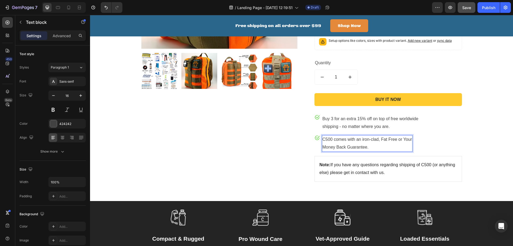
click at [331, 139] on p "C500 comes with an iron-clad, Fat Free or Your Money Back Guarantee." at bounding box center [368, 144] width 90 height 16
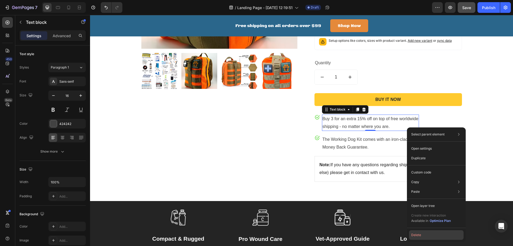
click at [420, 233] on button "Delete" at bounding box center [436, 235] width 55 height 10
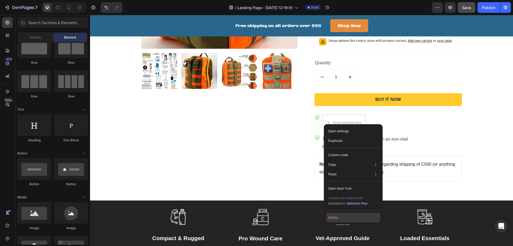
click at [336, 216] on button "Delete" at bounding box center [353, 218] width 55 height 10
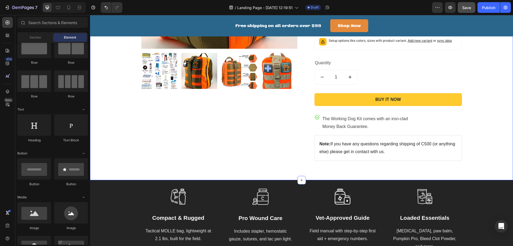
click at [499, 149] on div "Product Images & Gallery The K9 MEDIC KIT - WORKING DOG EDITION | First Aid Kit…" at bounding box center [301, 31] width 415 height 277
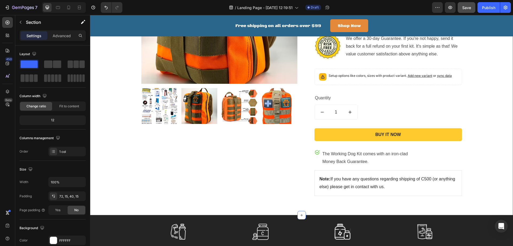
scroll to position [870, 0]
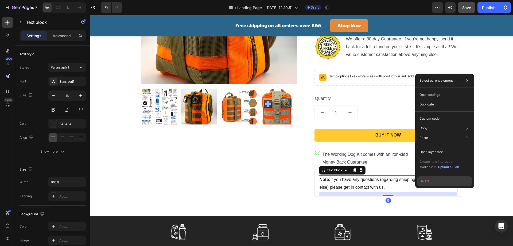
click at [430, 180] on button "Delete" at bounding box center [445, 181] width 55 height 10
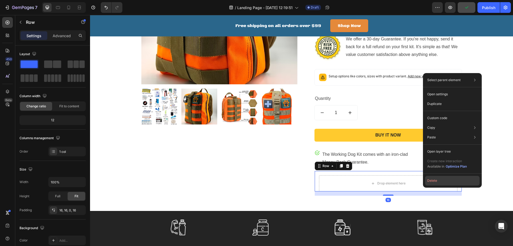
click at [431, 181] on button "Delete" at bounding box center [452, 181] width 55 height 10
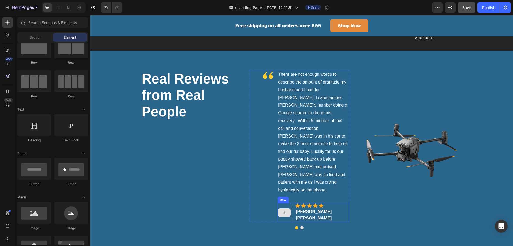
scroll to position [1083, 0]
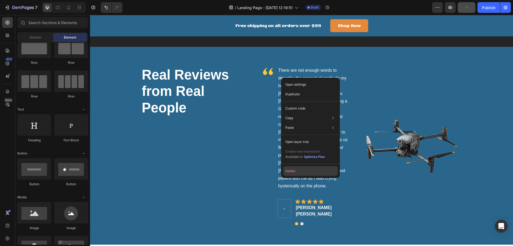
click at [287, 172] on button "Delete" at bounding box center [310, 171] width 55 height 10
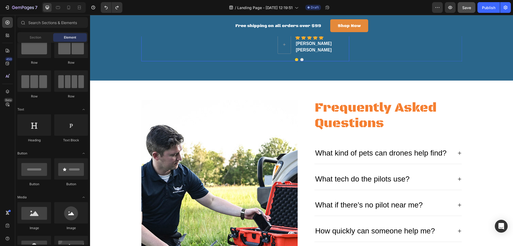
scroll to position [1262, 0]
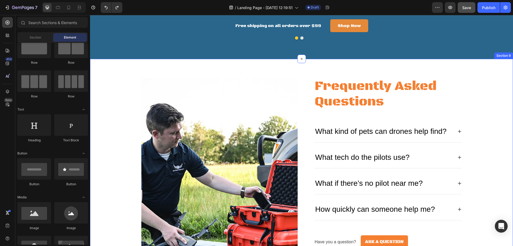
click at [460, 110] on div "Image Frequently Asked Questions Heading What kind of pets can drones help find…" at bounding box center [301, 183] width 415 height 211
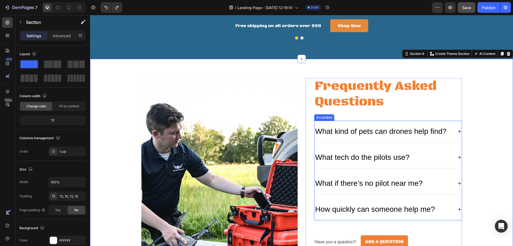
click at [458, 129] on icon at bounding box center [460, 131] width 4 height 4
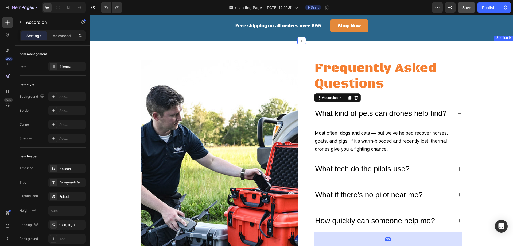
scroll to position [1297, 0]
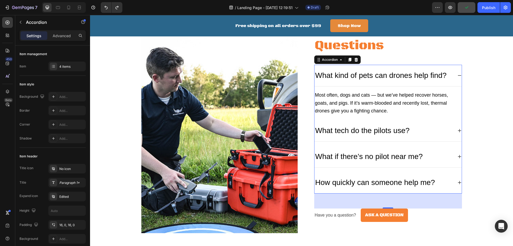
click at [458, 130] on icon at bounding box center [460, 130] width 4 height 4
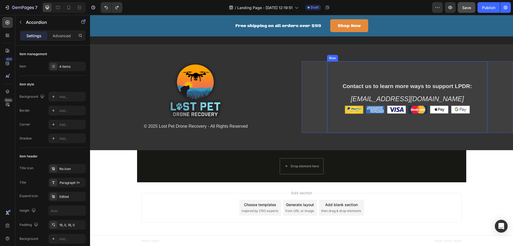
scroll to position [1759, 0]
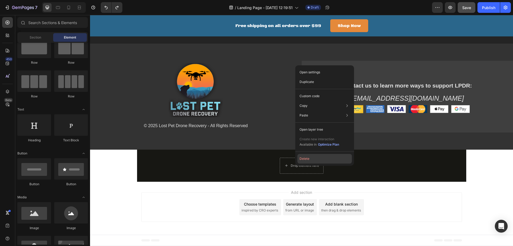
click at [305, 159] on button "Delete" at bounding box center [325, 159] width 55 height 10
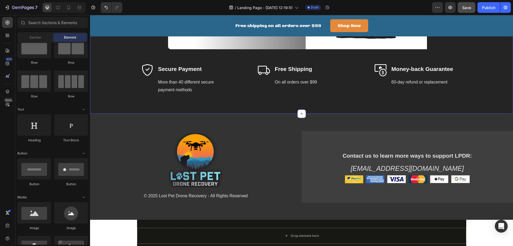
scroll to position [1687, 0]
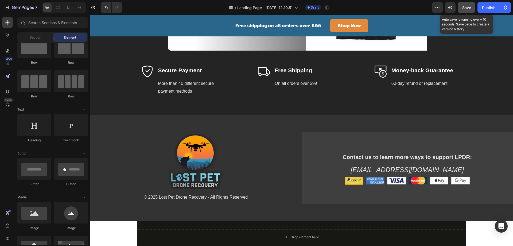
click at [462, 6] on button "Save" at bounding box center [467, 7] width 18 height 11
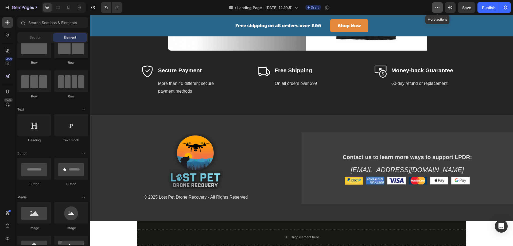
click at [437, 7] on icon "button" at bounding box center [437, 7] width 5 height 5
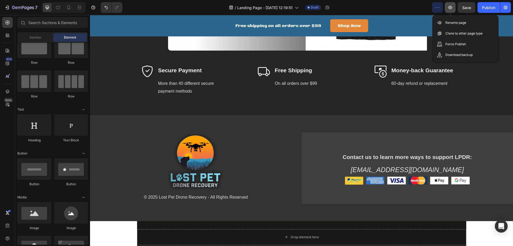
click at [450, 7] on icon "button" at bounding box center [451, 7] width 4 height 3
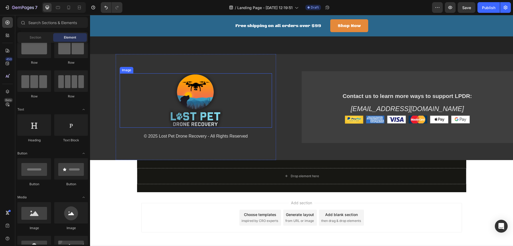
scroll to position [1705, 0]
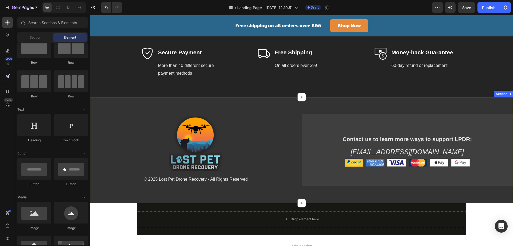
click at [104, 107] on div "Image © 2025 Lost Pet Drone Recovery - All Rights Reserved Text block Row" at bounding box center [196, 150] width 212 height 106
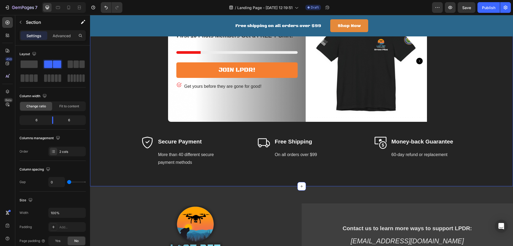
scroll to position [1741, 0]
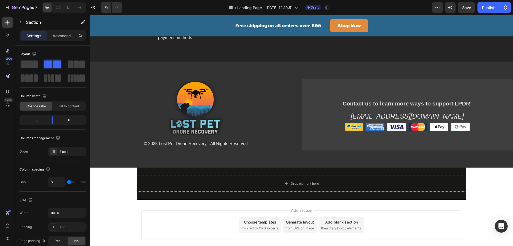
click at [113, 108] on div "Image © 2025 Lost Pet Drone Recovery - All Rights Reserved Text block Row" at bounding box center [196, 114] width 212 height 106
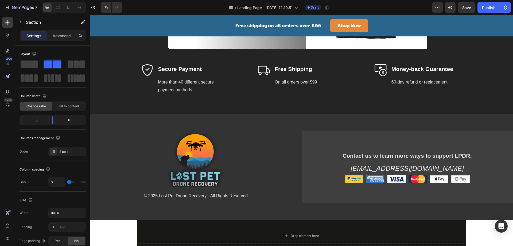
scroll to position [1687, 0]
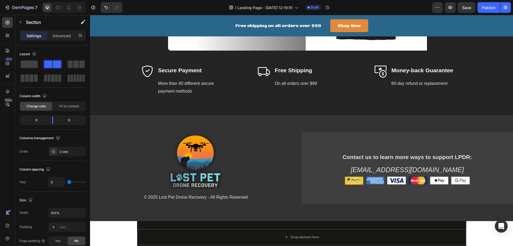
click at [106, 129] on div "Image © 2025 Lost Pet Drone Recovery - All Rights Reserved Text block Row" at bounding box center [196, 168] width 212 height 106
click at [105, 125] on div "Image © 2025 Lost Pet Drone Recovery - All Rights Reserved Text block Row" at bounding box center [196, 168] width 212 height 106
click at [339, 124] on div "Contact us to learn more ways to support LPDR: Text block [EMAIL_ADDRESS][DOMAI…" at bounding box center [408, 168] width 212 height 106
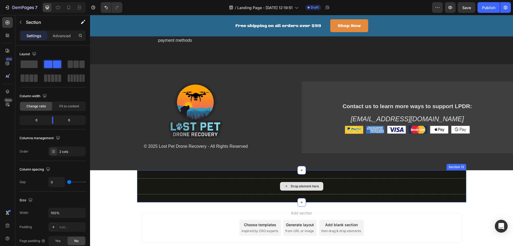
scroll to position [1741, 0]
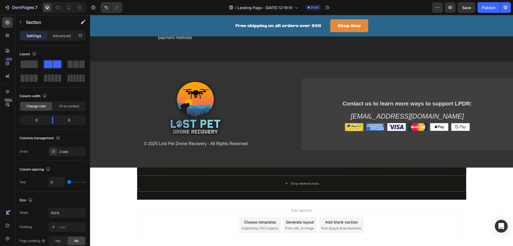
click at [342, 157] on div "Contact us to learn more ways to support LPDR: Text block [EMAIL_ADDRESS][DOMAI…" at bounding box center [408, 114] width 212 height 106
click at [97, 159] on div "Image © 2025 Lost Pet Drone Recovery - All Rights Reserved Text block Row" at bounding box center [196, 114] width 212 height 106
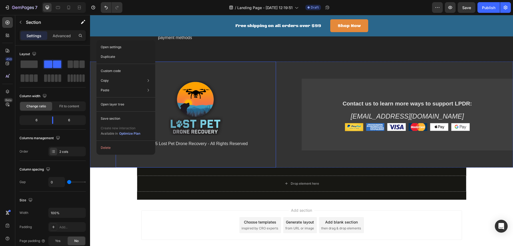
click at [121, 161] on div "Image © 2025 Lost Pet Drone Recovery - All Rights Reserved Text block Row" at bounding box center [196, 114] width 160 height 106
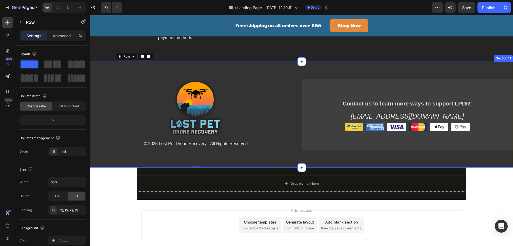
click at [112, 161] on div "Image © 2025 Lost Pet Drone Recovery - All Rights Reserved Text block Row 0" at bounding box center [196, 114] width 212 height 106
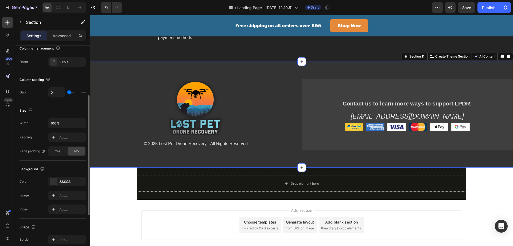
scroll to position [107, 0]
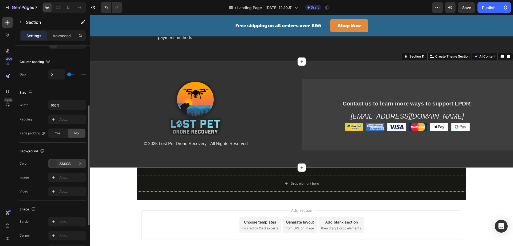
click at [54, 161] on div at bounding box center [53, 163] width 7 height 7
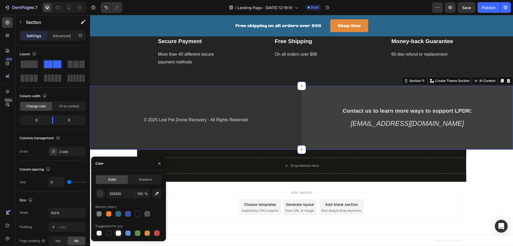
scroll to position [107, 0]
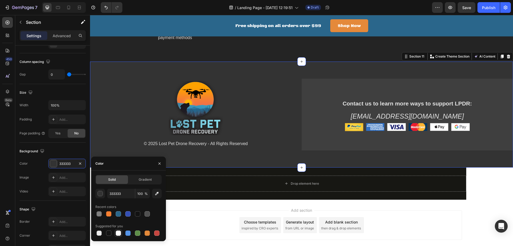
click at [116, 232] on div at bounding box center [118, 232] width 5 height 5
type input "FFFFFF"
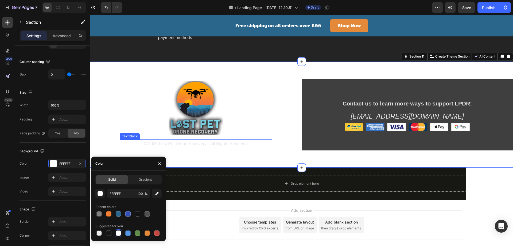
click at [176, 143] on p "© 2025 Lost Pet Drone Recovery - All Rights Reserved" at bounding box center [195, 144] width 151 height 8
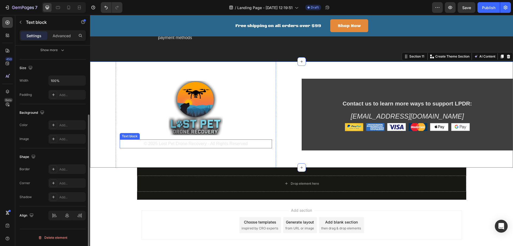
scroll to position [0, 0]
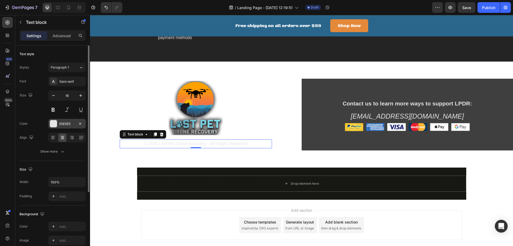
click at [56, 122] on div at bounding box center [53, 123] width 7 height 7
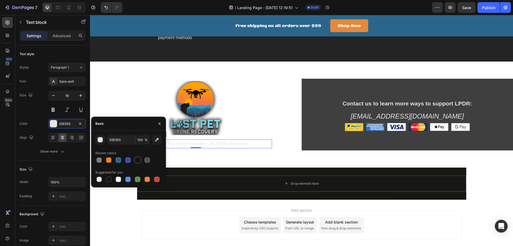
click at [137, 160] on div at bounding box center [137, 159] width 5 height 5
type input "121212"
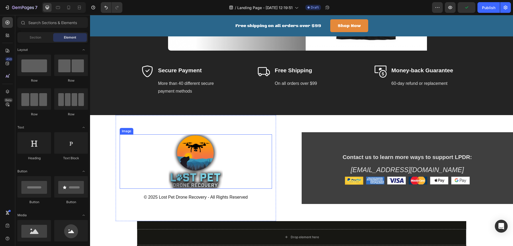
scroll to position [1705, 0]
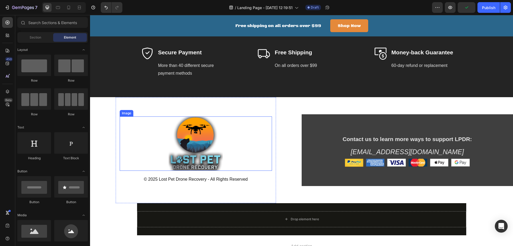
click at [196, 130] on img at bounding box center [196, 143] width 54 height 54
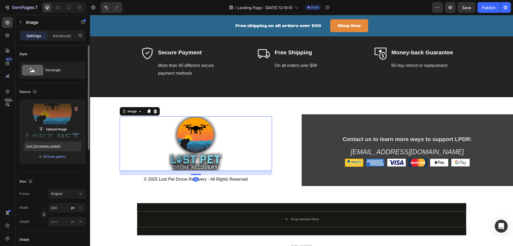
click at [55, 118] on label at bounding box center [53, 120] width 58 height 34
click at [55, 125] on input "file" at bounding box center [52, 129] width 37 height 9
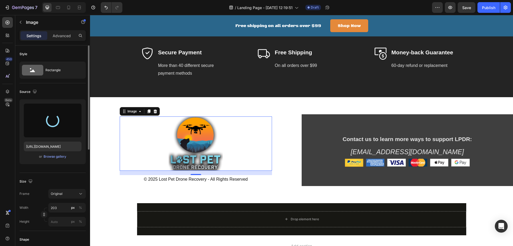
type input "https://cdn.shopify.com/s/files/1/0707/8209/1433/files/gempages_581513530306462…"
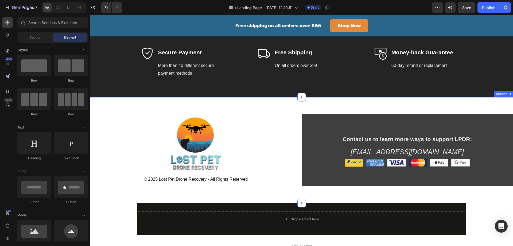
click at [108, 116] on div "Image © 2025 Lost Pet Drone Recovery - All Rights Reserved Text block Row" at bounding box center [196, 150] width 212 height 106
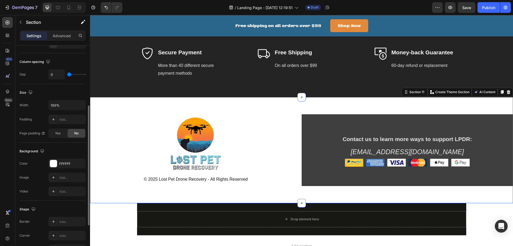
scroll to position [125, 0]
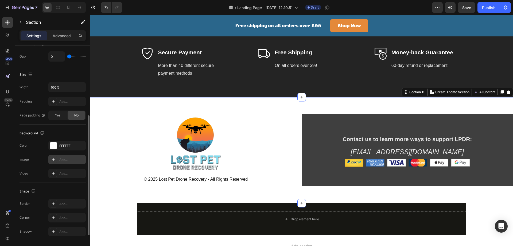
click at [73, 160] on div "Add..." at bounding box center [71, 159] width 25 height 5
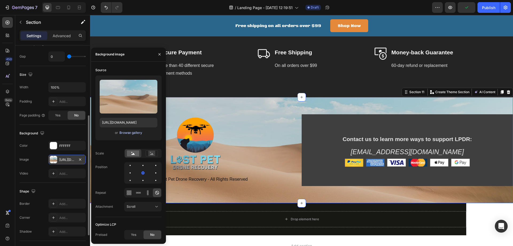
click at [131, 133] on div "Browse gallery" at bounding box center [131, 132] width 23 height 5
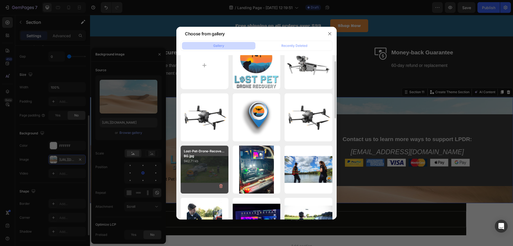
scroll to position [0, 0]
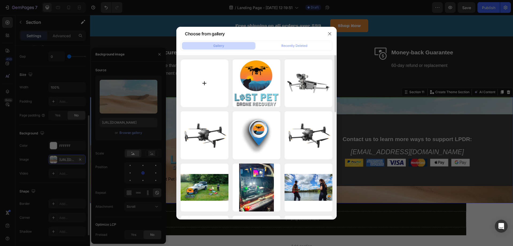
click at [205, 84] on input "file" at bounding box center [205, 83] width 48 height 48
type input "C:\fakepath\IMG_5159.JPG"
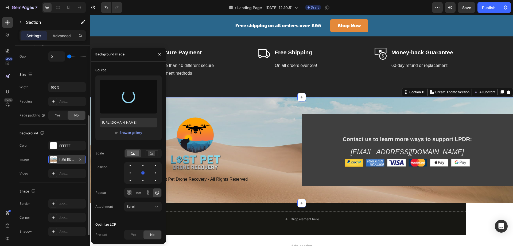
type input "https://cdn.shopify.com/s/files/1/0707/8209/1433/files/gempages_581513530306462…"
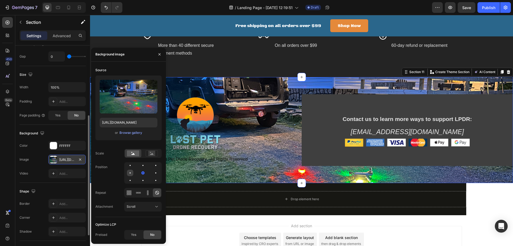
scroll to position [1687, 0]
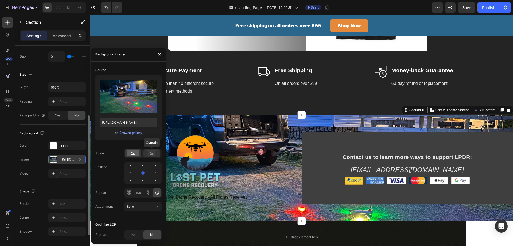
click at [152, 153] on rect at bounding box center [151, 153] width 7 height 5
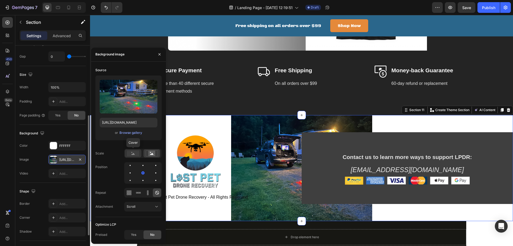
click at [136, 153] on rect at bounding box center [133, 153] width 12 height 6
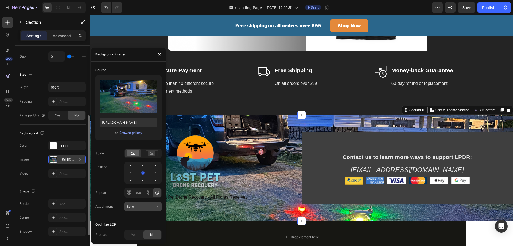
click at [144, 206] on div "Scroll" at bounding box center [140, 206] width 27 height 5
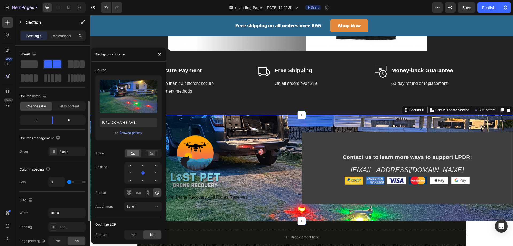
scroll to position [107, 0]
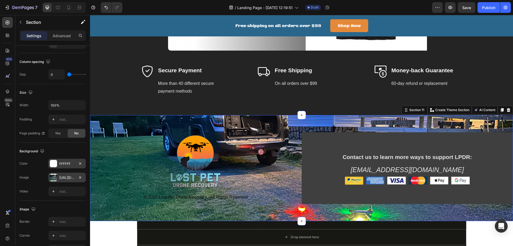
click at [55, 162] on div at bounding box center [53, 163] width 7 height 7
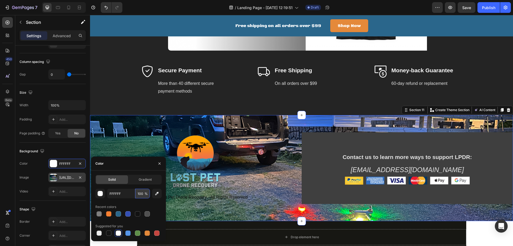
click at [140, 194] on input "100" at bounding box center [142, 194] width 15 height 10
type input "50"
click at [138, 213] on div at bounding box center [128, 213] width 66 height 7
click at [12, 170] on div "450 Beta" at bounding box center [7, 112] width 11 height 190
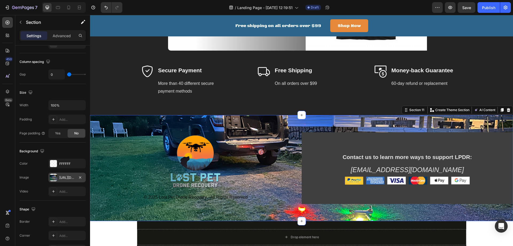
click at [105, 127] on div "Image © 2025 Lost Pet Drone Recovery - All Rights Reserved Text block Row" at bounding box center [196, 168] width 212 height 106
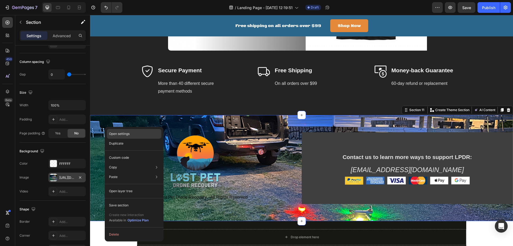
click at [115, 133] on p "Open settings" at bounding box center [119, 133] width 21 height 5
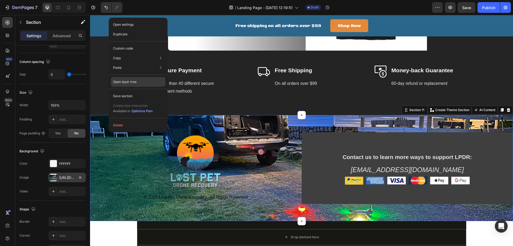
click at [129, 82] on p "Open layer tree" at bounding box center [125, 81] width 24 height 5
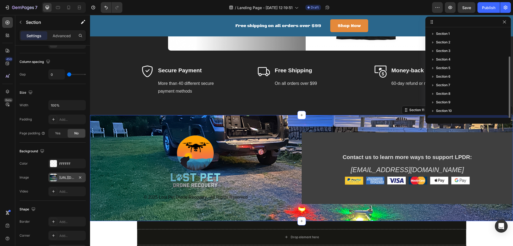
scroll to position [14, 0]
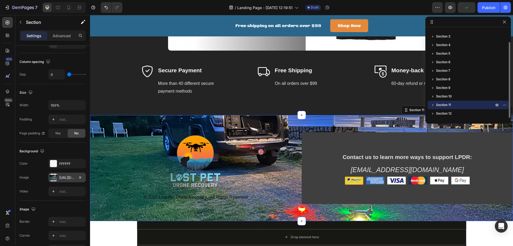
click at [433, 104] on icon "button" at bounding box center [432, 104] width 5 height 5
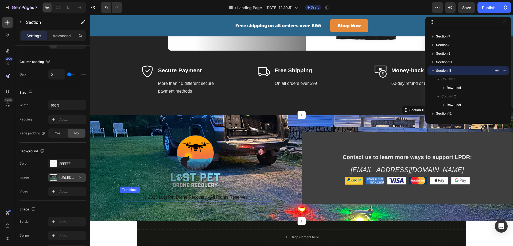
click at [183, 197] on p "© 2025 Lost Pet Drone Recovery - All Rights Reserved" at bounding box center [195, 197] width 151 height 8
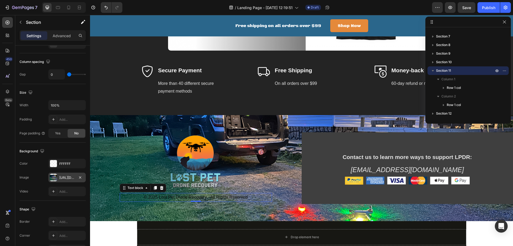
scroll to position [0, 0]
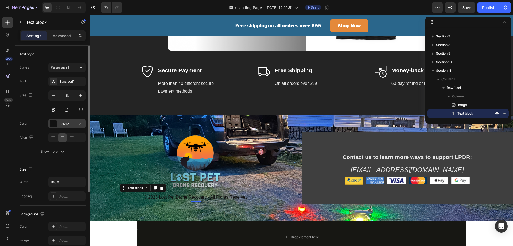
click at [55, 123] on div at bounding box center [53, 123] width 7 height 7
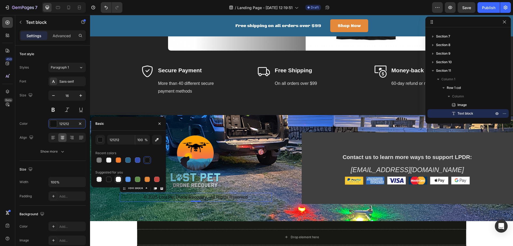
click at [119, 177] on div at bounding box center [118, 178] width 5 height 5
type input "FFFFFF"
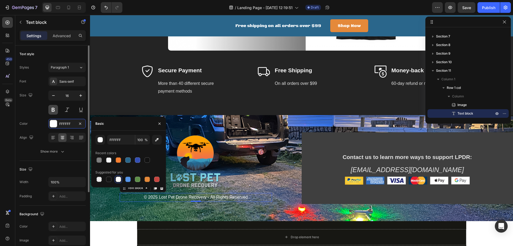
click at [53, 110] on button at bounding box center [53, 110] width 10 height 10
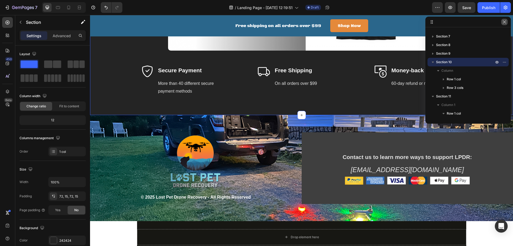
click at [504, 22] on icon "button" at bounding box center [505, 22] width 4 height 4
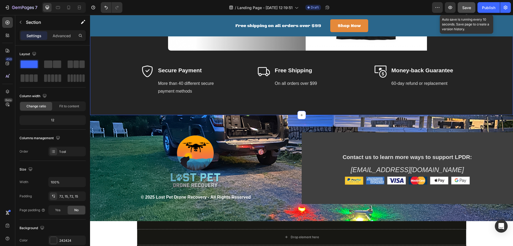
click at [464, 6] on span "Save" at bounding box center [467, 7] width 9 height 5
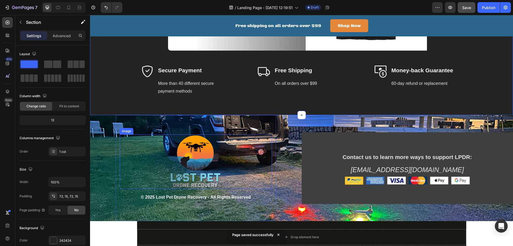
click at [198, 161] on img at bounding box center [196, 161] width 54 height 54
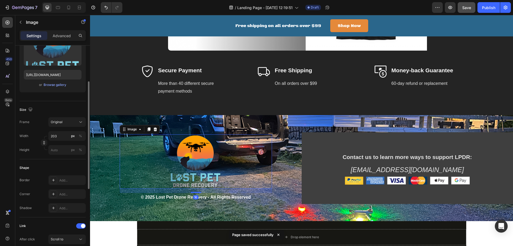
scroll to position [107, 0]
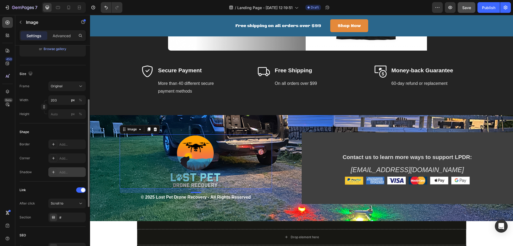
click at [61, 171] on div "Add..." at bounding box center [71, 172] width 25 height 5
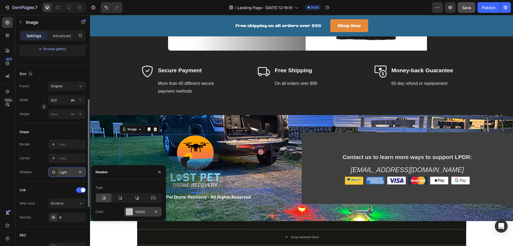
click at [133, 212] on div "121212" at bounding box center [142, 212] width 37 height 10
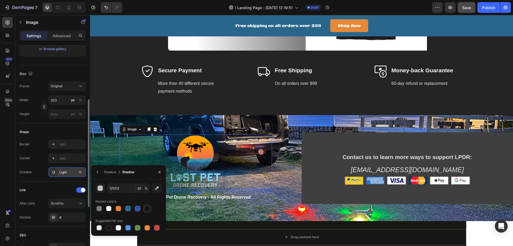
click at [146, 209] on div at bounding box center [147, 208] width 5 height 5
type input "100"
click at [80, 171] on icon "button" at bounding box center [80, 172] width 2 height 2
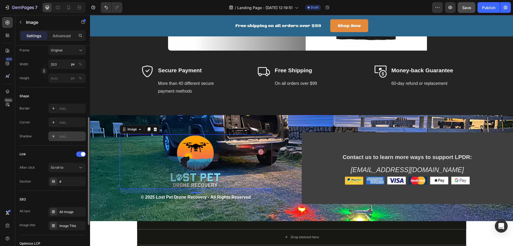
scroll to position [161, 0]
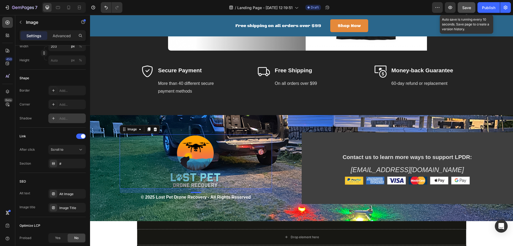
click at [468, 7] on span "Save" at bounding box center [467, 7] width 9 height 5
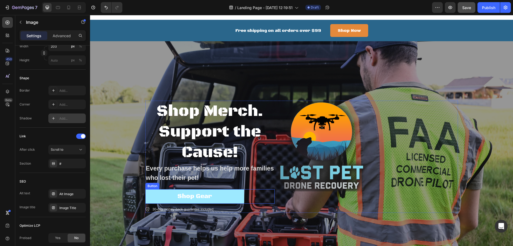
scroll to position [0, 0]
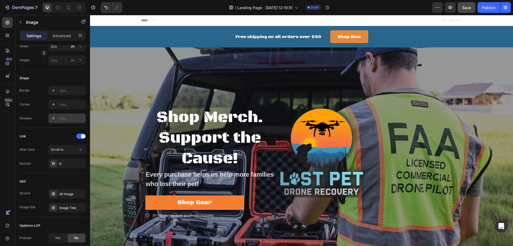
click at [157, 20] on div "Header" at bounding box center [301, 20] width 321 height 11
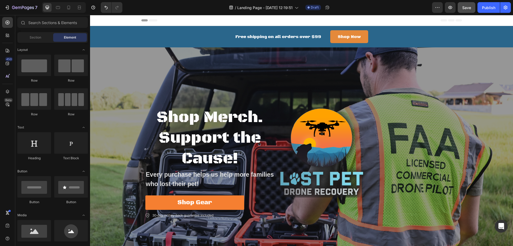
click at [105, 21] on span "Header" at bounding box center [106, 20] width 12 height 5
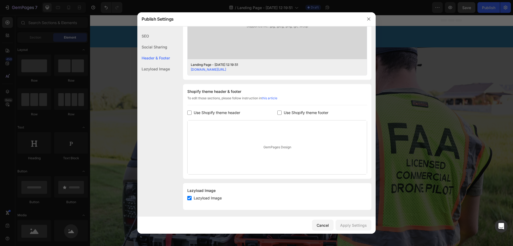
scroll to position [200, 0]
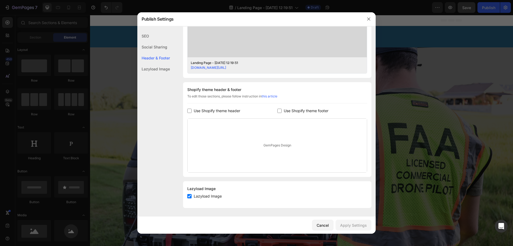
click at [190, 110] on input "checkbox" at bounding box center [189, 111] width 4 height 4
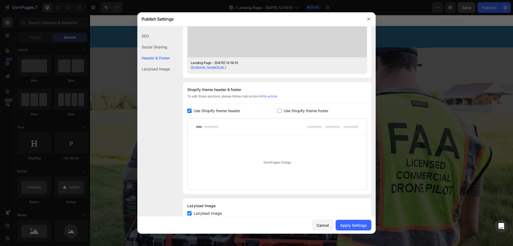
click at [209, 127] on rect at bounding box center [211, 127] width 15 height 2
click at [258, 163] on div "GemPages Design" at bounding box center [277, 163] width 179 height 54
click at [283, 165] on div "GemPages Design" at bounding box center [277, 163] width 179 height 54
click at [232, 150] on div "GemPages Design" at bounding box center [277, 163] width 179 height 54
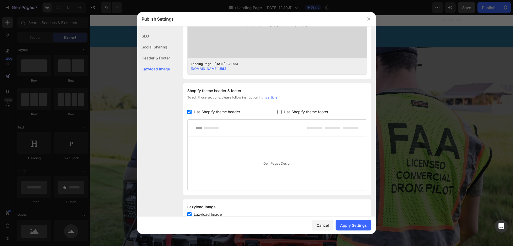
scroll to position [217, 0]
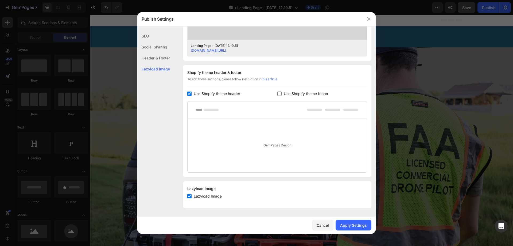
click at [217, 112] on div at bounding box center [277, 109] width 179 height 17
click at [212, 109] on rect at bounding box center [211, 110] width 15 height 2
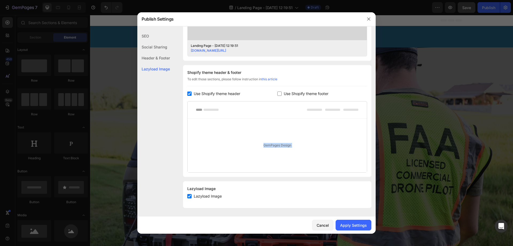
click at [228, 128] on div "GemPages Design" at bounding box center [277, 145] width 179 height 54
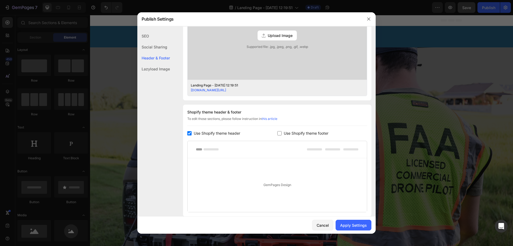
scroll to position [178, 0]
click at [190, 131] on input "checkbox" at bounding box center [189, 132] width 4 height 4
checkbox input "false"
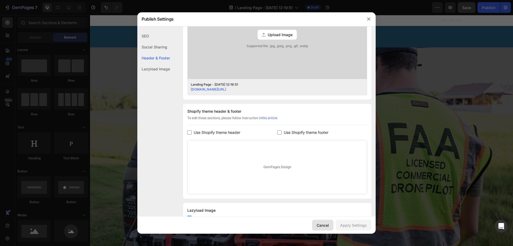
click at [329, 226] on div "Cancel" at bounding box center [323, 225] width 12 height 6
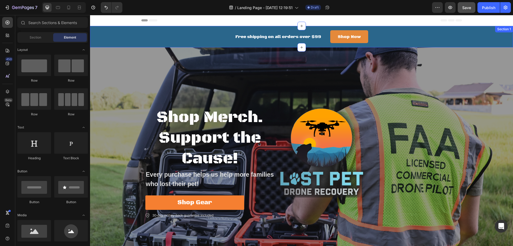
click at [118, 34] on div "Free shipping on all orders over $99 Text block Shop Now Button Row" at bounding box center [301, 36] width 415 height 13
drag, startPoint x: 180, startPoint y: 17, endPoint x: 169, endPoint y: 22, distance: 12.6
click at [169, 22] on div "Header" at bounding box center [301, 20] width 321 height 11
click at [160, 22] on div "Header" at bounding box center [301, 20] width 321 height 11
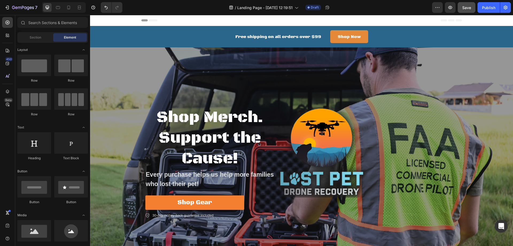
click at [159, 21] on div "Header" at bounding box center [301, 20] width 321 height 11
click at [270, 21] on div "Header" at bounding box center [301, 20] width 321 height 11
click at [106, 21] on span "Header" at bounding box center [106, 20] width 12 height 5
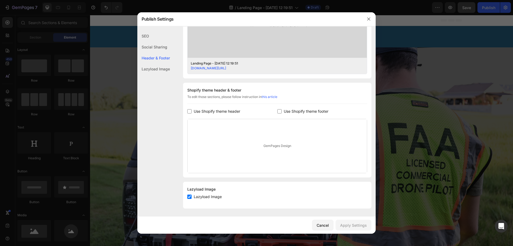
scroll to position [200, 0]
click at [190, 110] on input "checkbox" at bounding box center [189, 111] width 4 height 4
checkbox input "true"
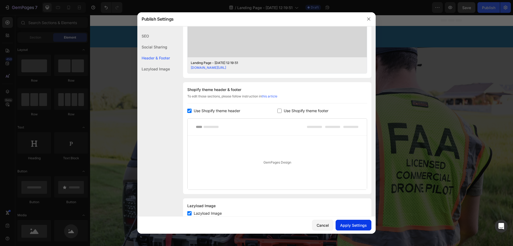
click at [357, 223] on div "Apply Settings" at bounding box center [353, 225] width 27 height 6
click at [321, 226] on div "Cancel" at bounding box center [323, 225] width 12 height 6
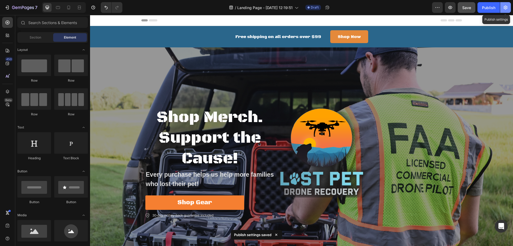
click at [505, 8] on icon "button" at bounding box center [505, 7] width 5 height 5
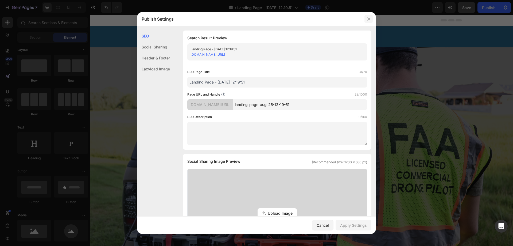
click at [370, 18] on icon "button" at bounding box center [368, 19] width 3 height 3
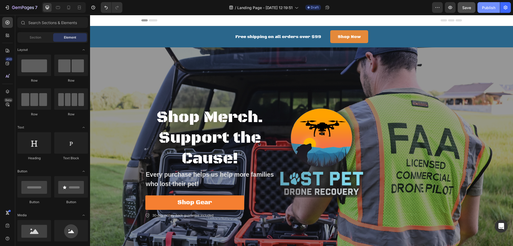
click at [481, 9] on button "Publish" at bounding box center [489, 7] width 22 height 11
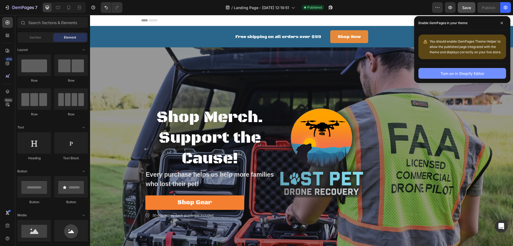
click at [448, 74] on div "Turn on in Shopify Editor" at bounding box center [463, 74] width 44 height 6
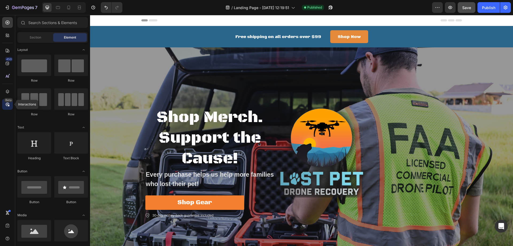
click at [8, 103] on icon at bounding box center [7, 104] width 5 height 5
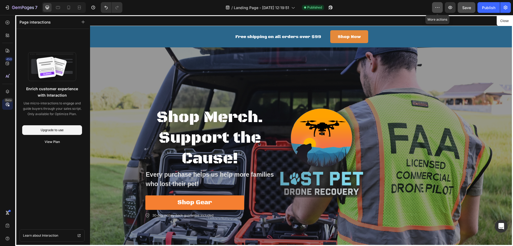
click at [437, 6] on icon "button" at bounding box center [437, 7] width 5 height 5
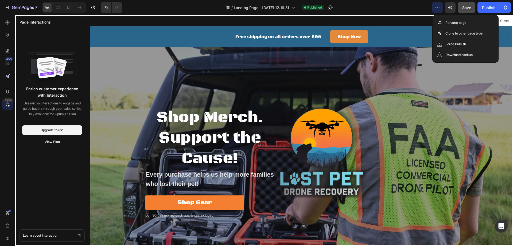
click at [437, 6] on icon "button" at bounding box center [437, 7] width 5 height 5
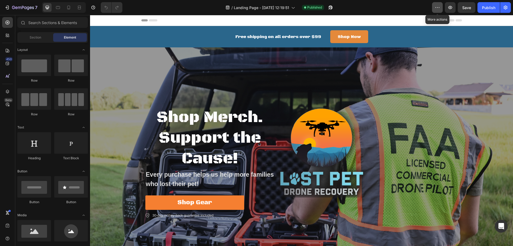
click at [437, 6] on icon "button" at bounding box center [437, 7] width 5 height 5
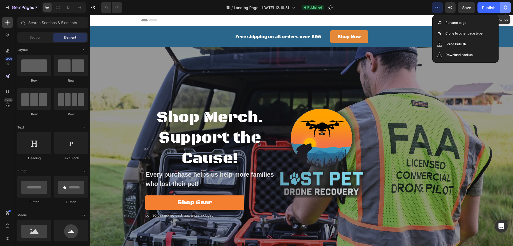
click at [506, 7] on icon "button" at bounding box center [506, 8] width 4 height 4
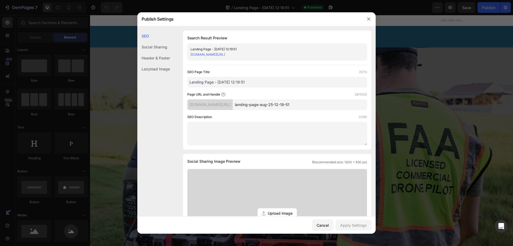
click at [313, 105] on input "landing-page-aug-25-12-19-51" at bounding box center [300, 104] width 134 height 11
drag, startPoint x: 316, startPoint y: 104, endPoint x: 232, endPoint y: 106, distance: 83.7
click at [232, 106] on div "wdpjsh-vt.myshopify.com/pages/ landing-page-aug-25-12-19-51" at bounding box center [277, 104] width 180 height 11
drag, startPoint x: 249, startPoint y: 81, endPoint x: 175, endPoint y: 81, distance: 74.3
click at [176, 82] on div "SEO Search Result Preview Landing Page - Aug 25, 12:19:51 wdpjsh-vt.myshopify.c…" at bounding box center [256, 229] width 239 height 399
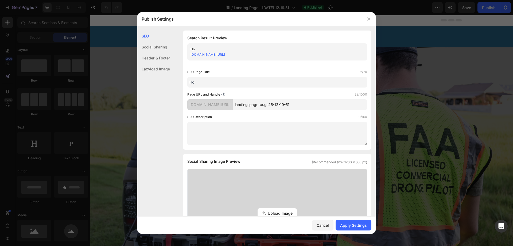
type input "H"
type input "Store Home"
drag, startPoint x: 308, startPoint y: 106, endPoint x: 240, endPoint y: 109, distance: 68.3
click at [240, 109] on div "wdpjsh-vt.myshopify.com/pages/ landing-page-aug-25-12-19-51" at bounding box center [277, 104] width 180 height 11
type input "Home"
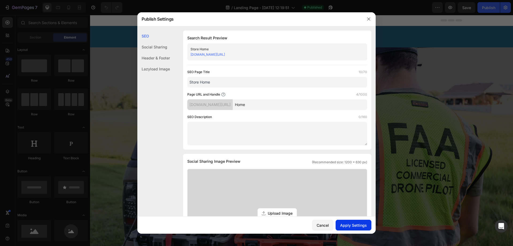
click at [353, 225] on div "Apply Settings" at bounding box center [353, 225] width 27 height 6
click at [370, 18] on icon "button" at bounding box center [369, 19] width 4 height 4
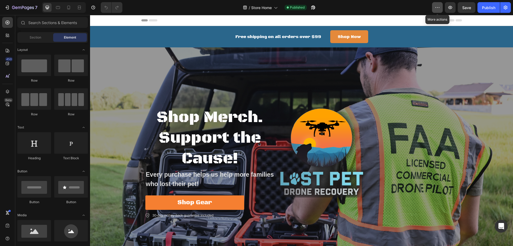
click at [437, 7] on icon "button" at bounding box center [437, 7] width 5 height 5
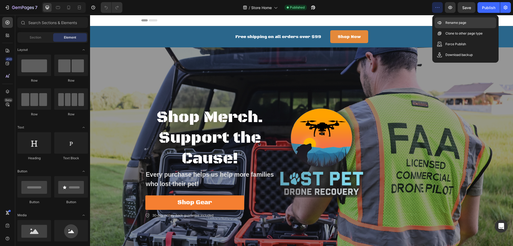
click at [453, 21] on p "Rename page" at bounding box center [456, 22] width 21 height 5
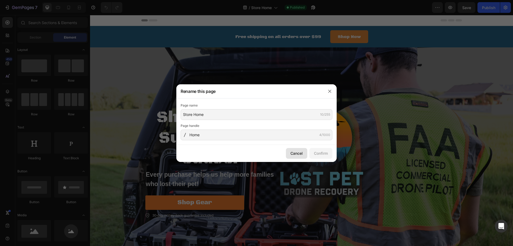
click at [298, 152] on div "Cancel" at bounding box center [297, 153] width 12 height 6
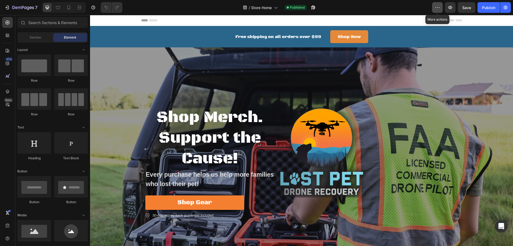
click at [438, 7] on icon "button" at bounding box center [437, 7] width 1 height 1
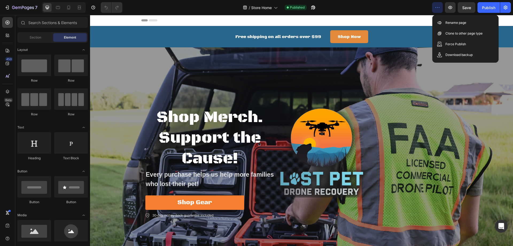
click at [370, 10] on div "/ Store Home Published" at bounding box center [280, 7] width 306 height 11
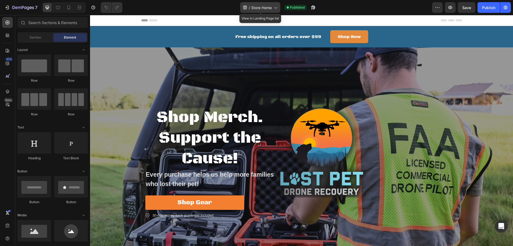
click at [271, 8] on span "Store Home" at bounding box center [261, 8] width 21 height 6
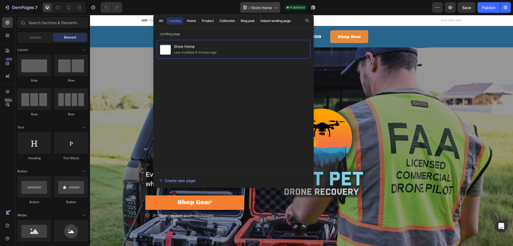
click at [267, 9] on span "Store Home" at bounding box center [261, 8] width 21 height 6
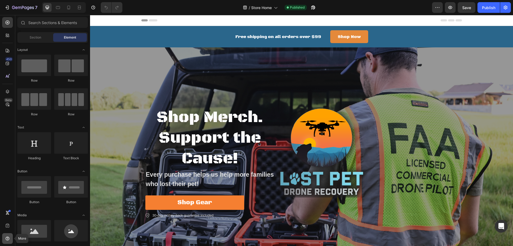
click at [10, 238] on div at bounding box center [7, 238] width 11 height 11
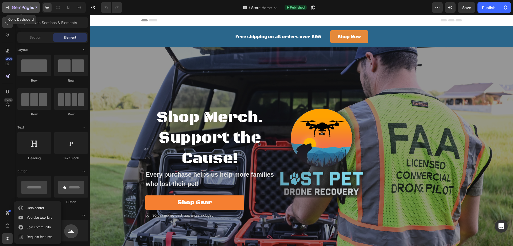
click at [6, 5] on icon "button" at bounding box center [7, 7] width 5 height 5
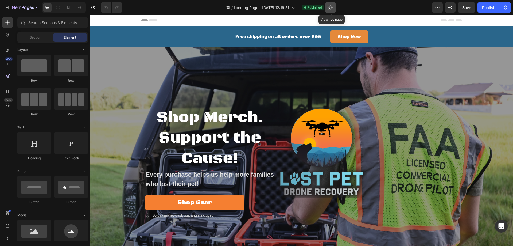
click at [330, 8] on icon "button" at bounding box center [329, 8] width 1 height 1
